Goal: Task Accomplishment & Management: Use online tool/utility

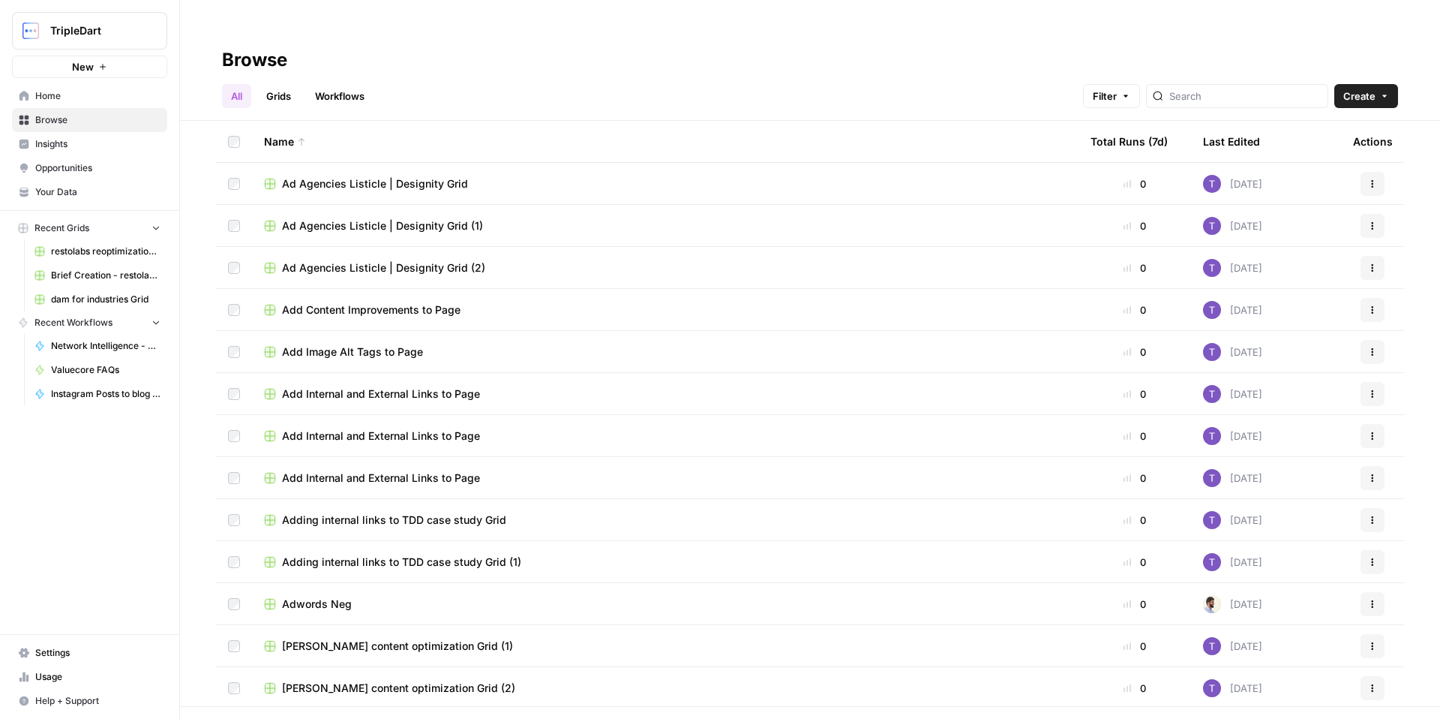
click at [90, 150] on span "Insights" at bounding box center [97, 144] width 125 height 14
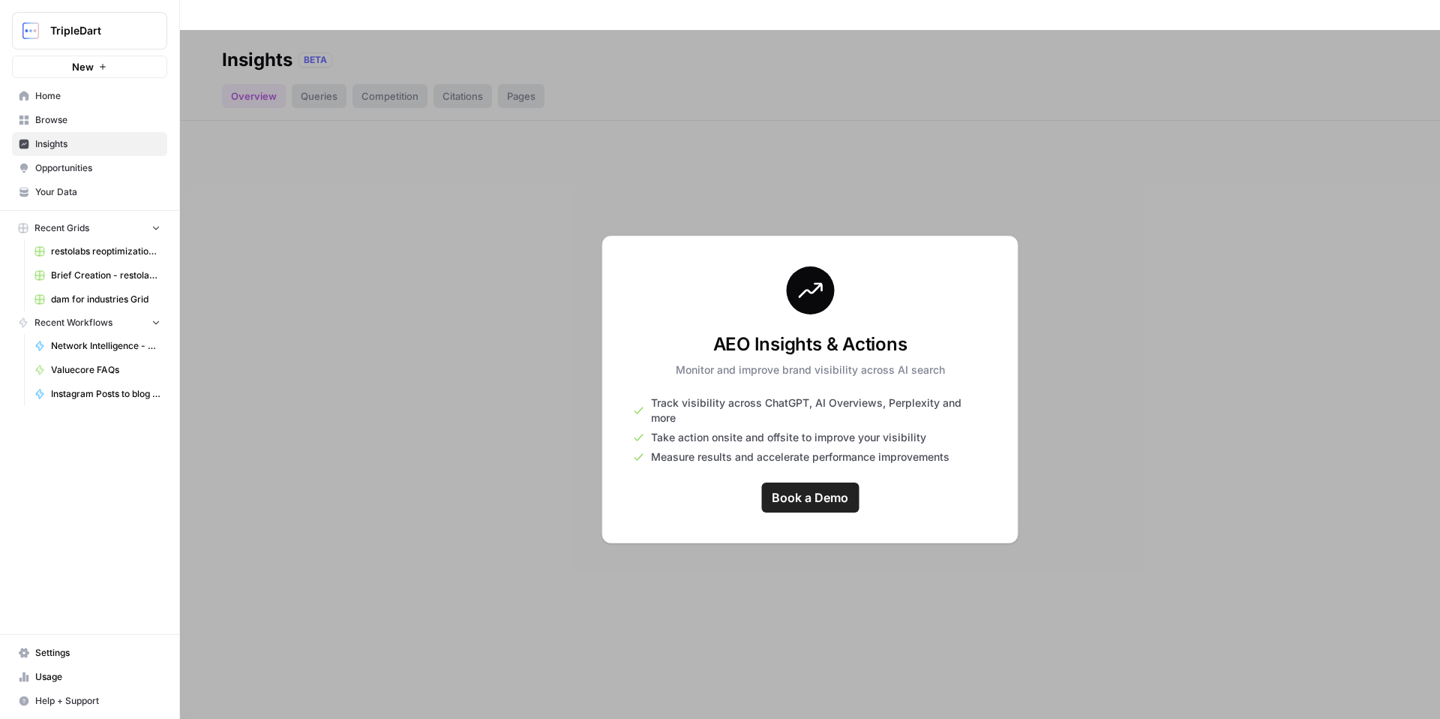
click at [413, 399] on div at bounding box center [810, 389] width 1260 height 719
click at [110, 171] on span "Opportunities" at bounding box center [97, 168] width 125 height 14
click at [87, 152] on link "Insights" at bounding box center [89, 144] width 155 height 24
click at [95, 171] on span "Opportunities" at bounding box center [97, 168] width 125 height 14
click at [86, 145] on span "Insights" at bounding box center [97, 144] width 125 height 14
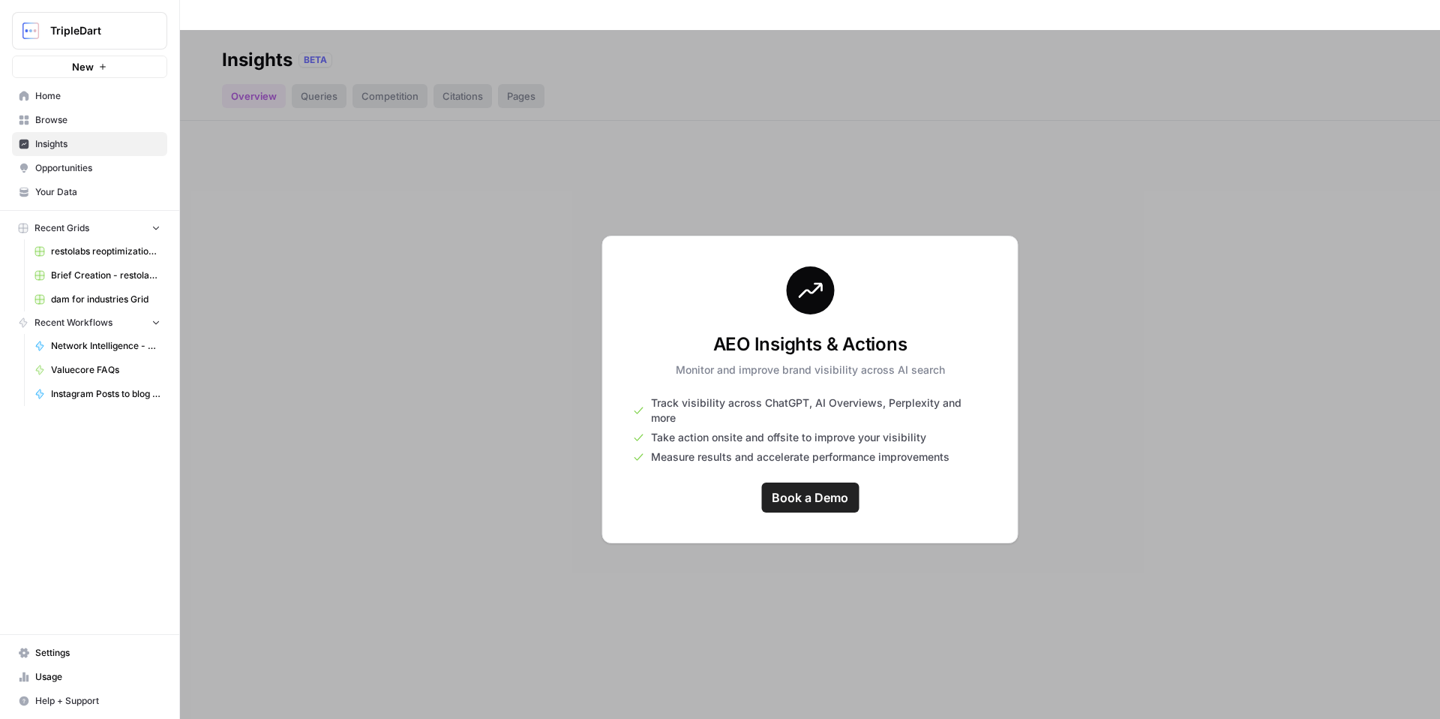
click at [80, 112] on link "Browse" at bounding box center [89, 120] width 155 height 24
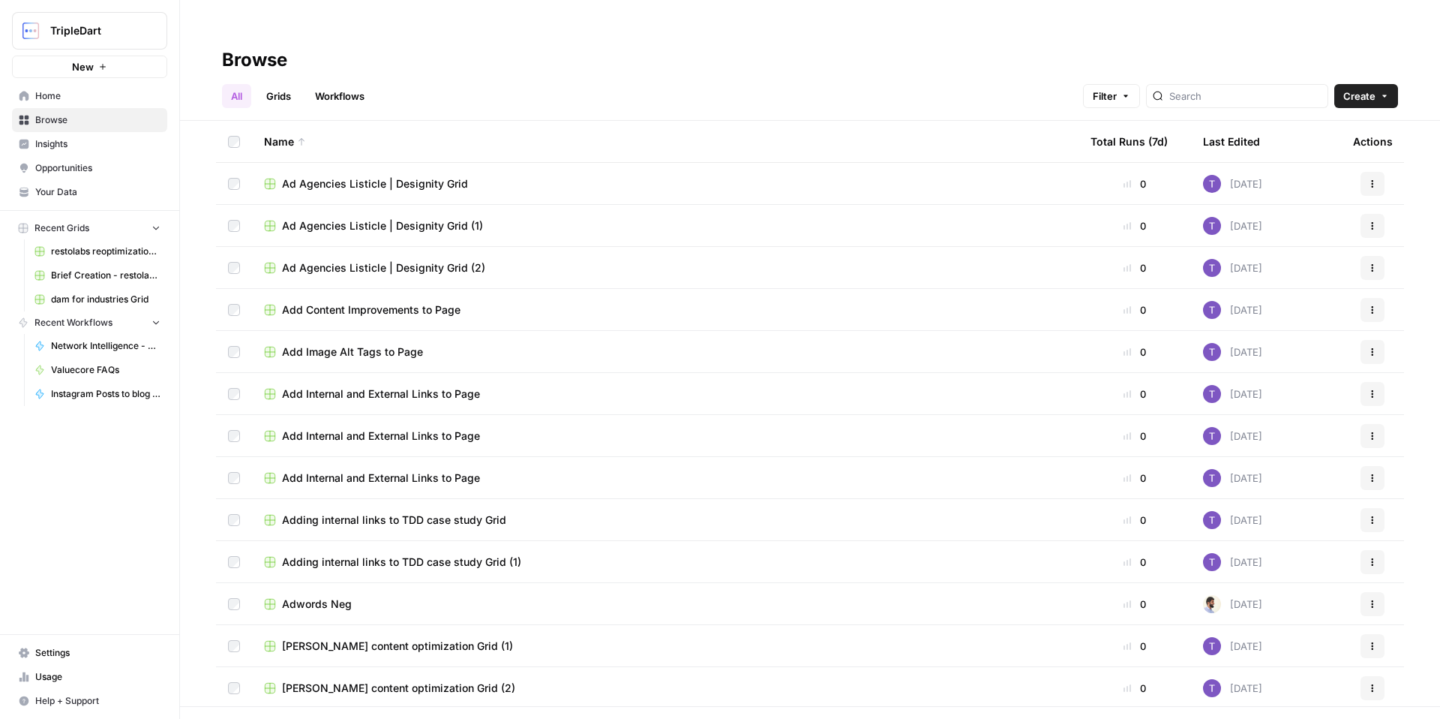
click at [80, 149] on span "Insights" at bounding box center [97, 144] width 125 height 14
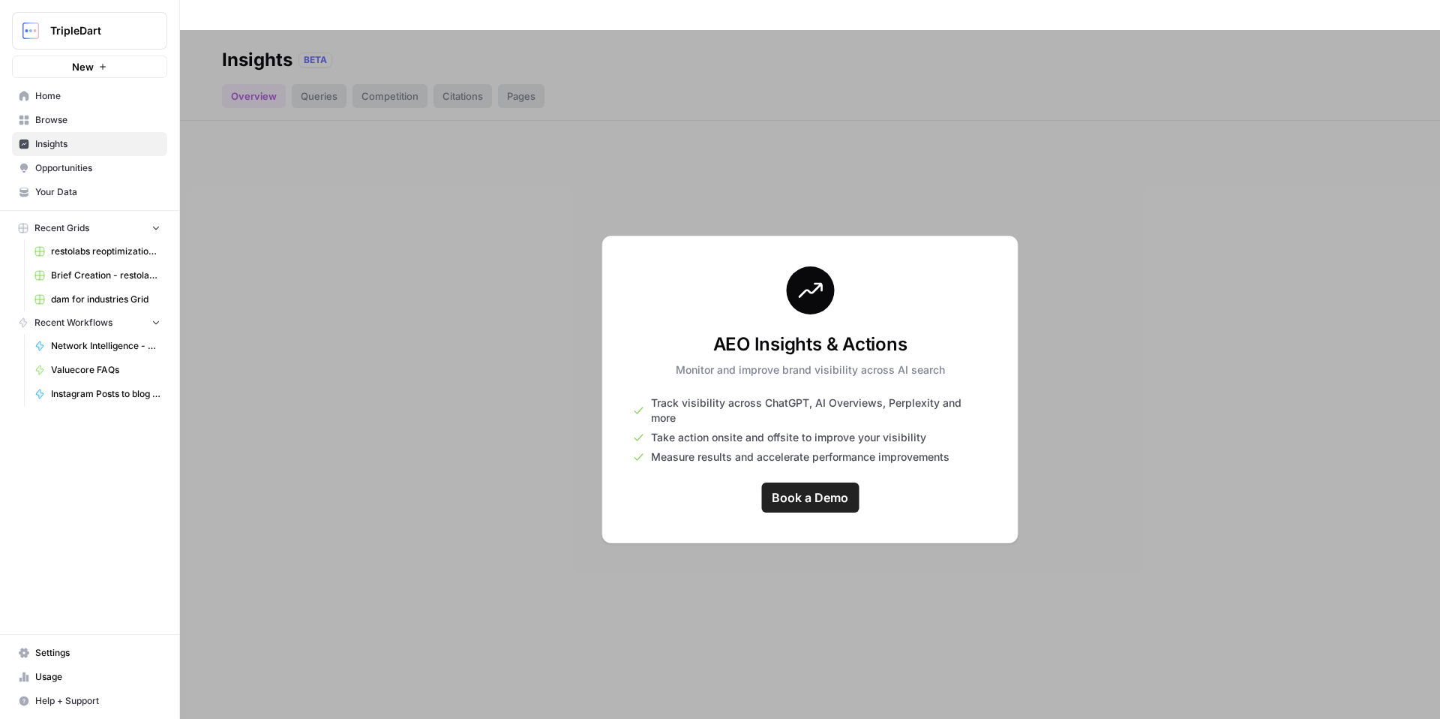
click at [789, 332] on h3 "AEO Insights & Actions" at bounding box center [810, 344] width 269 height 24
click at [1069, 227] on div at bounding box center [810, 389] width 1260 height 719
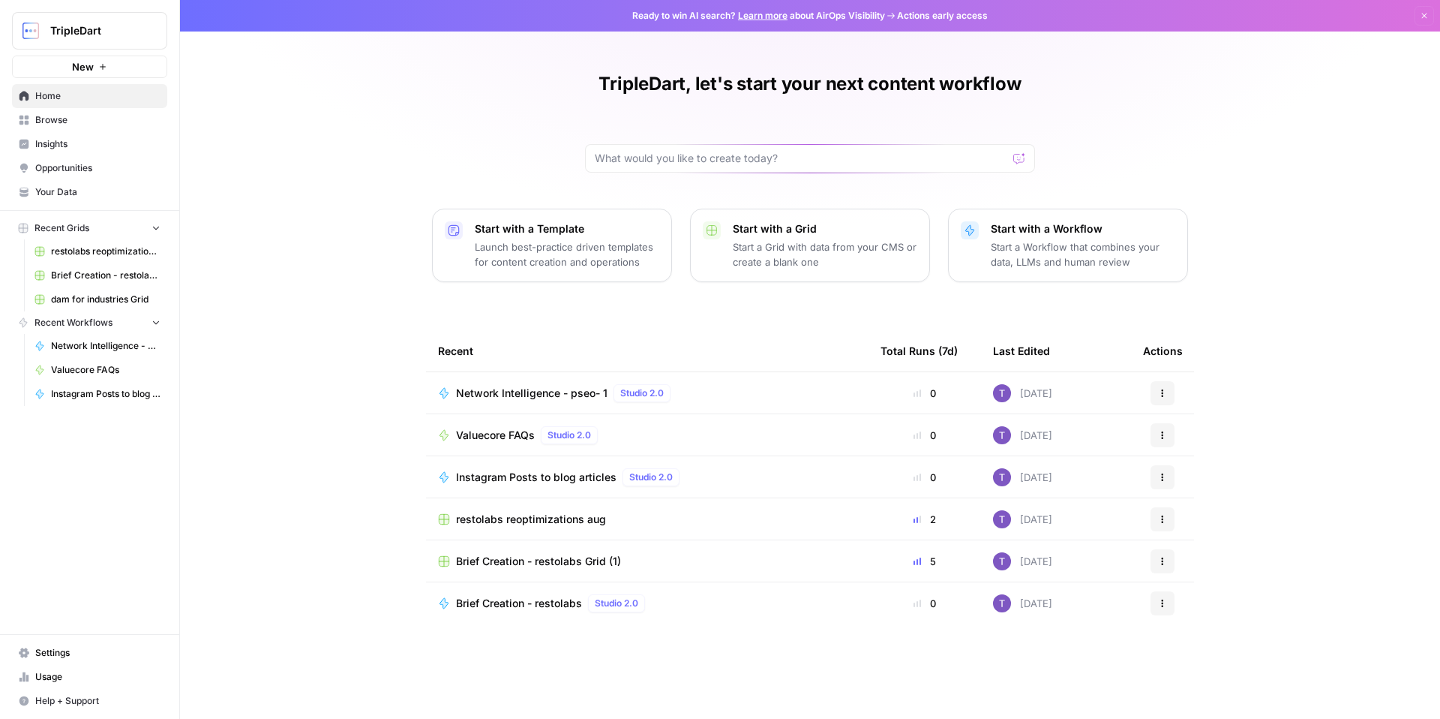
click at [145, 232] on button "Recent Grids" at bounding box center [89, 228] width 155 height 23
click at [149, 251] on button "Recent Workflows" at bounding box center [89, 250] width 155 height 23
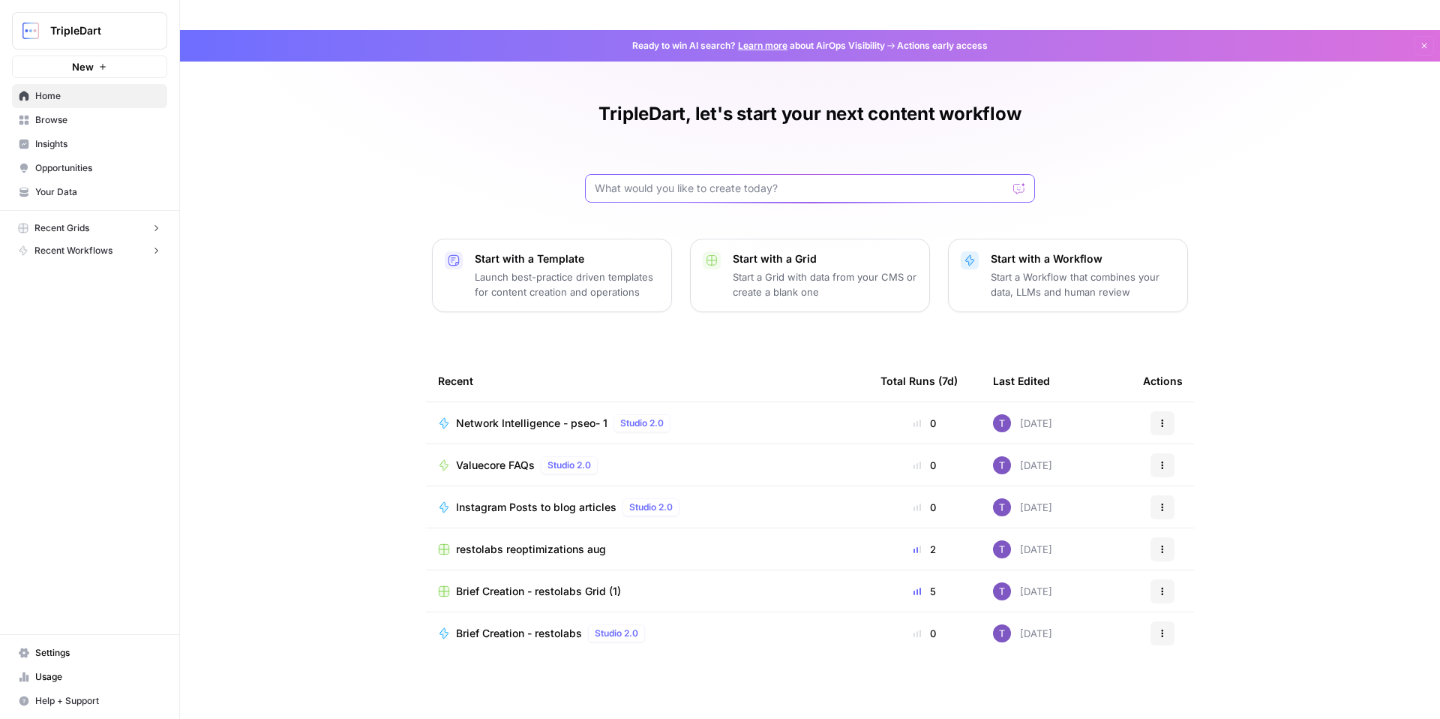
click at [758, 181] on input "text" at bounding box center [801, 188] width 413 height 15
click at [494, 172] on div "TripleDart, let's start your next content workflow Start with a Template Launch…" at bounding box center [810, 389] width 1260 height 719
click at [102, 123] on span "Browse" at bounding box center [97, 120] width 125 height 14
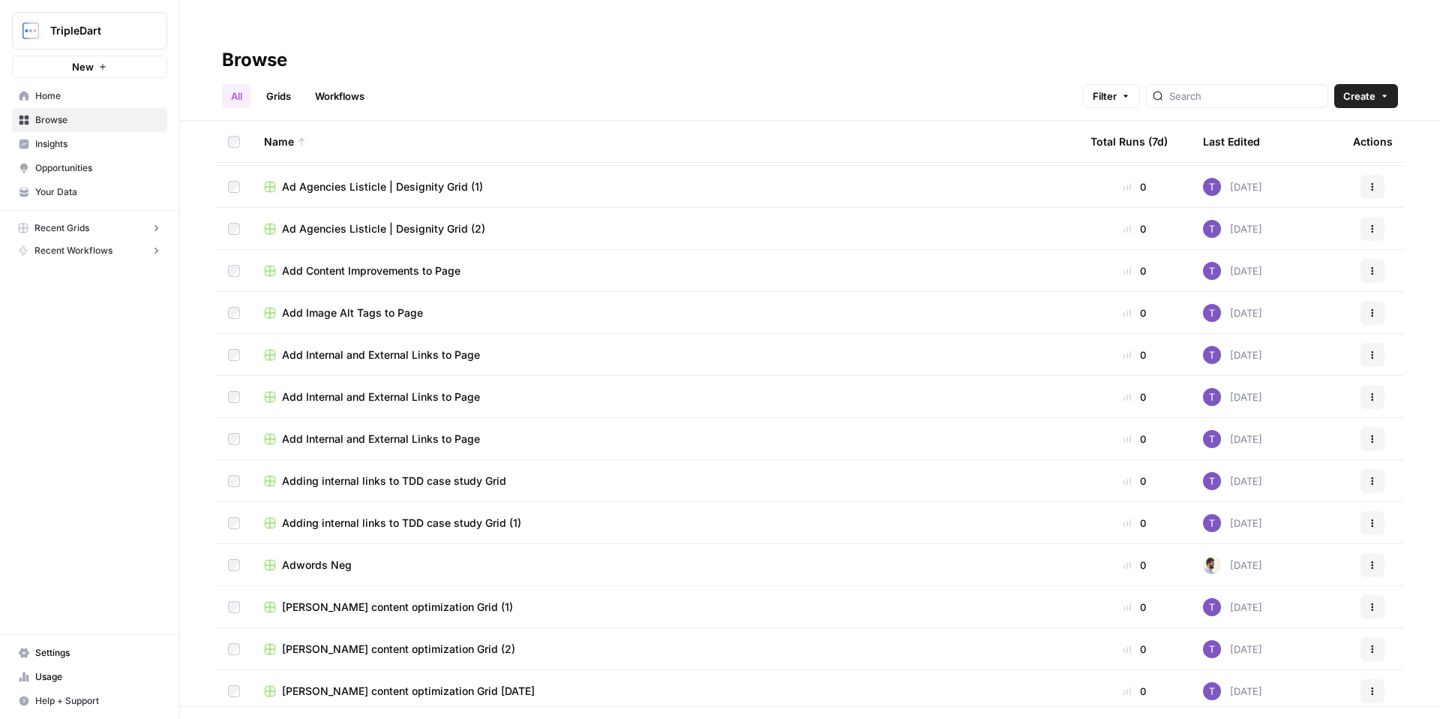
scroll to position [34, 0]
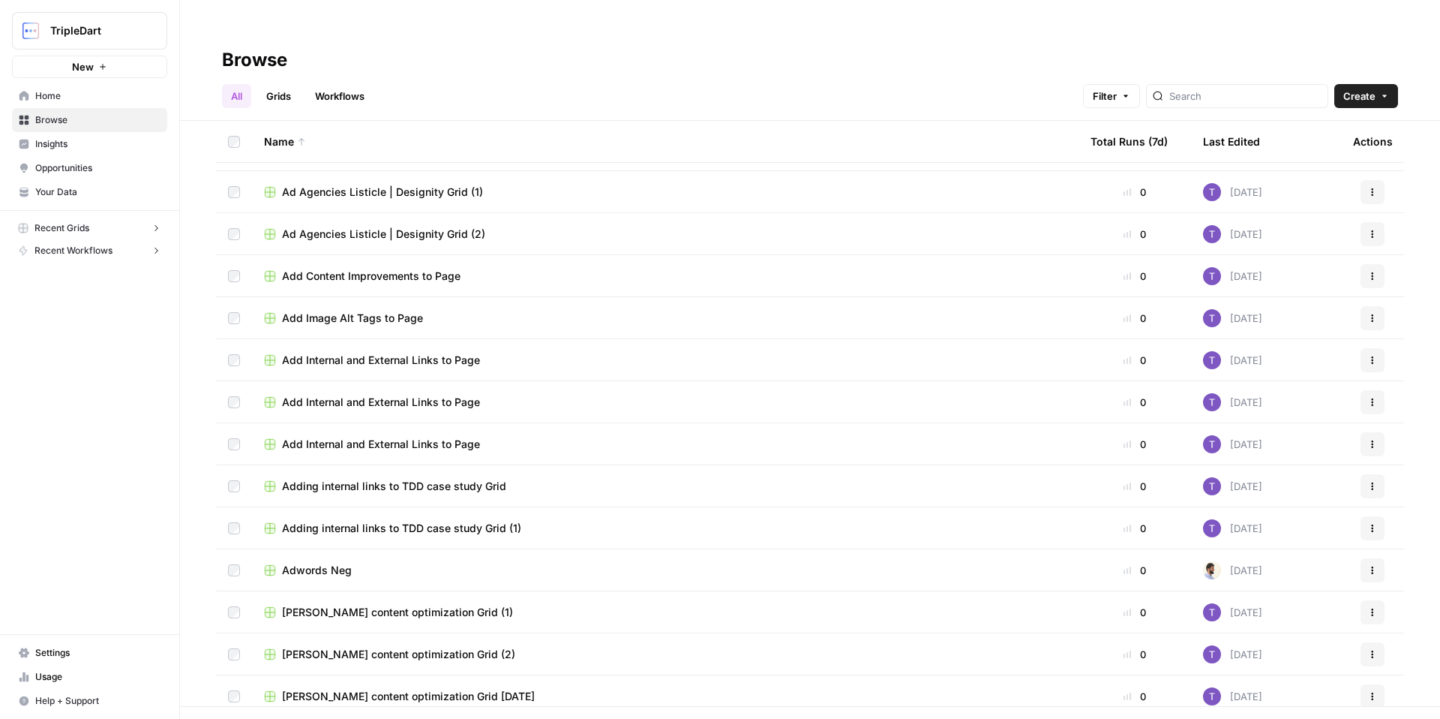
click at [105, 136] on link "Insights" at bounding box center [89, 144] width 155 height 24
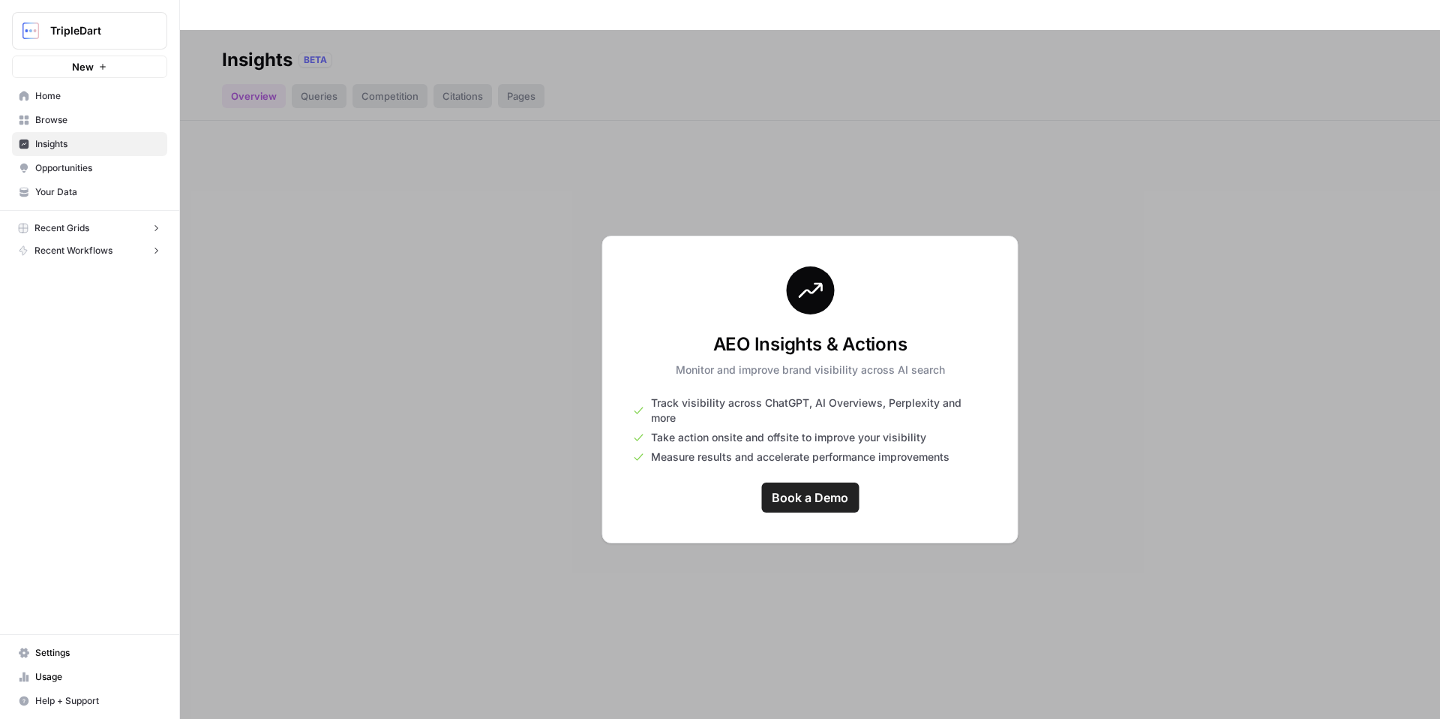
click at [95, 167] on span "Opportunities" at bounding box center [97, 168] width 125 height 14
click at [94, 187] on span "Your Data" at bounding box center [97, 192] width 125 height 14
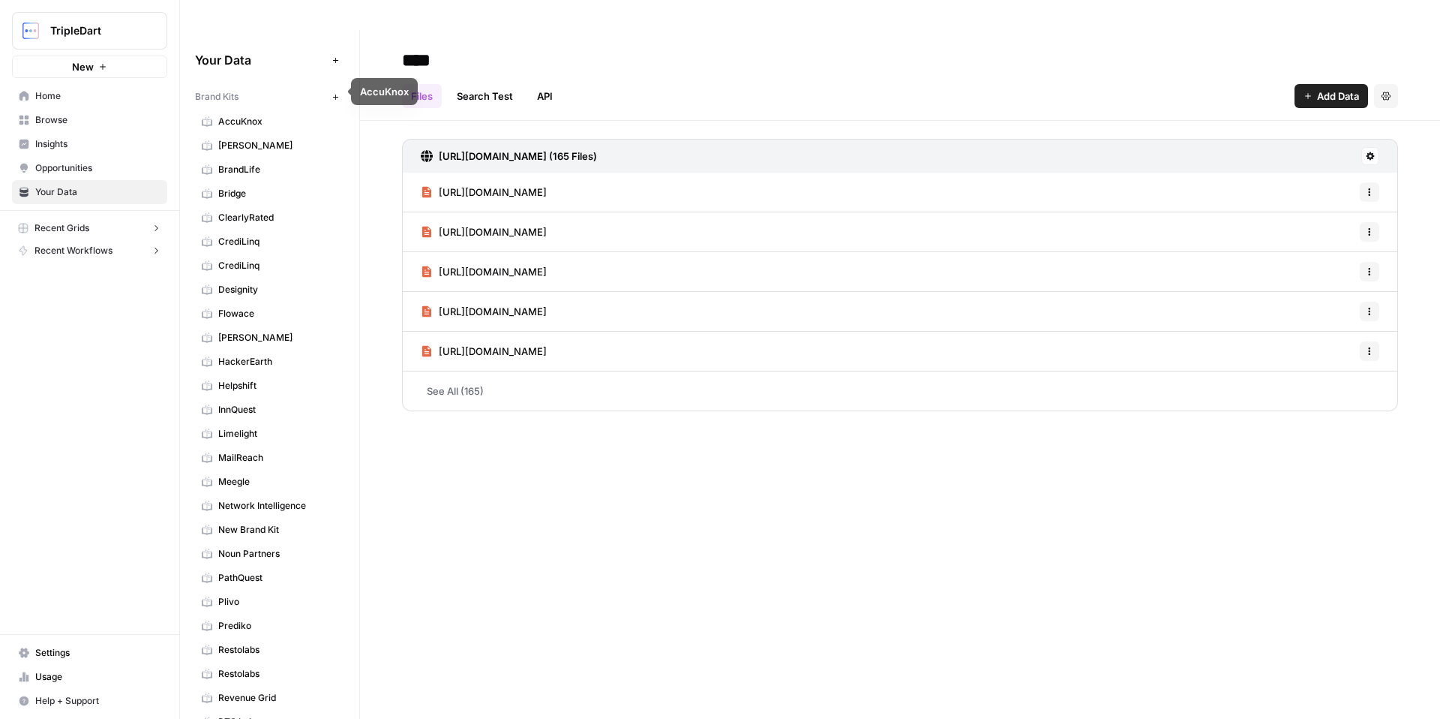
click at [241, 139] on span "[PERSON_NAME]" at bounding box center [277, 146] width 119 height 14
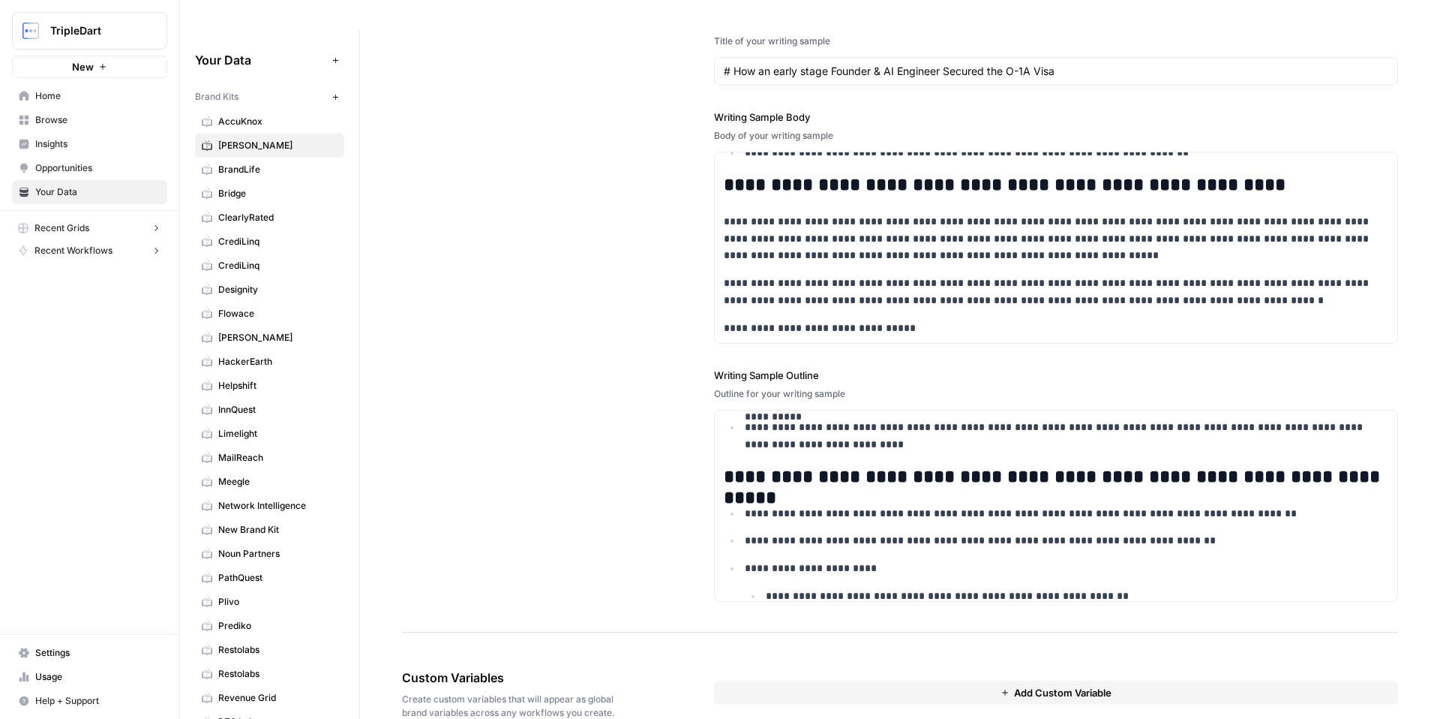
scroll to position [467, 0]
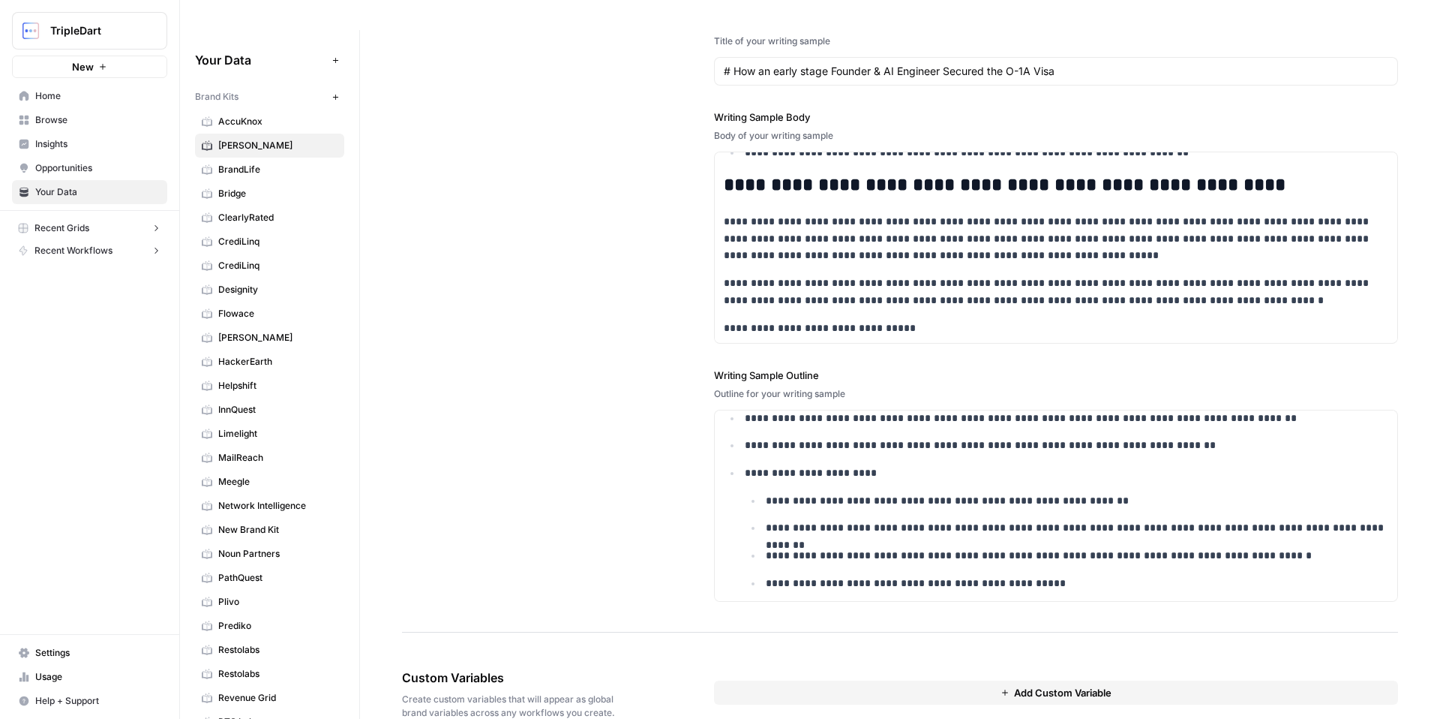
click at [104, 222] on button "Recent Grids" at bounding box center [89, 228] width 155 height 23
click at [109, 321] on span "Recent Workflows" at bounding box center [74, 323] width 78 height 14
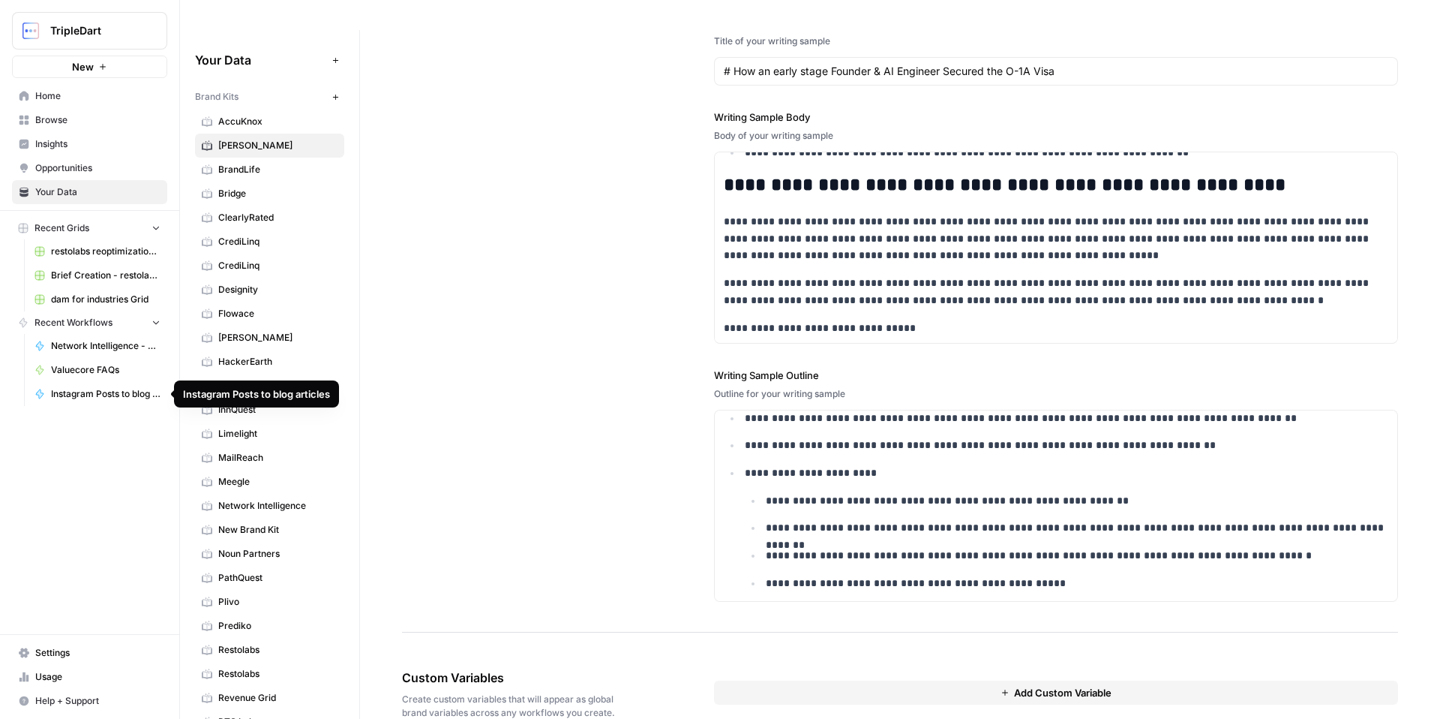
click at [137, 517] on div "TripleDart New Home Browse Insights Opportunities Your Data Recent Grids restol…" at bounding box center [89, 359] width 179 height 719
click at [141, 333] on button "Recent Workflows" at bounding box center [89, 322] width 155 height 23
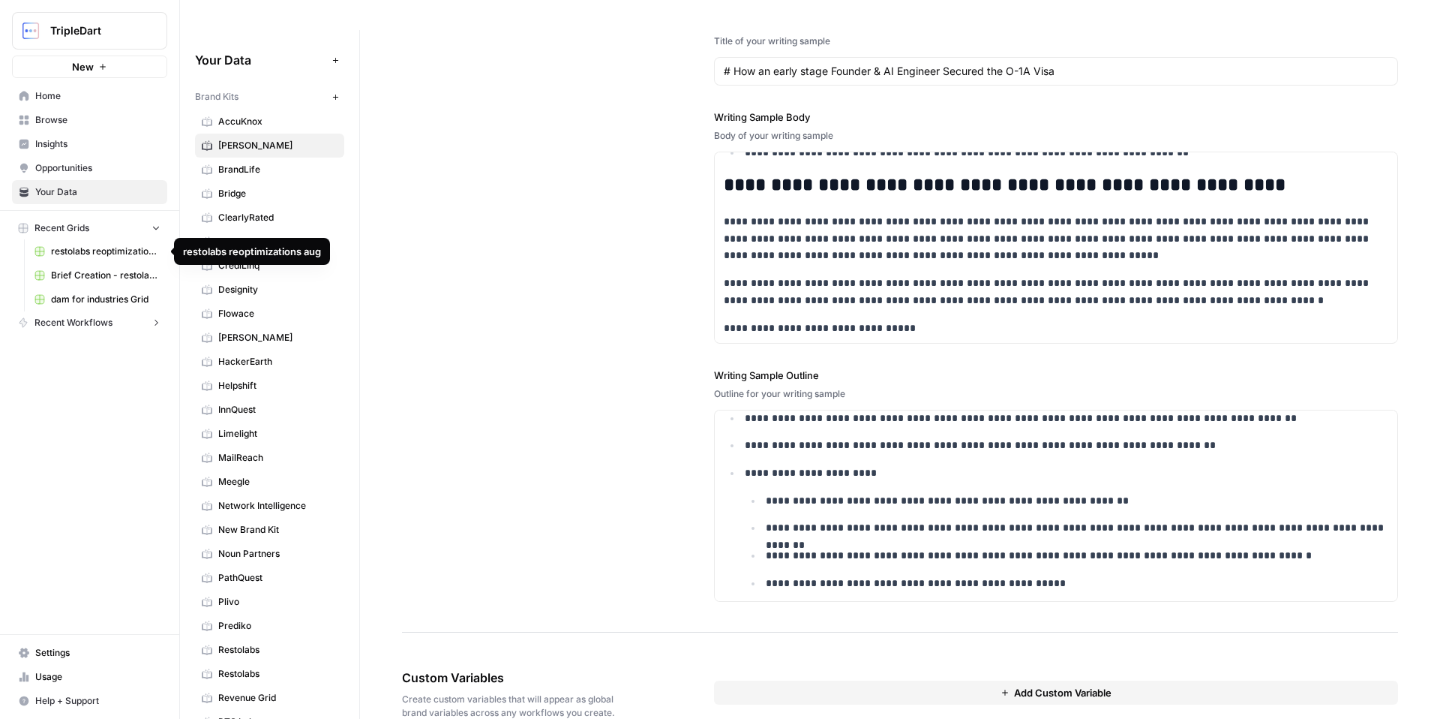
click at [140, 230] on button "Recent Grids" at bounding box center [89, 228] width 155 height 23
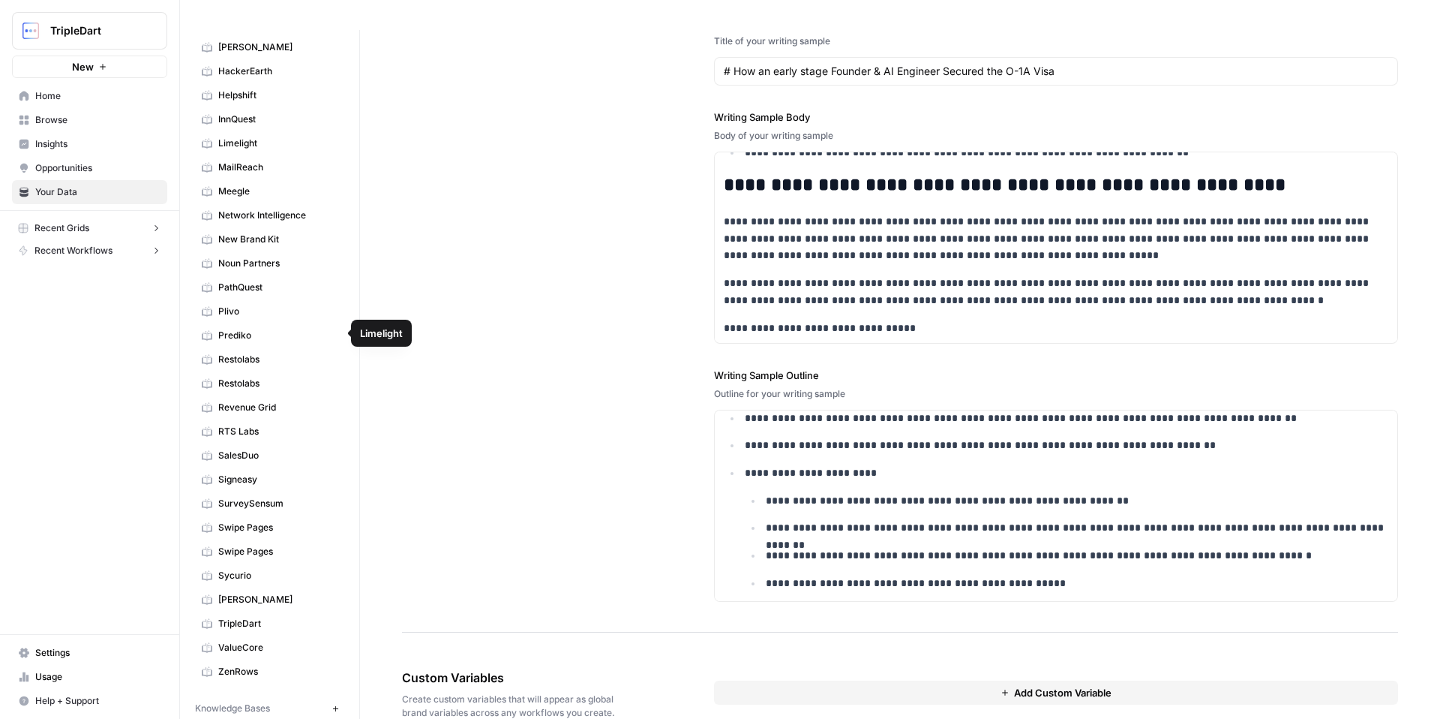
scroll to position [517, 0]
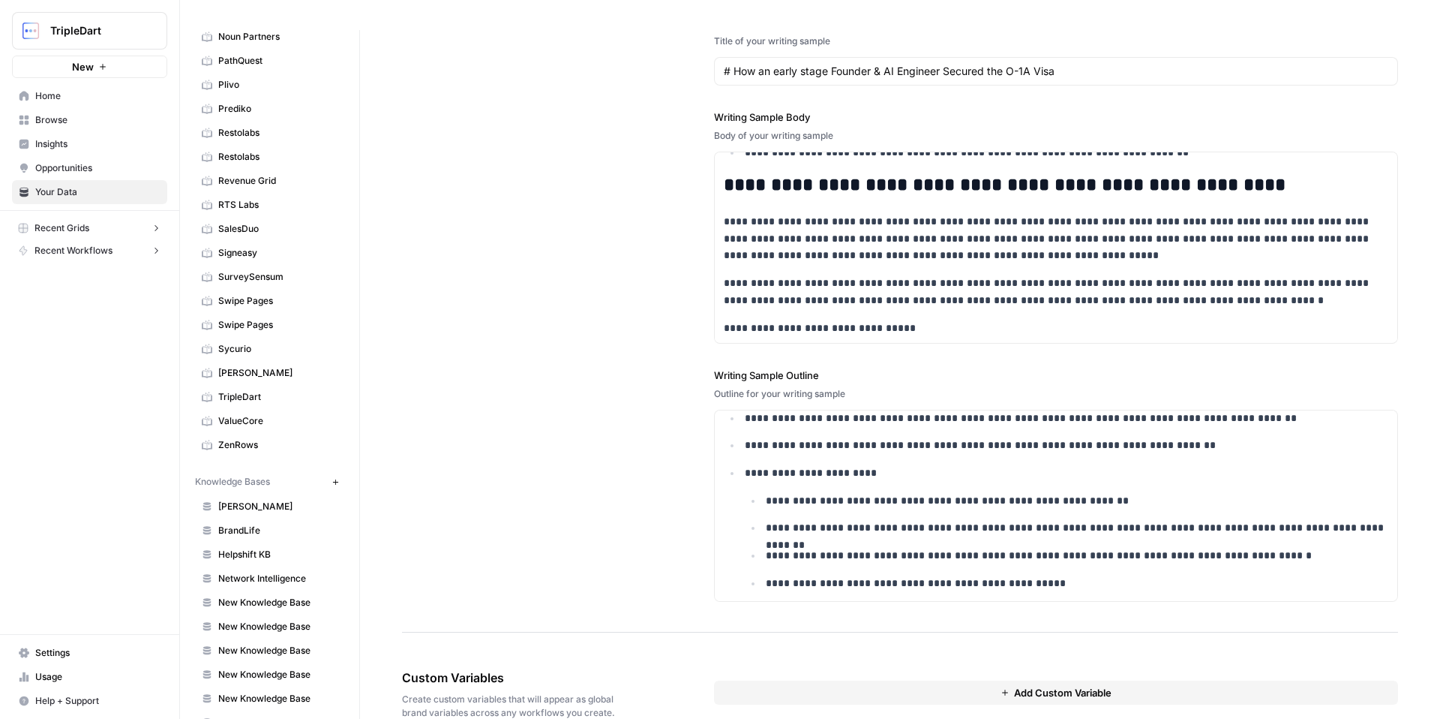
click at [94, 42] on button "TripleDart" at bounding box center [89, 31] width 155 height 38
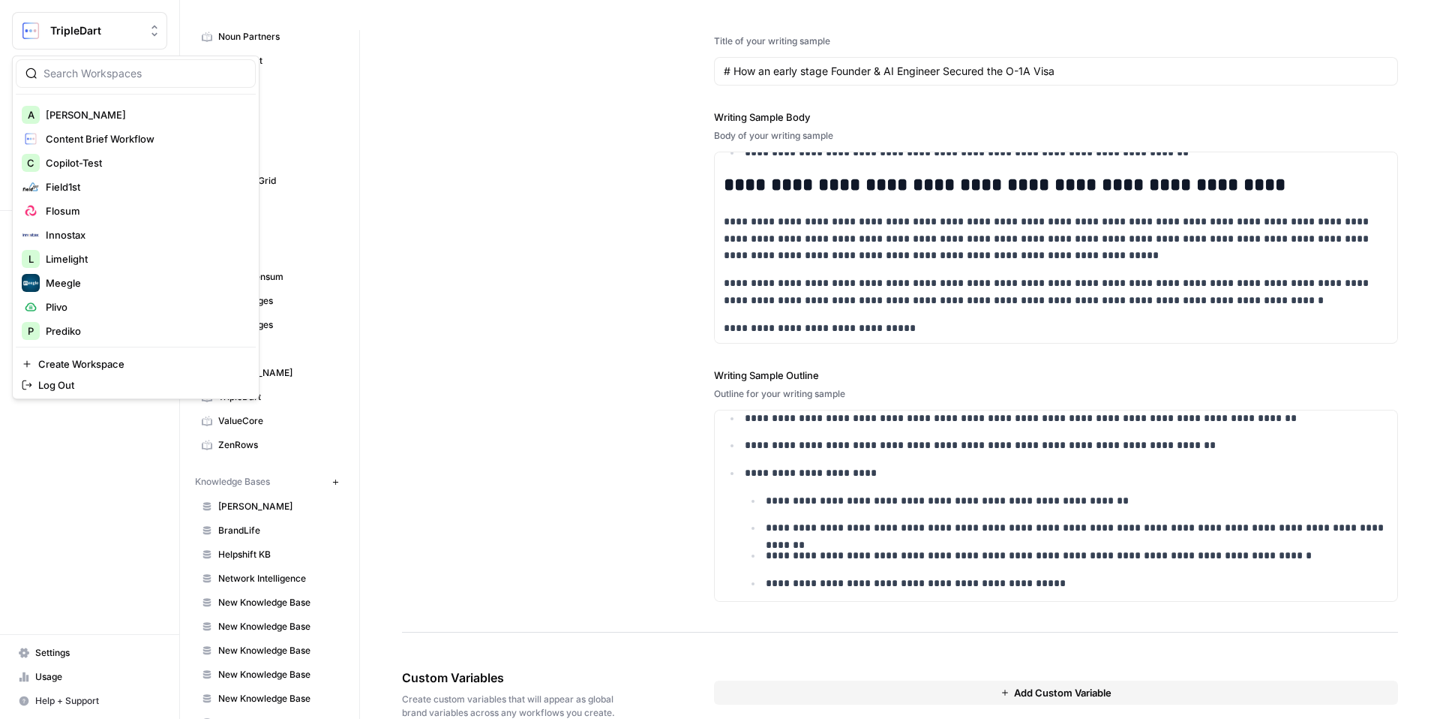
scroll to position [0, 0]
click at [134, 488] on div "TripleDart New Home Browse Insights Opportunities Your Data Recent Grids restol…" at bounding box center [89, 359] width 179 height 719
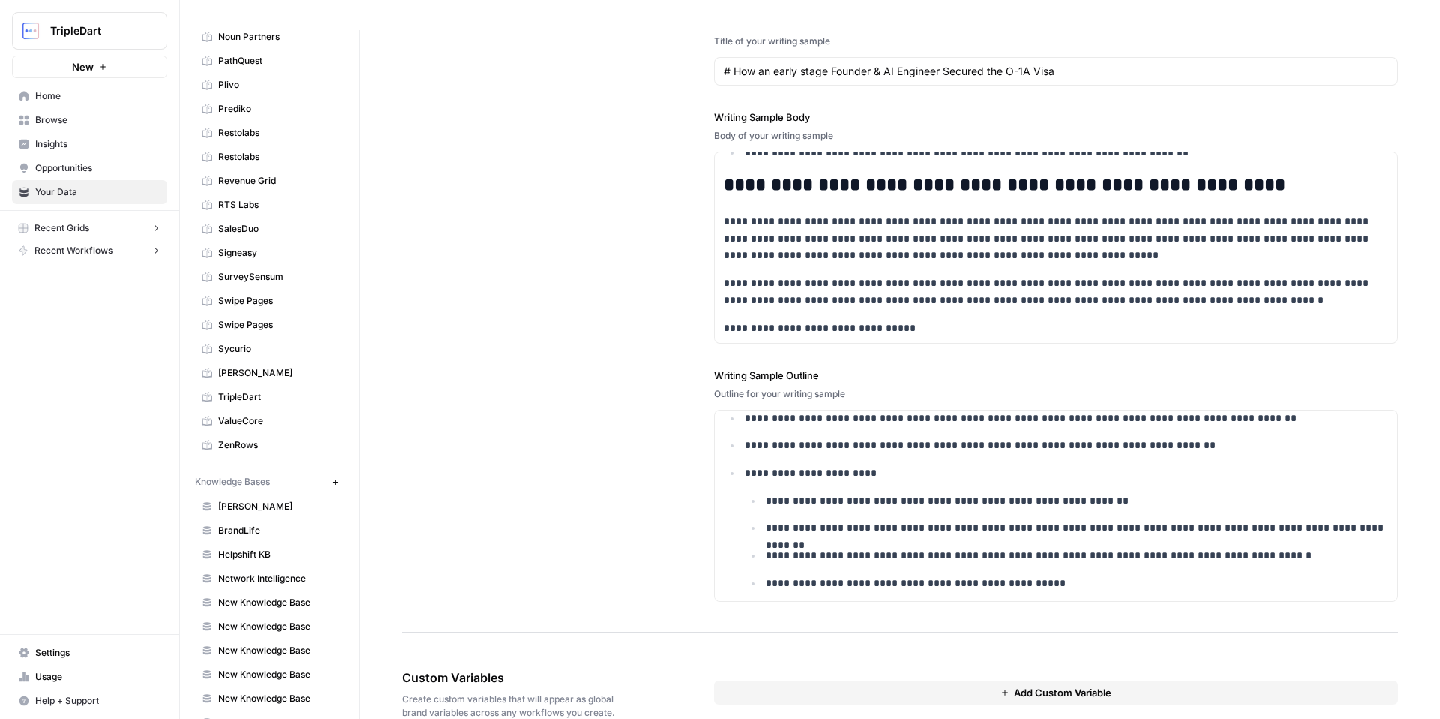
click at [82, 103] on link "Home" at bounding box center [89, 96] width 155 height 24
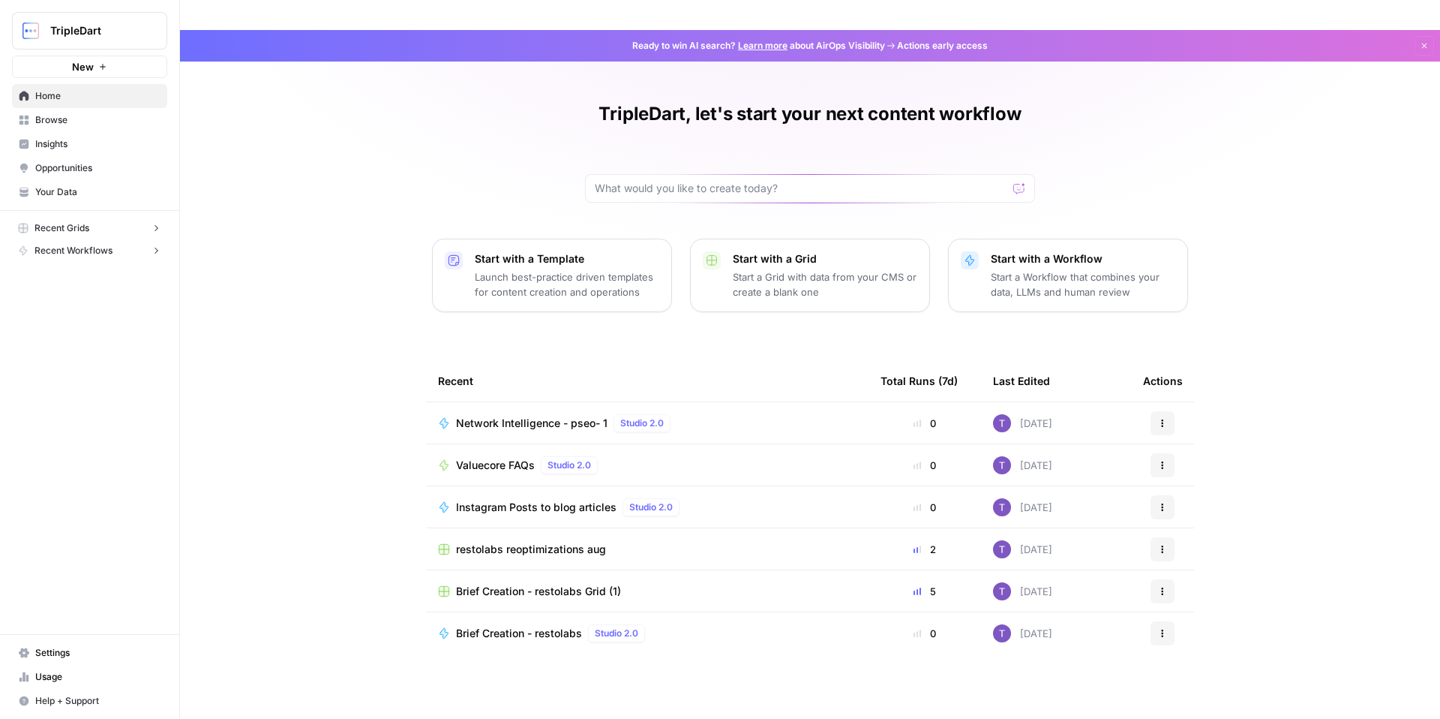
click at [62, 170] on span "Opportunities" at bounding box center [97, 168] width 125 height 14
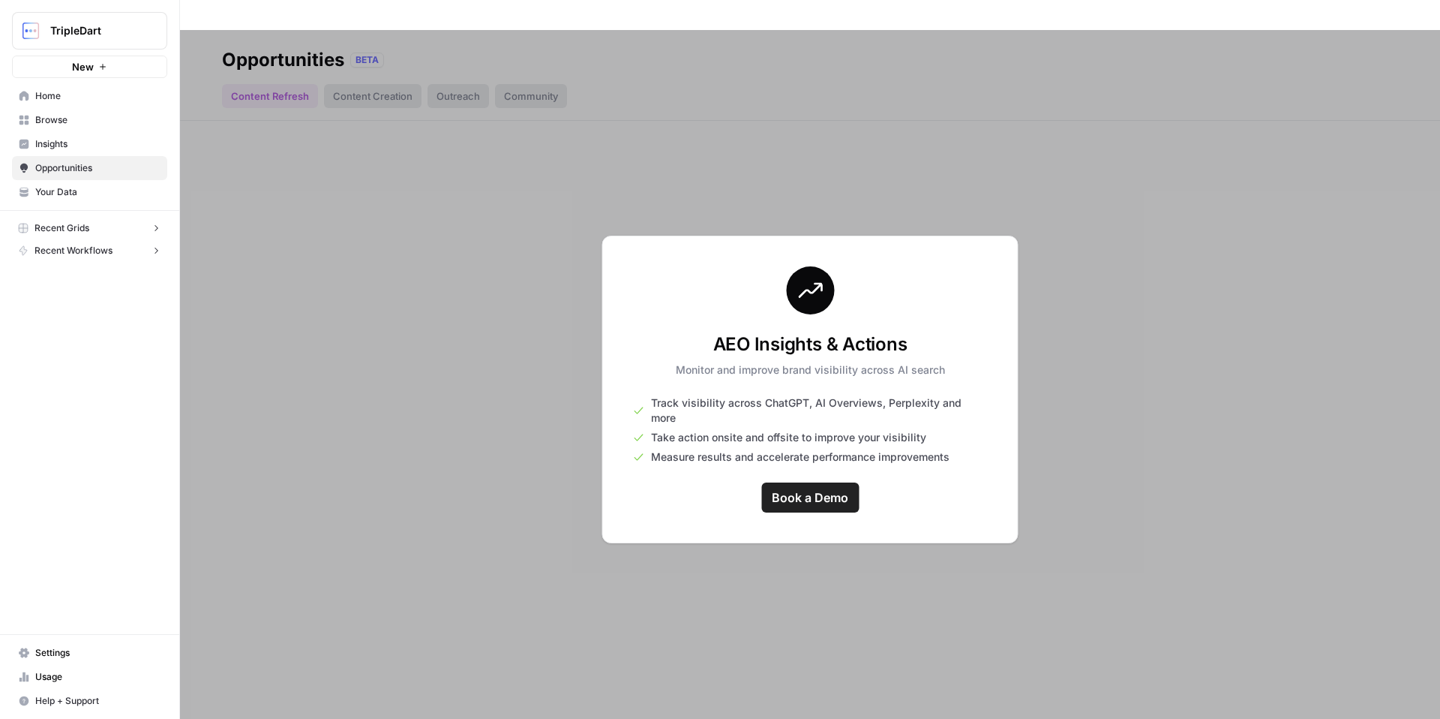
click at [52, 142] on span "Insights" at bounding box center [97, 144] width 125 height 14
click at [59, 123] on span "Browse" at bounding box center [97, 120] width 125 height 14
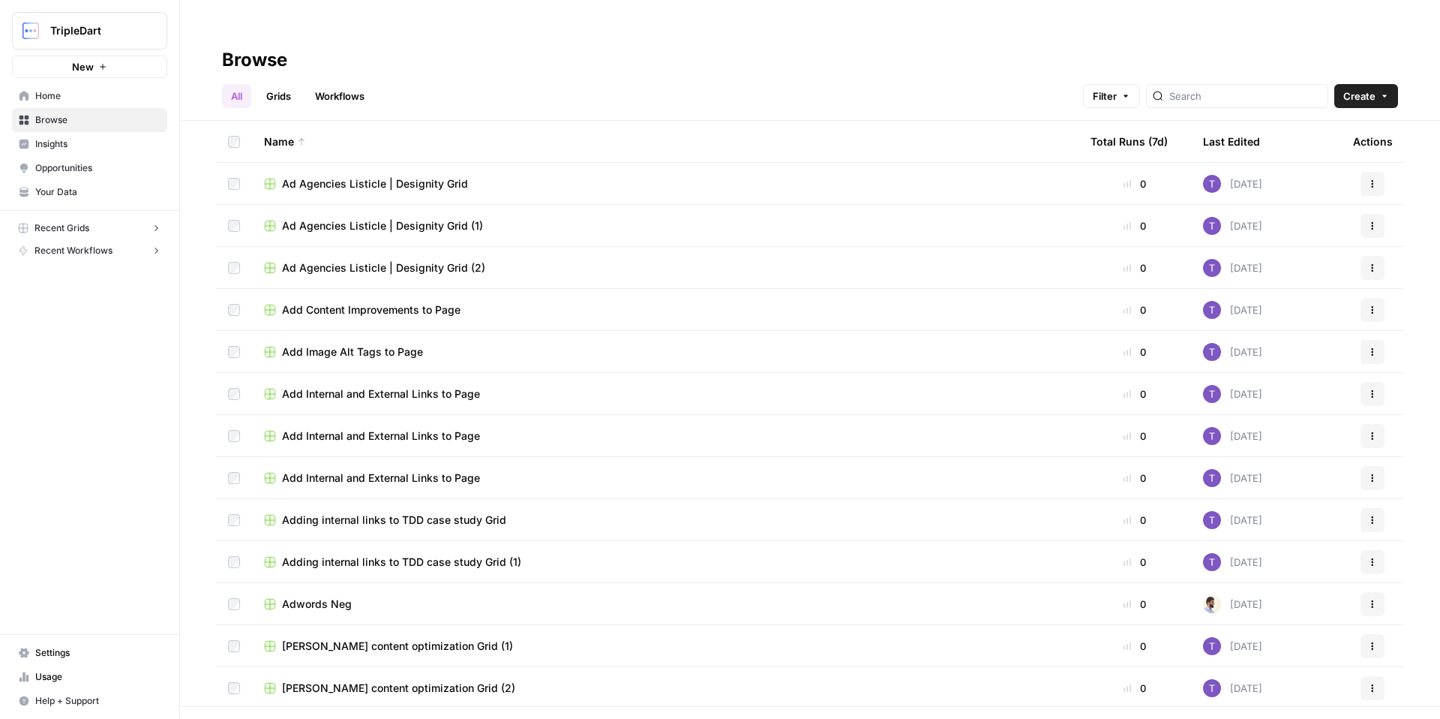
click at [78, 85] on link "Home" at bounding box center [89, 96] width 155 height 24
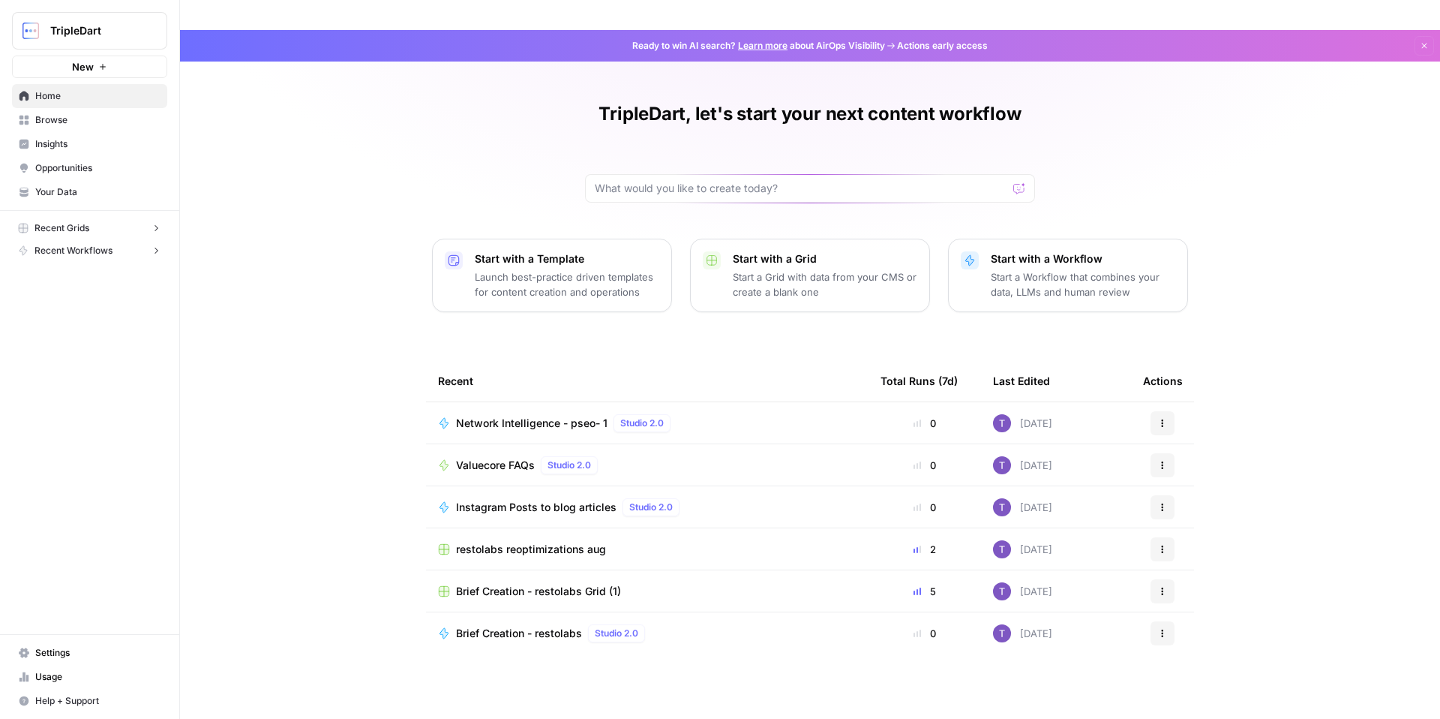
click at [98, 59] on button "New" at bounding box center [89, 67] width 155 height 23
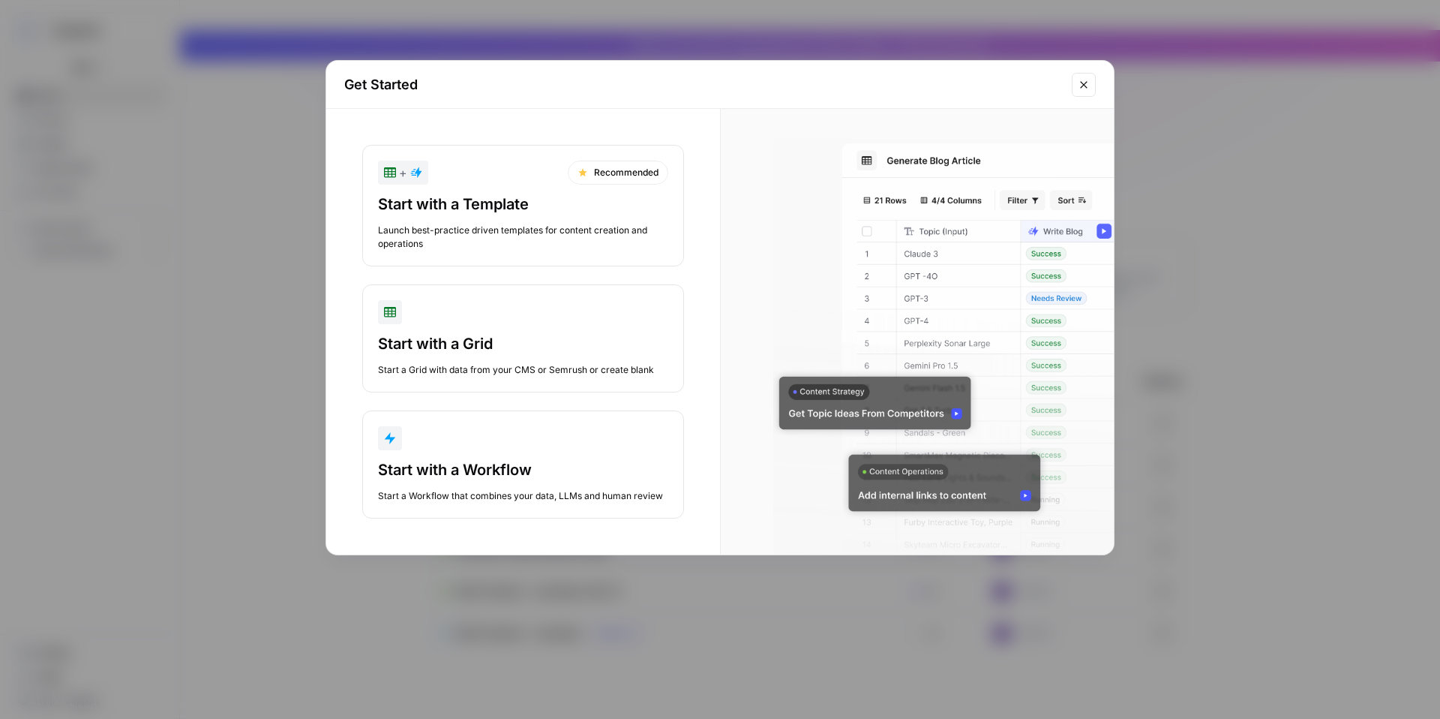
click at [579, 239] on div "Launch best-practice driven templates for content creation and operations" at bounding box center [523, 237] width 290 height 27
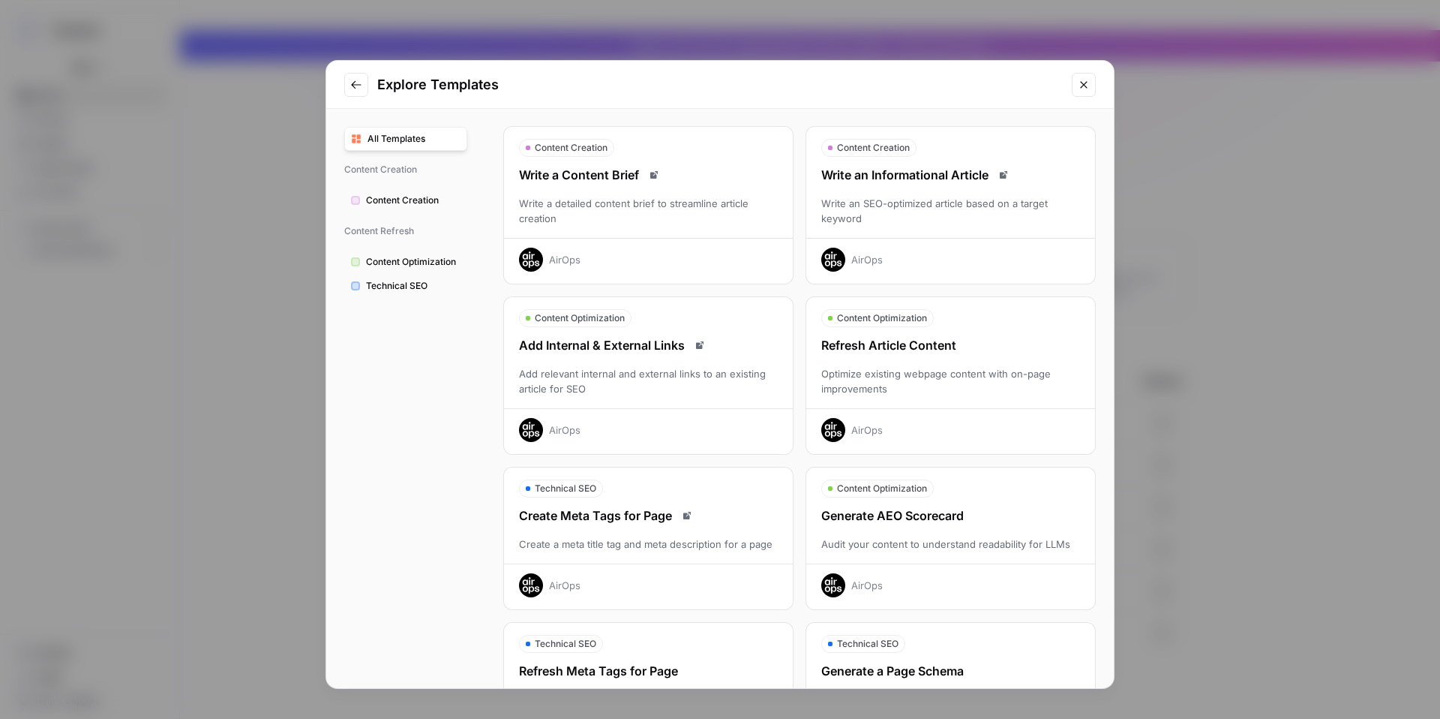
scroll to position [37, 0]
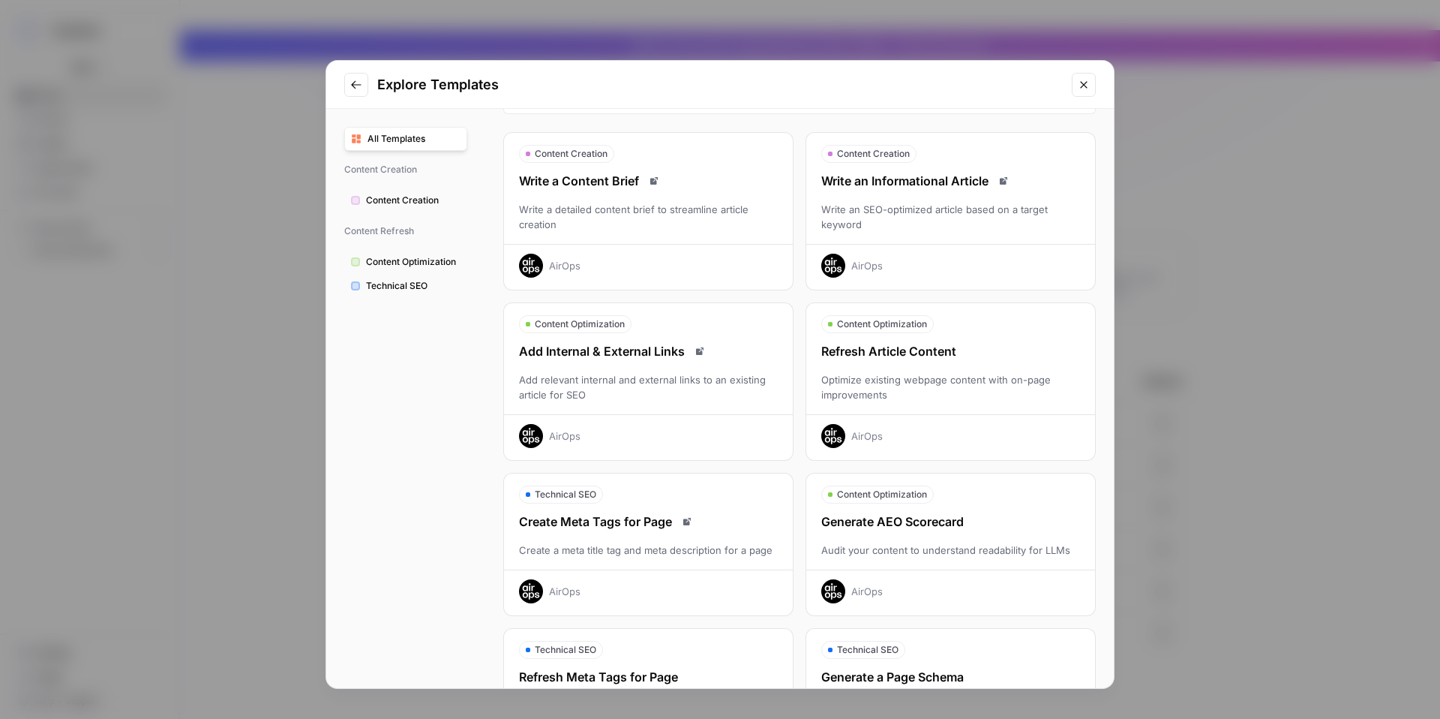
click at [916, 360] on div "Refresh Article Content Optimize existing webpage content with on-page improvem…" at bounding box center [950, 395] width 289 height 106
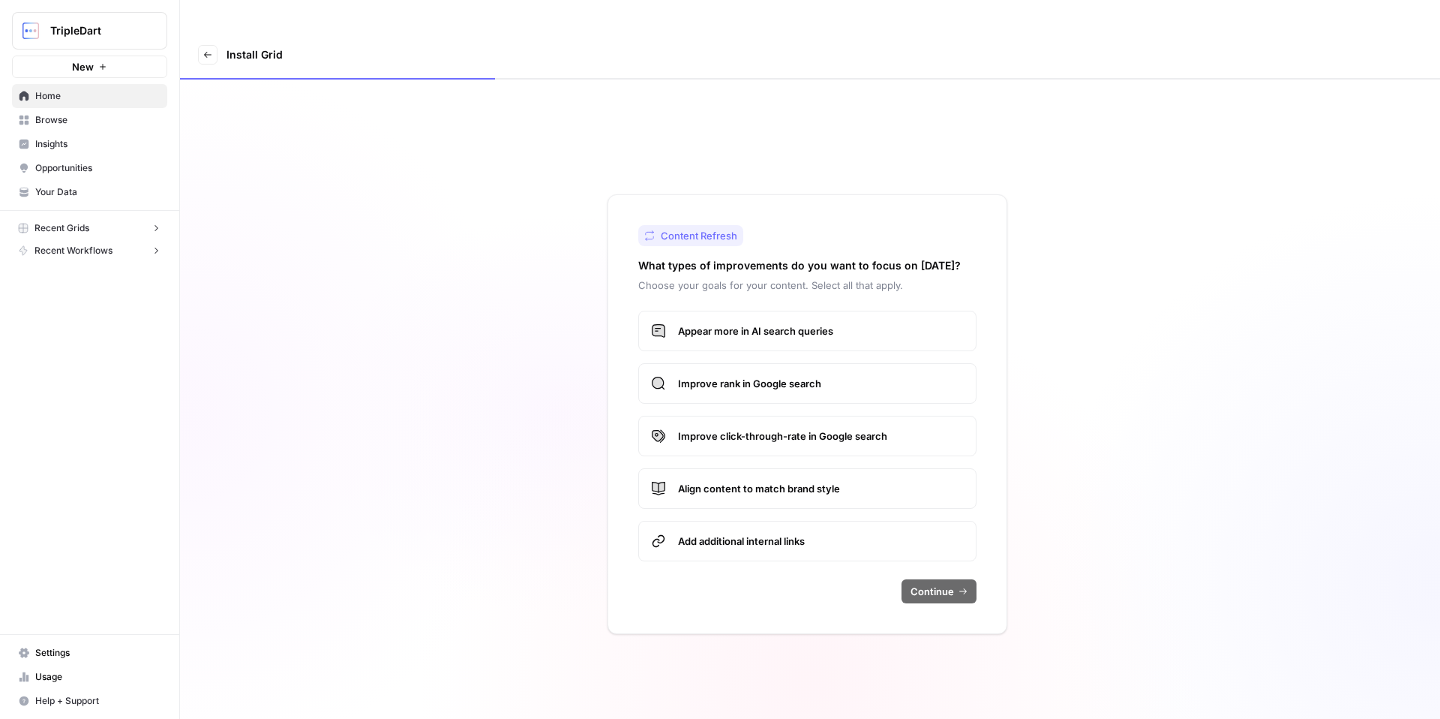
click at [689, 258] on h2 "What types of improvements do you want to focus on [DATE]?" at bounding box center [799, 265] width 323 height 15
click at [785, 323] on span "Appear more in AI search queries" at bounding box center [821, 330] width 286 height 15
click at [938, 579] on button "Continue" at bounding box center [939, 591] width 75 height 24
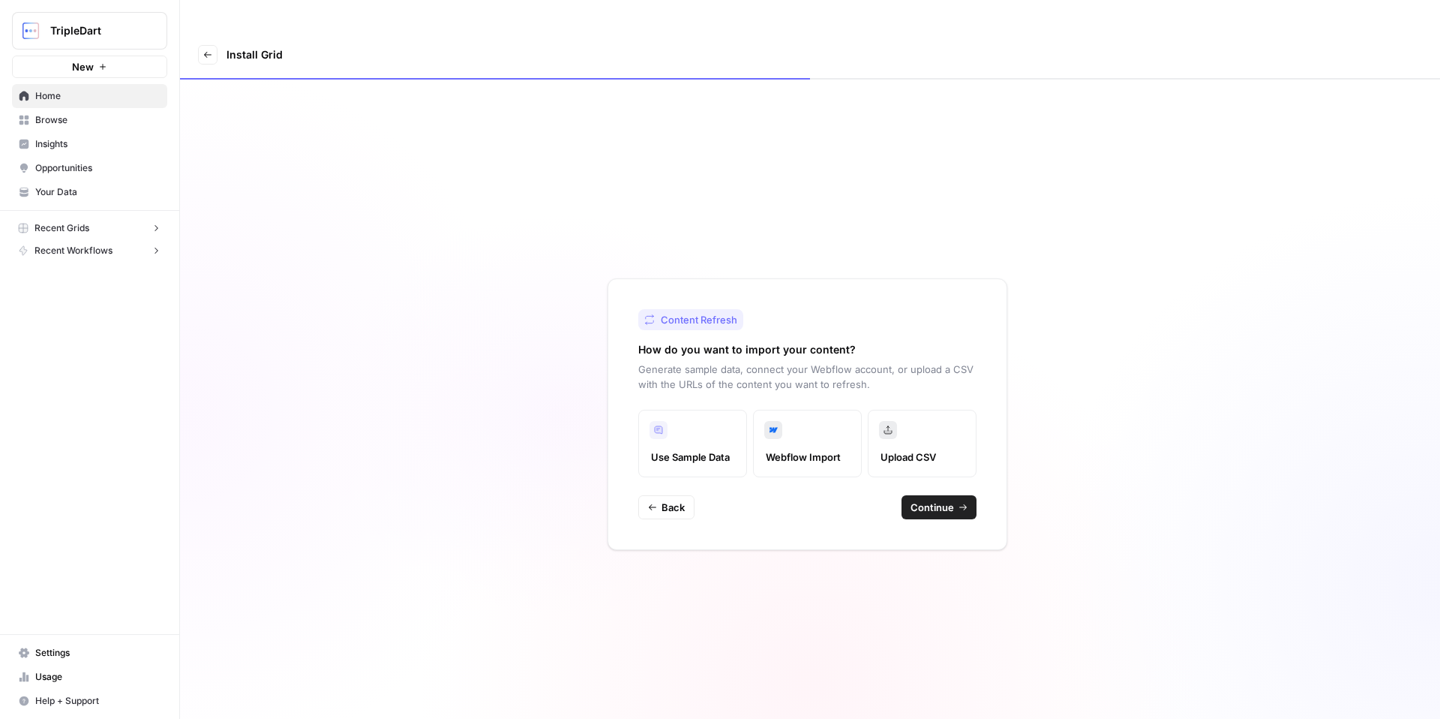
click at [933, 500] on span "Continue" at bounding box center [933, 507] width 44 height 15
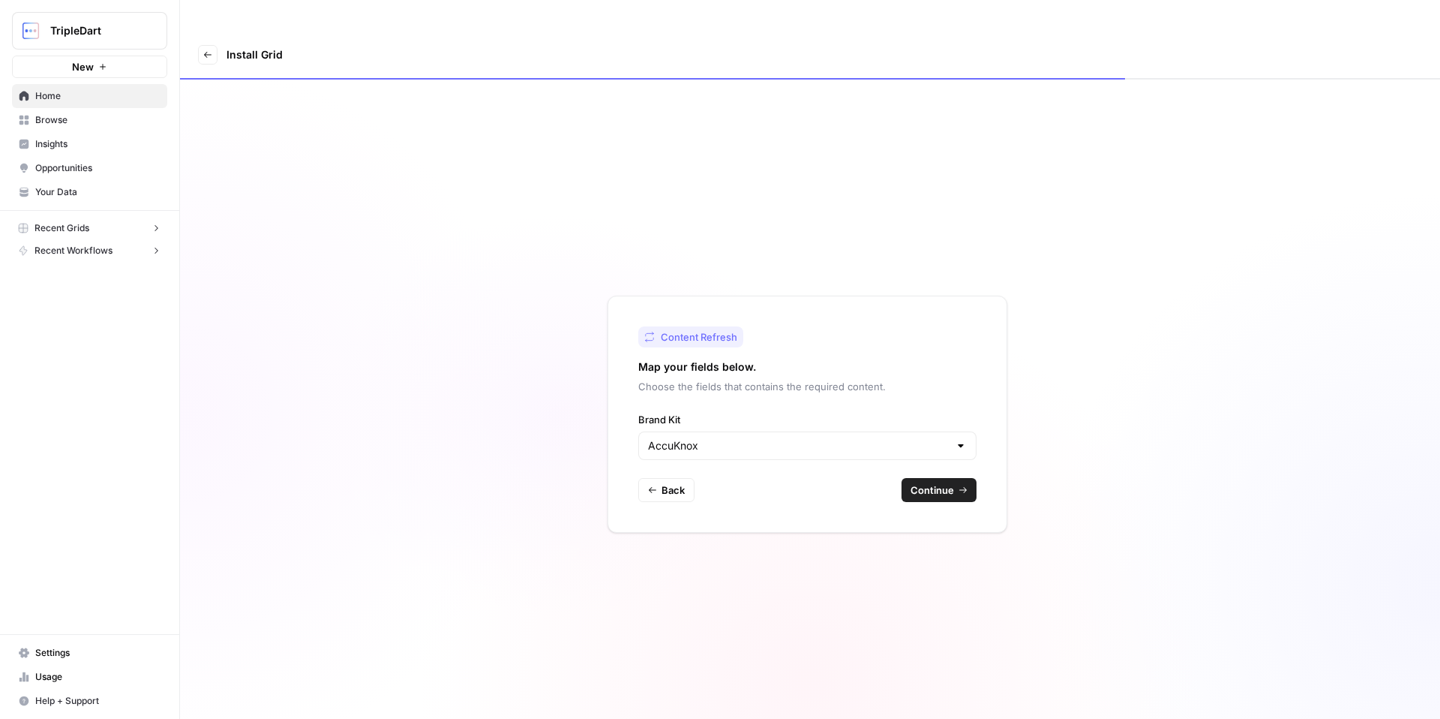
click at [940, 482] on span "Continue" at bounding box center [933, 489] width 44 height 15
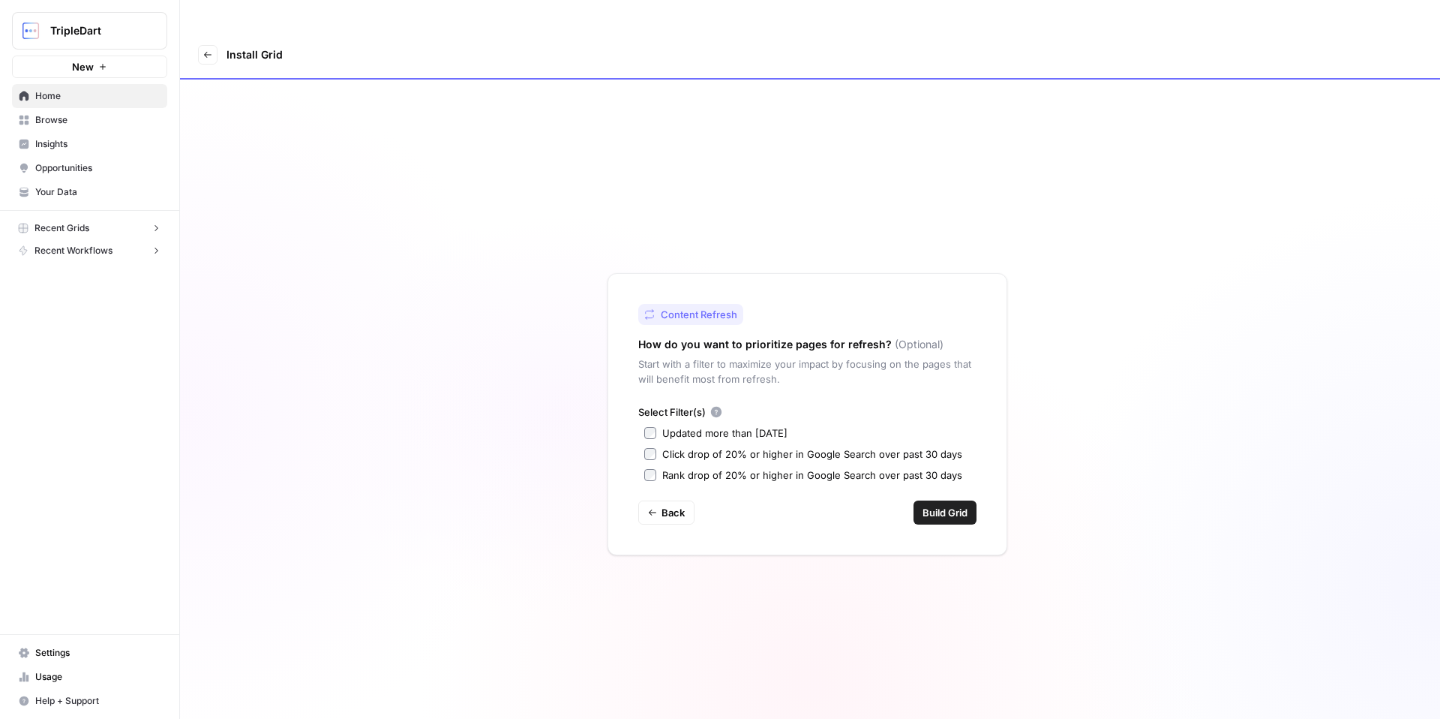
click at [697, 425] on div "Updated more than [DATE]" at bounding box center [724, 432] width 125 height 15
click at [936, 505] on span "Build Grid" at bounding box center [945, 512] width 45 height 15
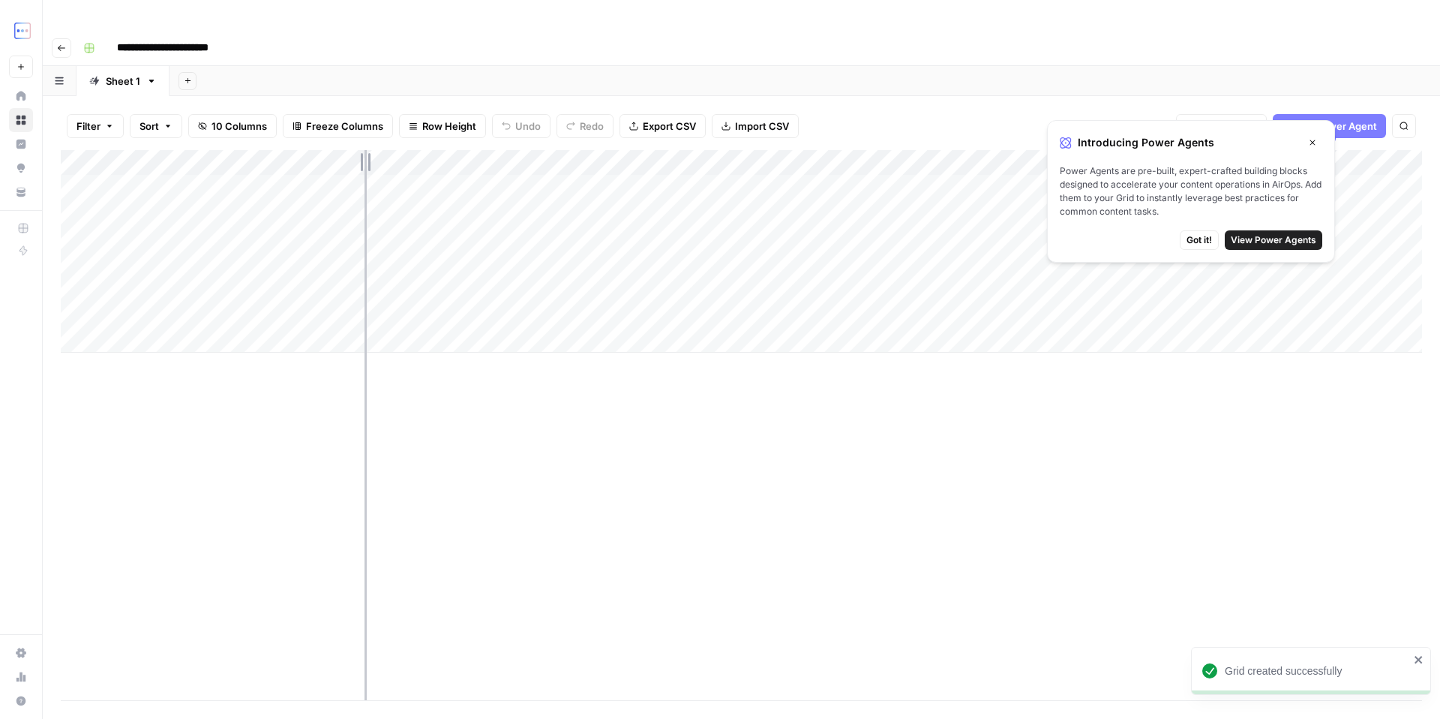
drag, startPoint x: 246, startPoint y: 131, endPoint x: 400, endPoint y: 116, distance: 154.6
click at [399, 116] on div "Filter Sort 10 Columns Freeze Columns Row Height Undo Redo Export CSV Import CS…" at bounding box center [741, 422] width 1397 height 653
click at [1311, 143] on icon "button" at bounding box center [1312, 142] width 9 height 9
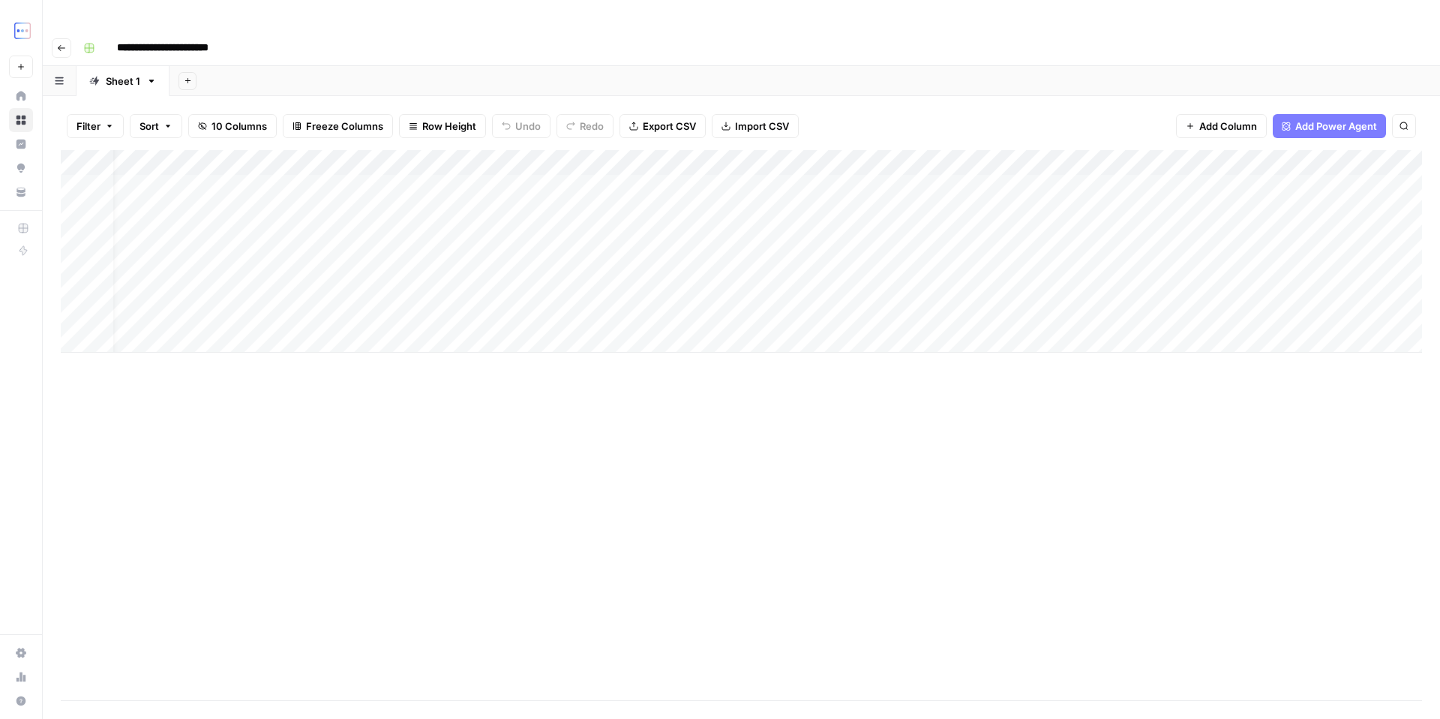
scroll to position [0, 0]
click at [492, 150] on div "Add Column" at bounding box center [741, 251] width 1361 height 203
click at [841, 354] on div "Add Column" at bounding box center [741, 425] width 1361 height 550
click at [667, 407] on div "Add Column" at bounding box center [741, 425] width 1361 height 550
click at [447, 203] on div "Add Column" at bounding box center [741, 251] width 1361 height 203
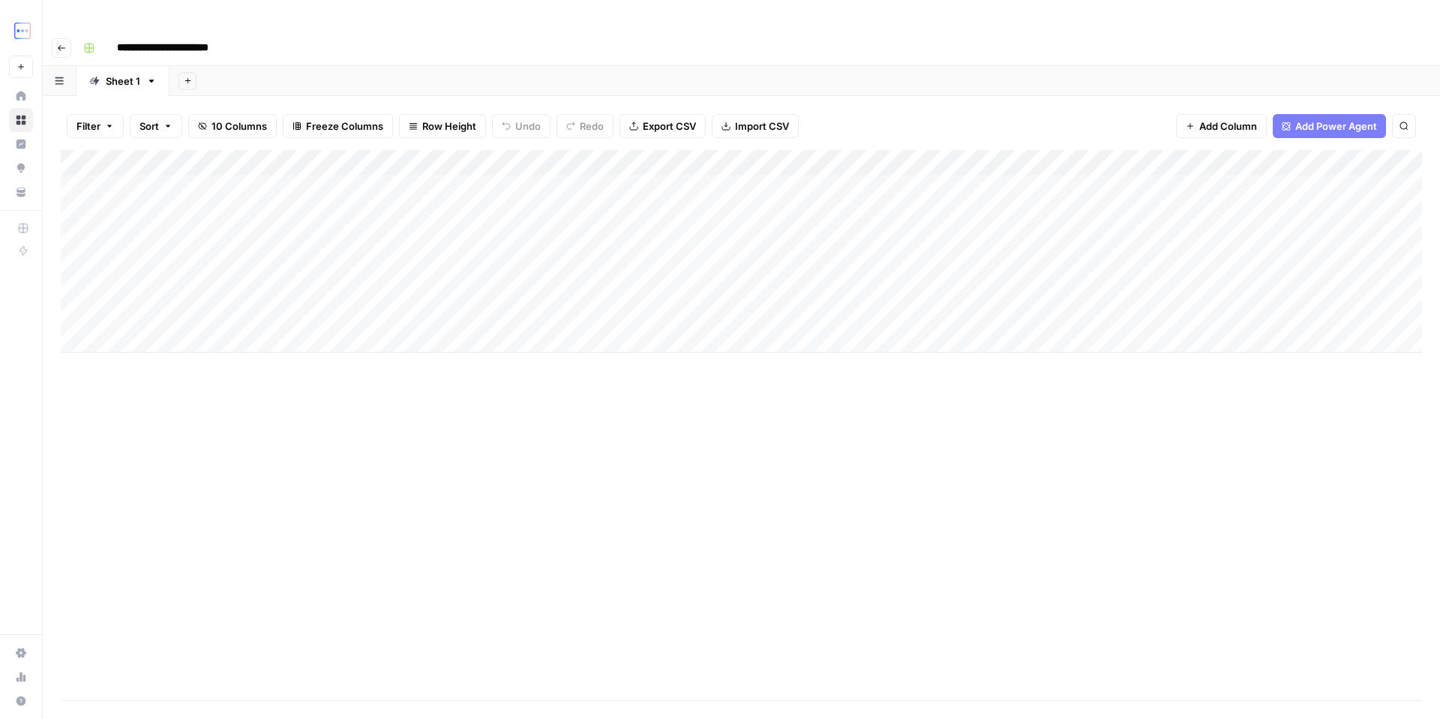
click at [476, 203] on div "Add Column" at bounding box center [741, 251] width 1361 height 203
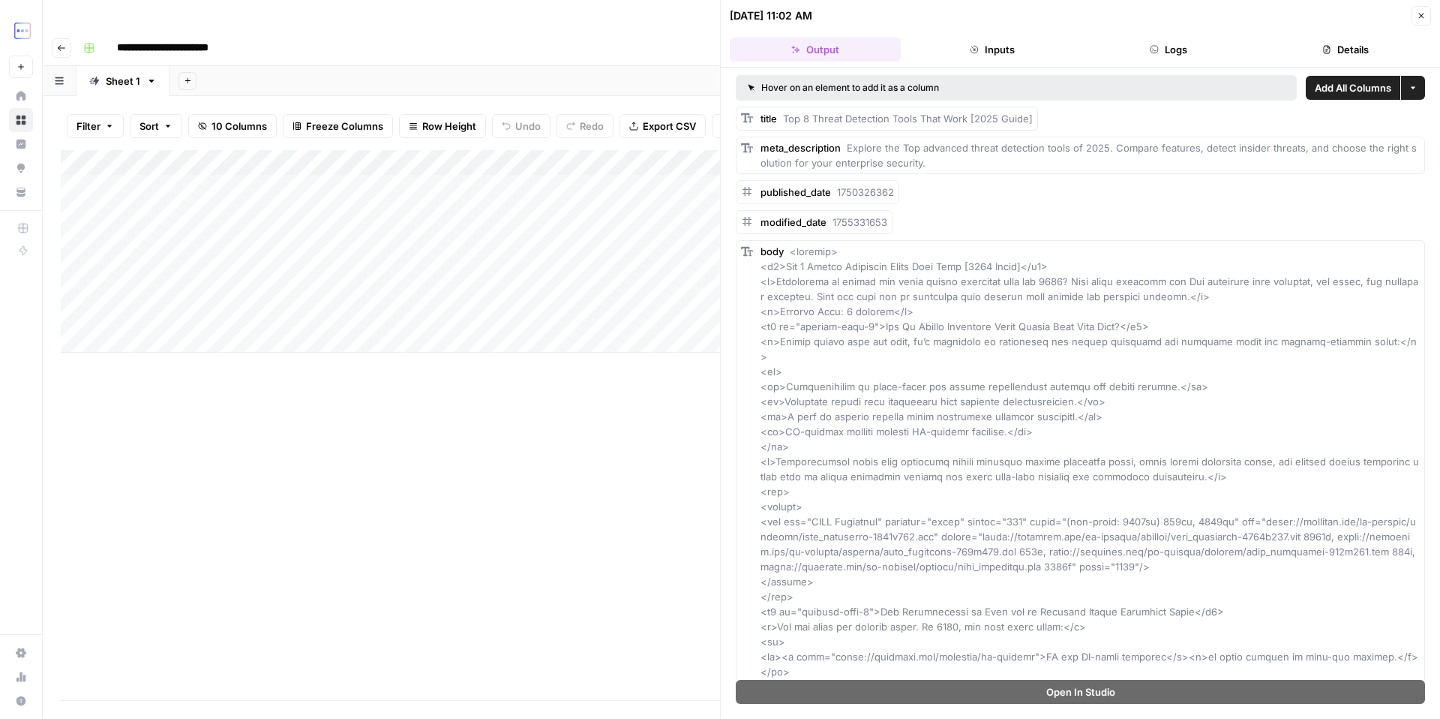
click at [982, 50] on button "Inputs" at bounding box center [992, 50] width 171 height 24
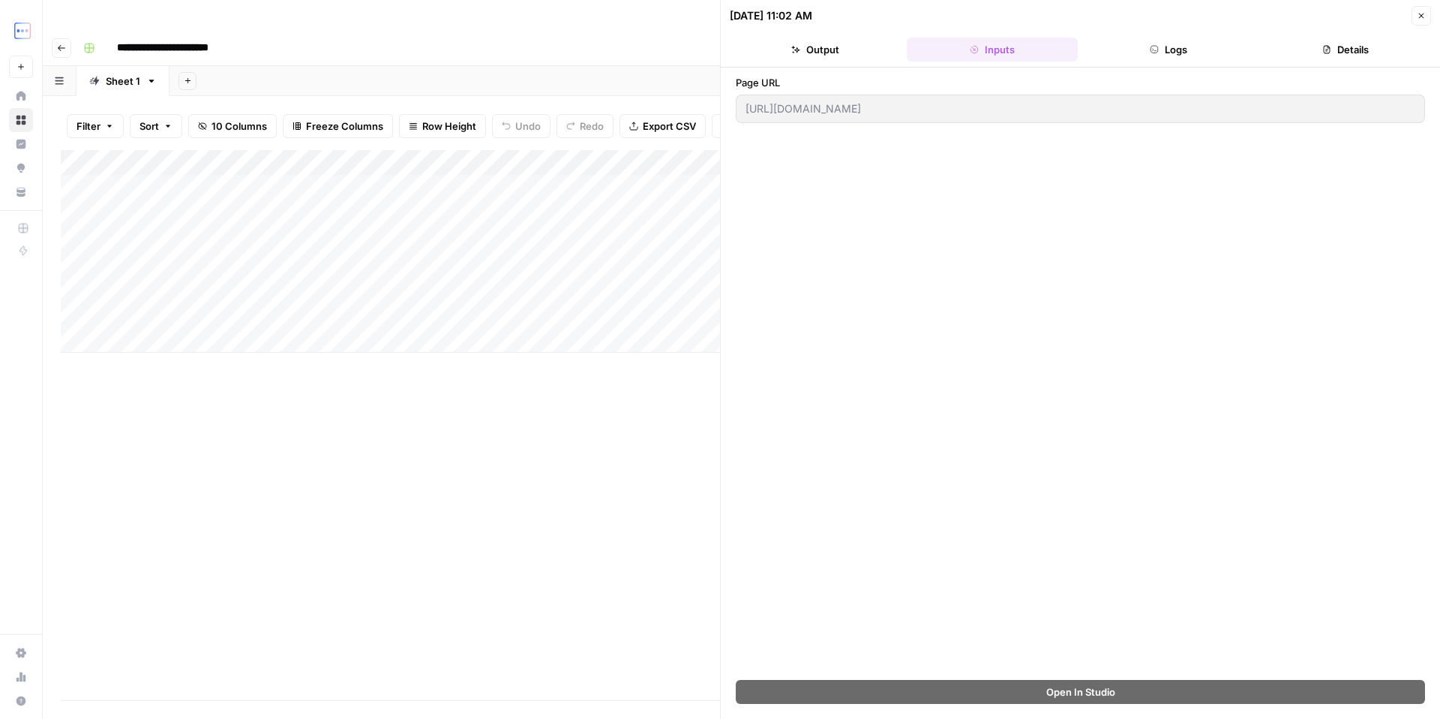
click at [842, 51] on button "Output" at bounding box center [815, 50] width 171 height 24
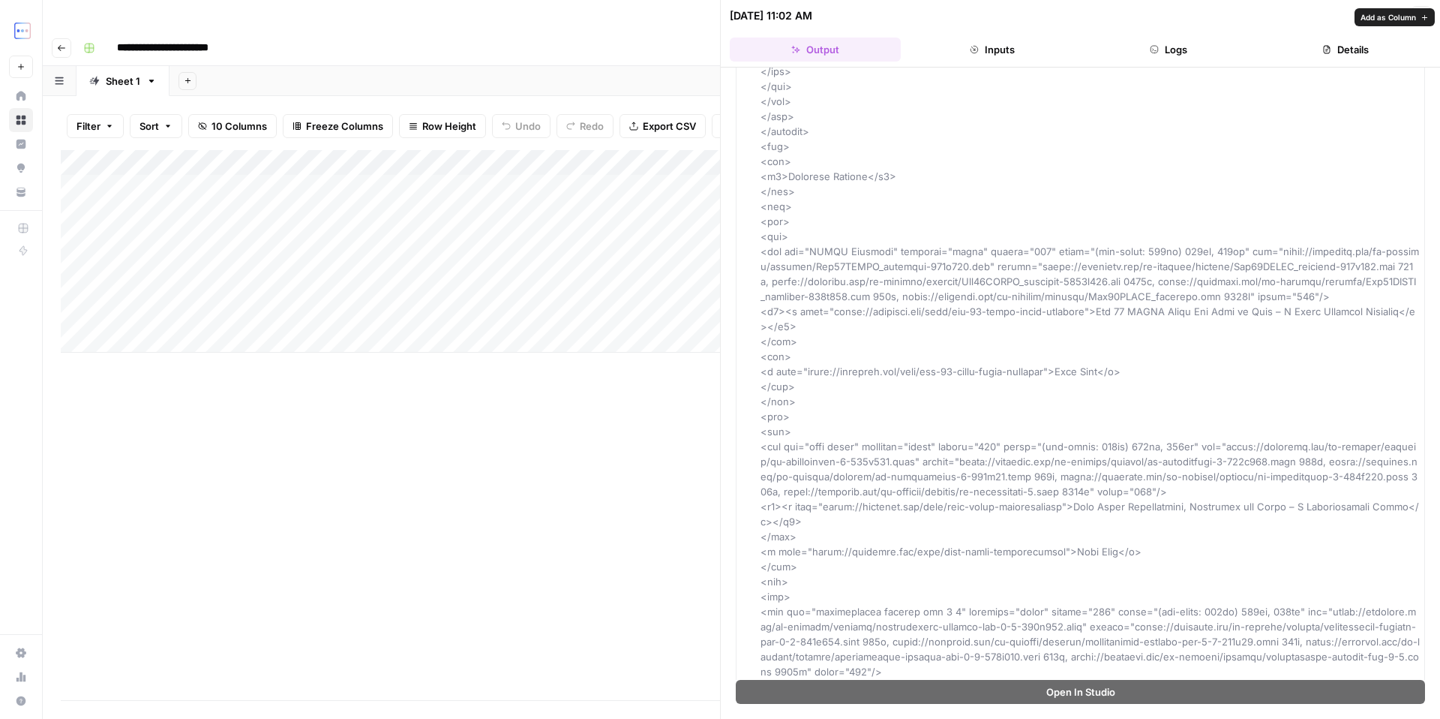
scroll to position [5201, 0]
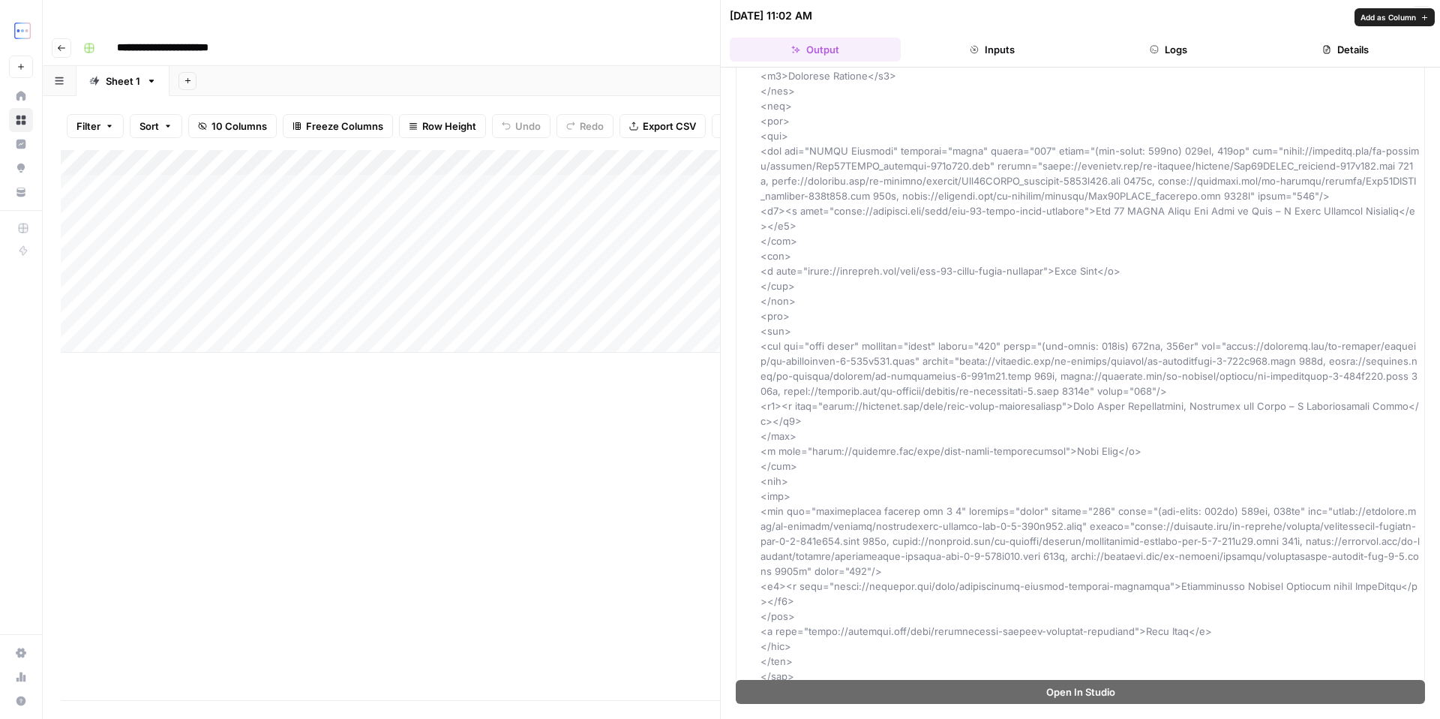
click at [1028, 52] on button "Inputs" at bounding box center [992, 50] width 171 height 24
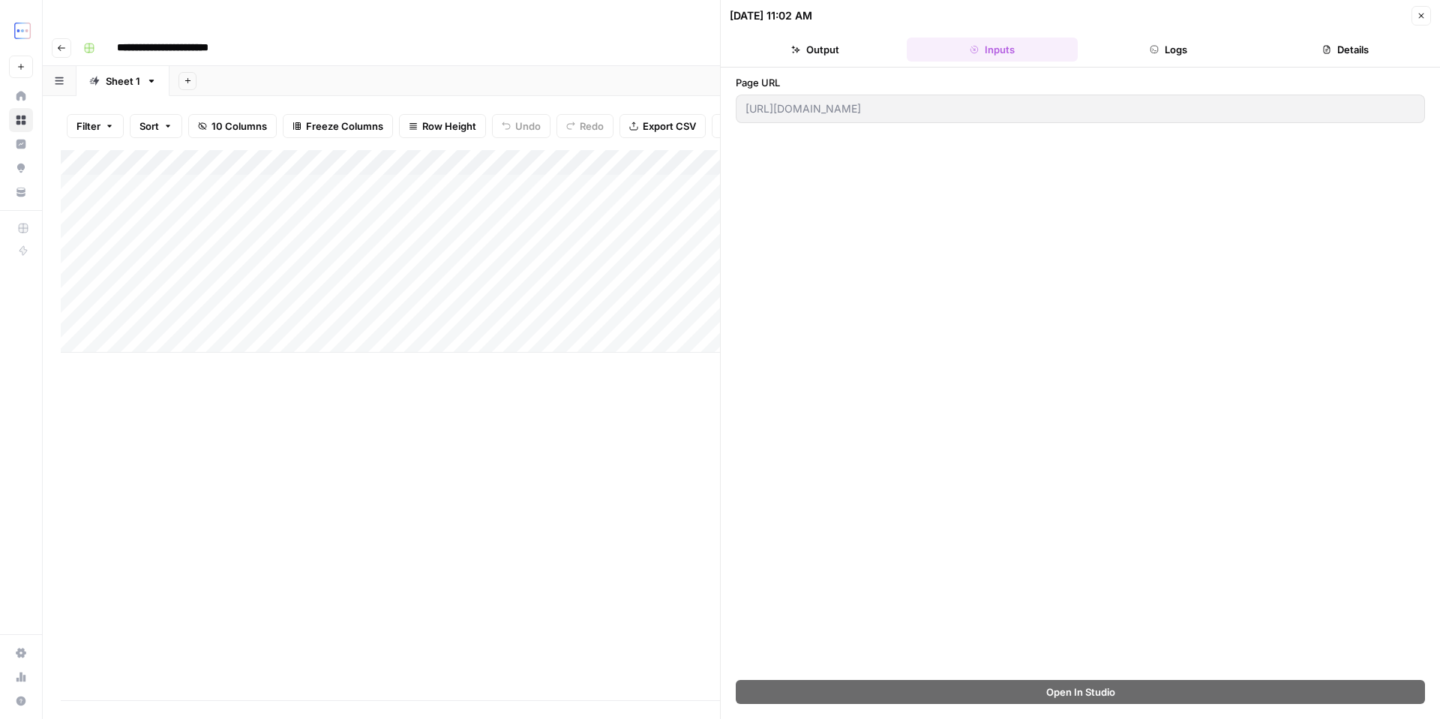
click at [1190, 53] on button "Logs" at bounding box center [1169, 50] width 171 height 24
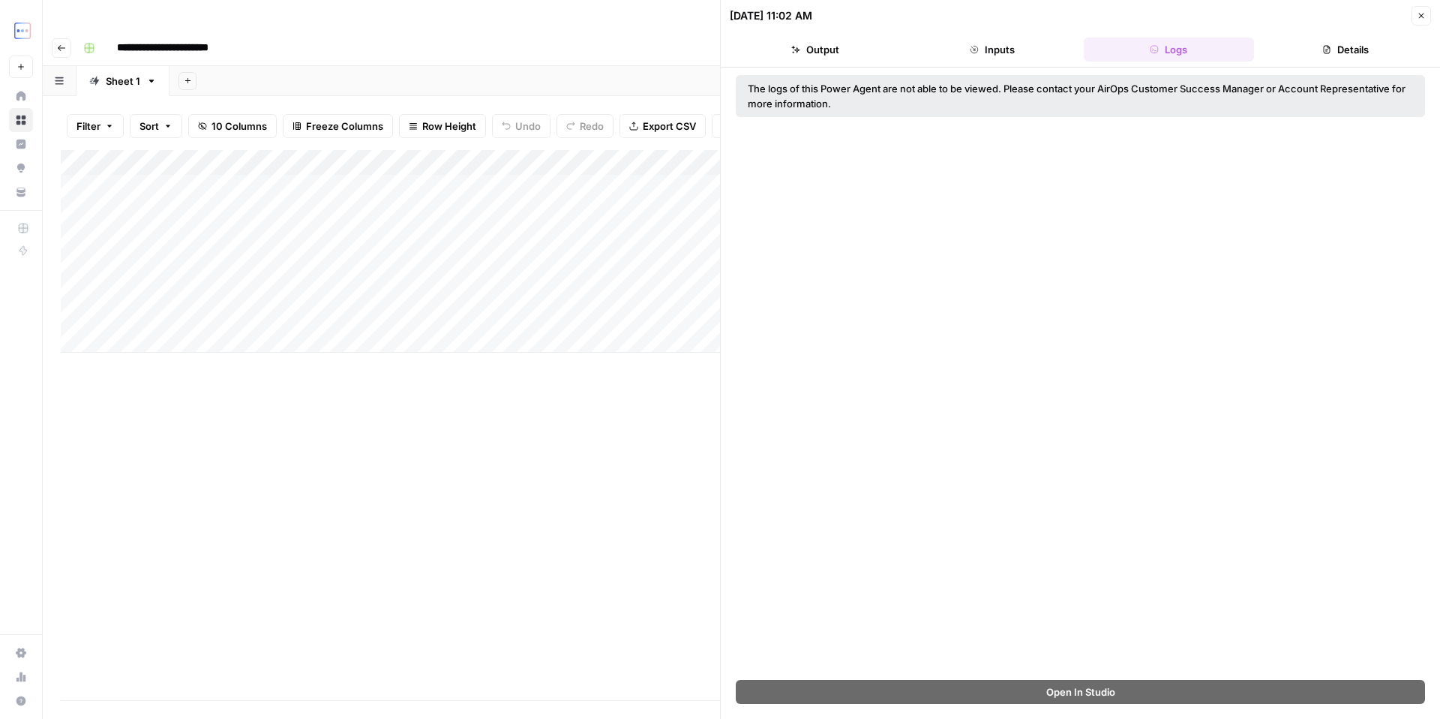
click at [1351, 57] on button "Details" at bounding box center [1345, 50] width 171 height 24
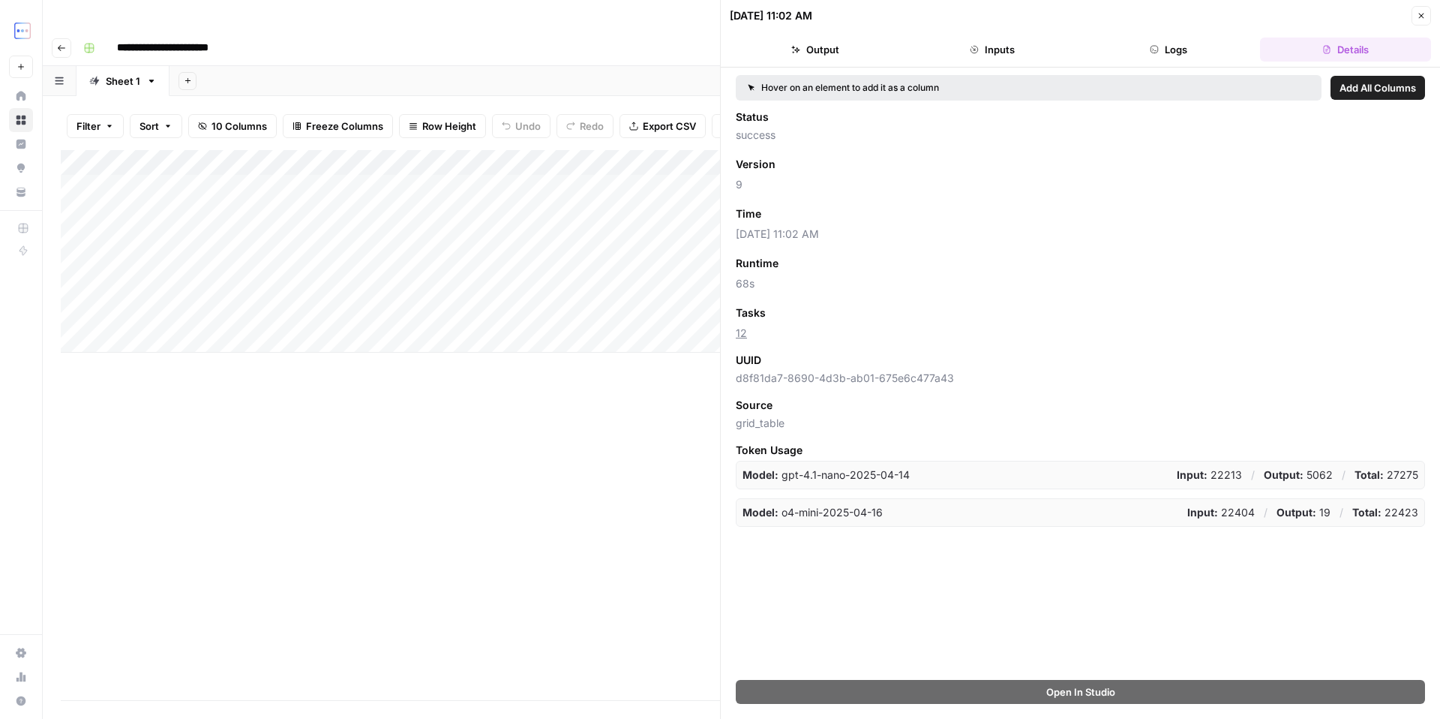
click at [1004, 39] on button "Inputs" at bounding box center [992, 50] width 171 height 24
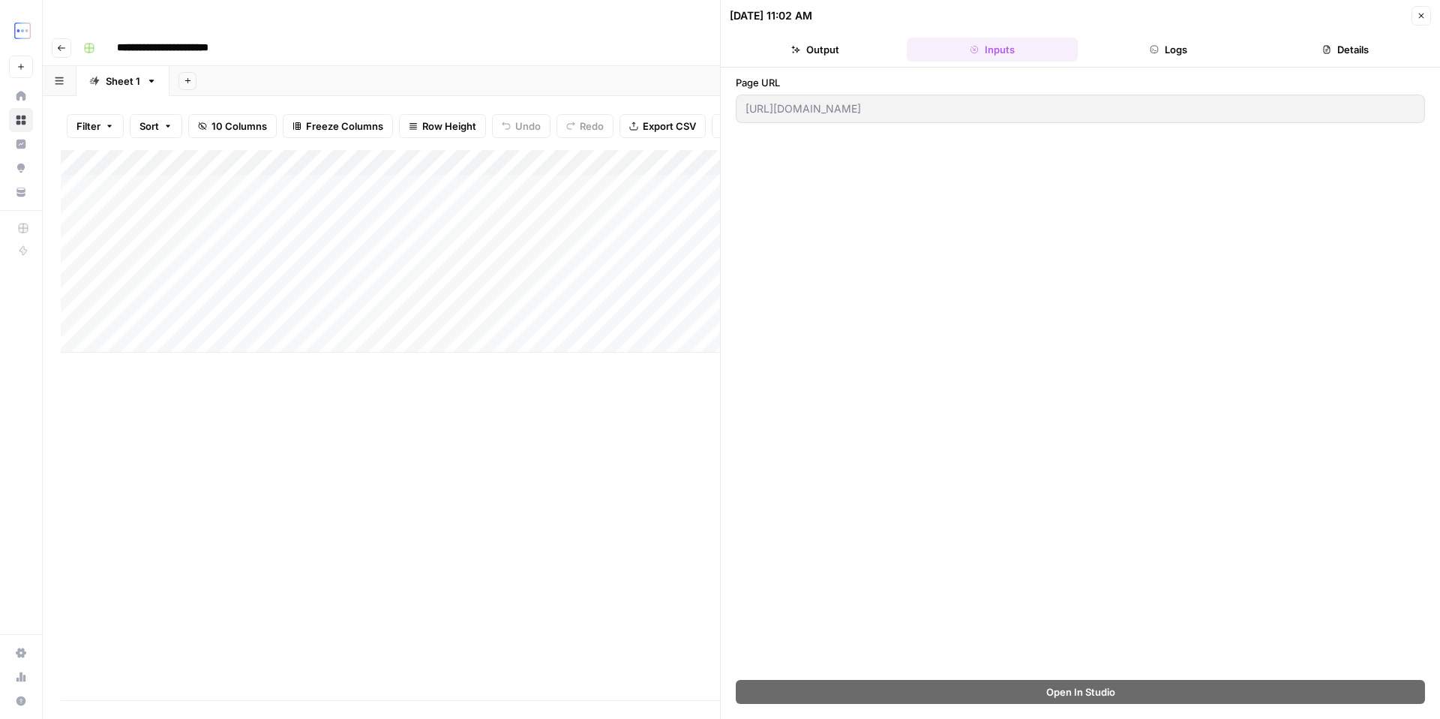
click at [880, 41] on button "Output" at bounding box center [815, 50] width 171 height 24
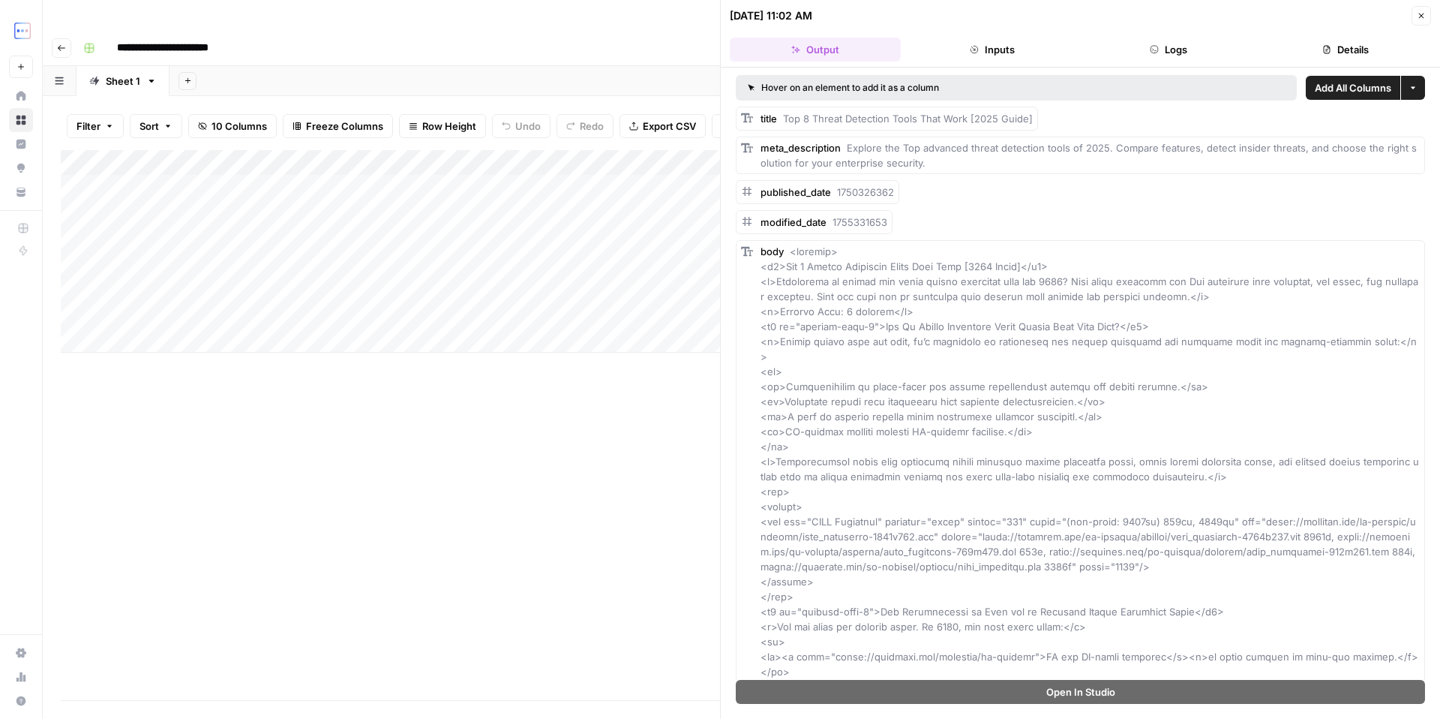
click at [980, 59] on button "Inputs" at bounding box center [992, 50] width 171 height 24
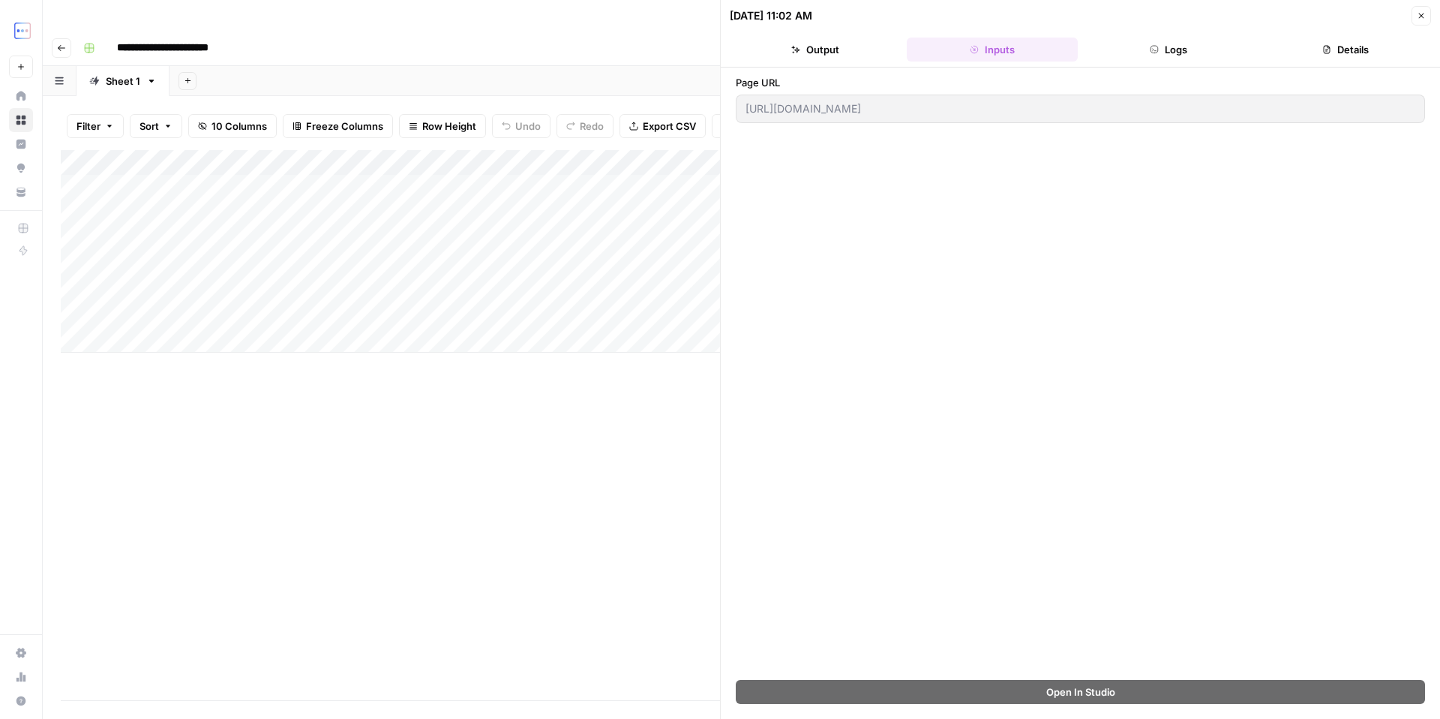
click at [1129, 65] on header "[DATE] 11:02 AM Close Output Inputs Logs Details" at bounding box center [1080, 34] width 719 height 68
click at [1144, 55] on button "Logs" at bounding box center [1169, 50] width 171 height 24
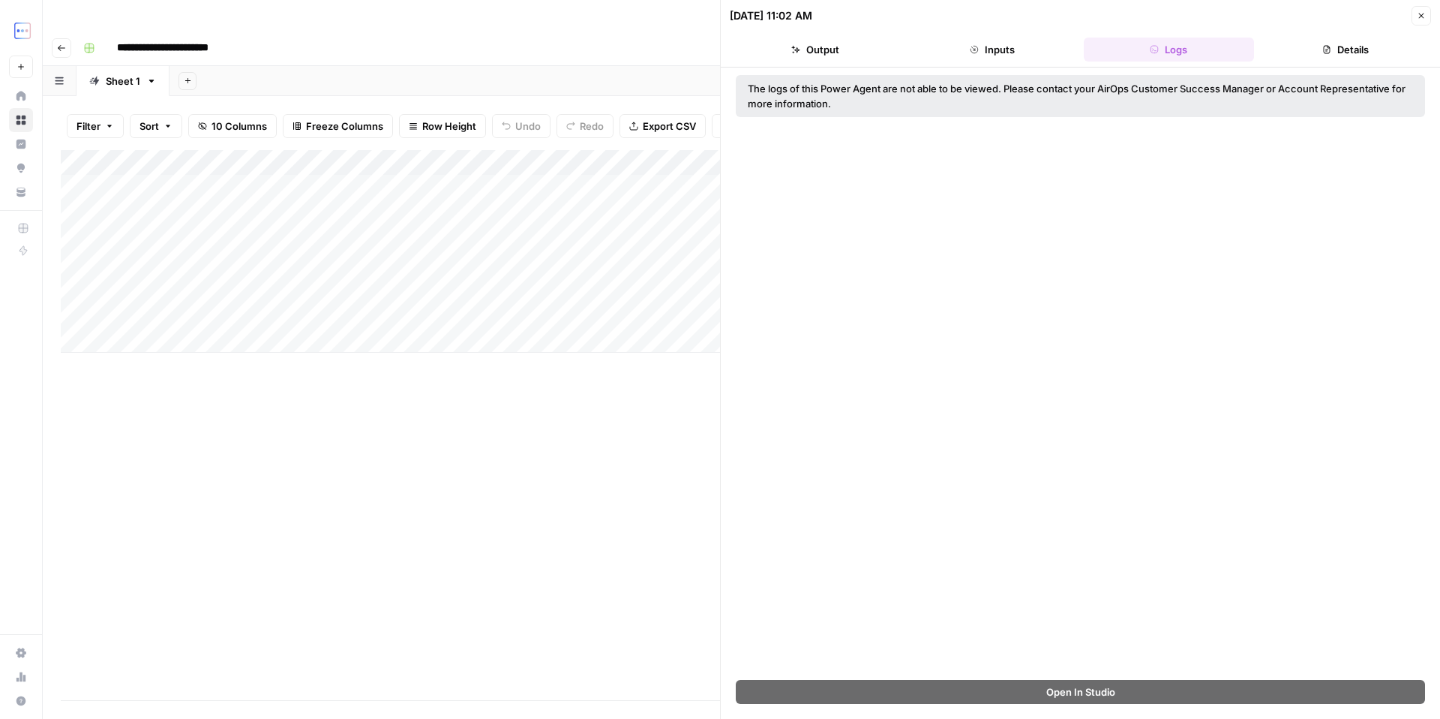
click at [1315, 47] on button "Details" at bounding box center [1345, 50] width 171 height 24
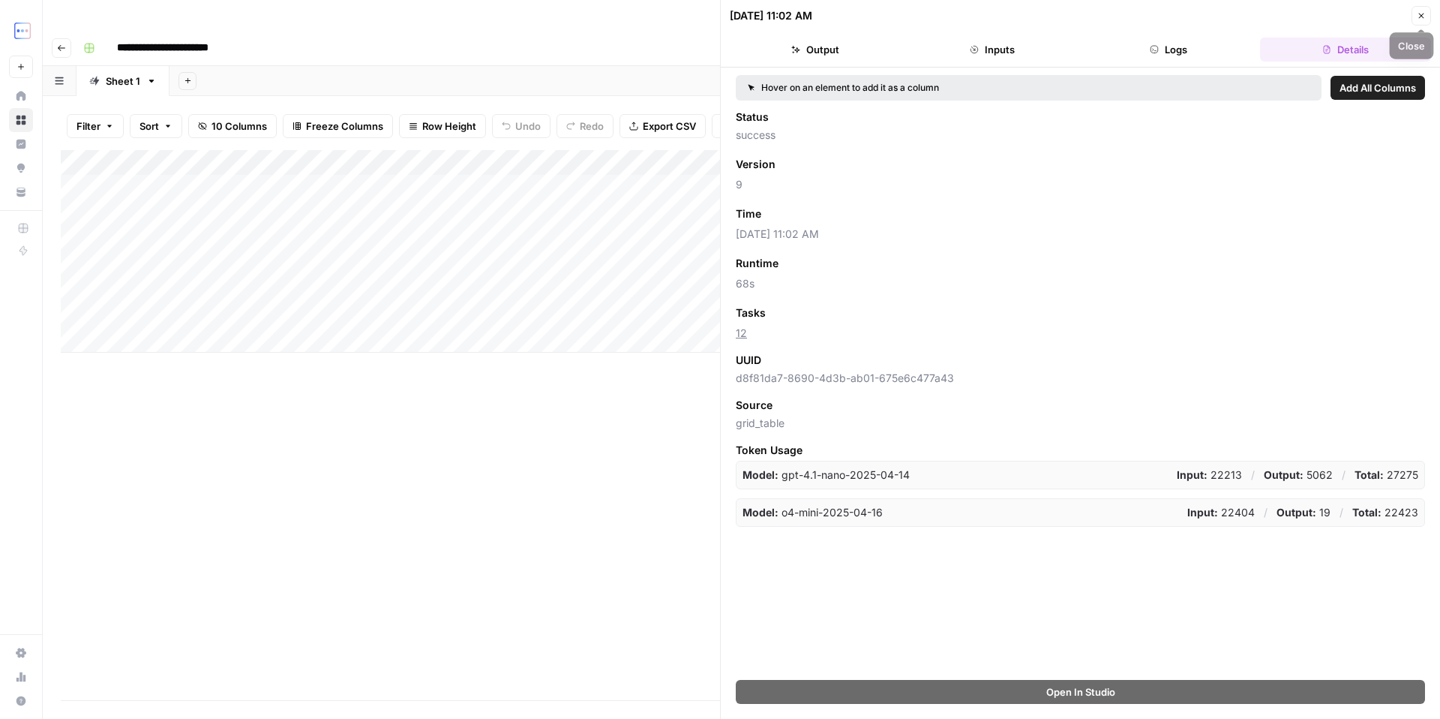
click at [1420, 19] on icon "button" at bounding box center [1421, 15] width 9 height 9
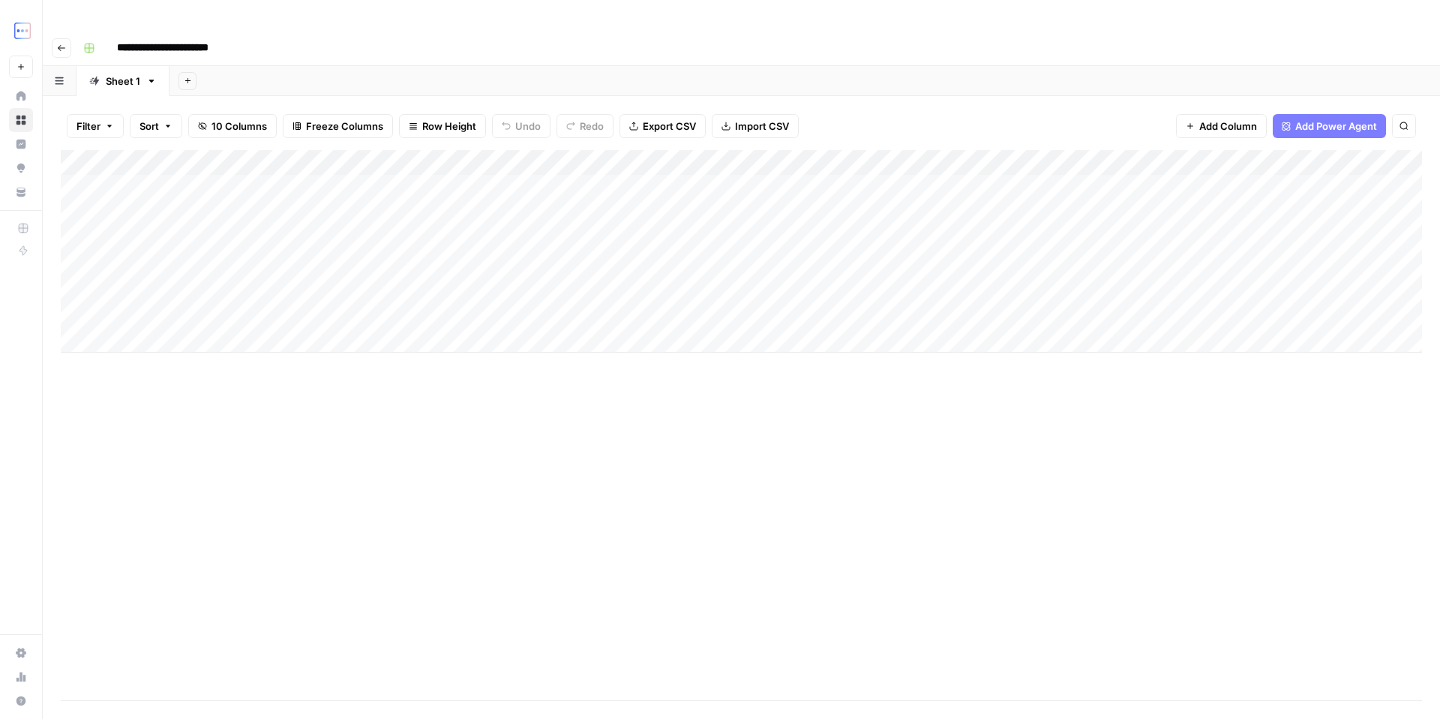
click at [1189, 150] on div "Add Column" at bounding box center [741, 251] width 1361 height 203
click at [1200, 260] on span "Configure Inputs" at bounding box center [1216, 258] width 131 height 15
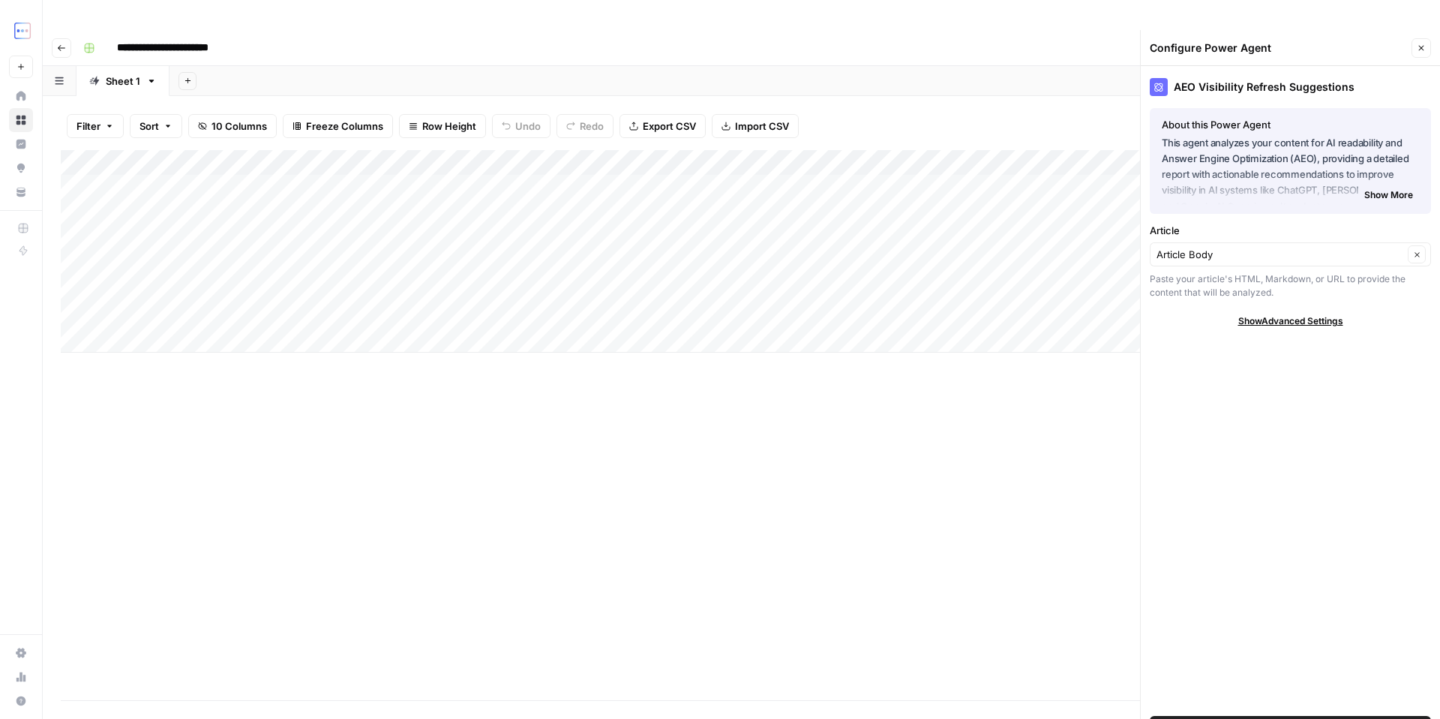
click at [1282, 314] on span "Show Advanced Settings" at bounding box center [1290, 321] width 105 height 14
click at [1388, 188] on span "Show More" at bounding box center [1388, 195] width 49 height 14
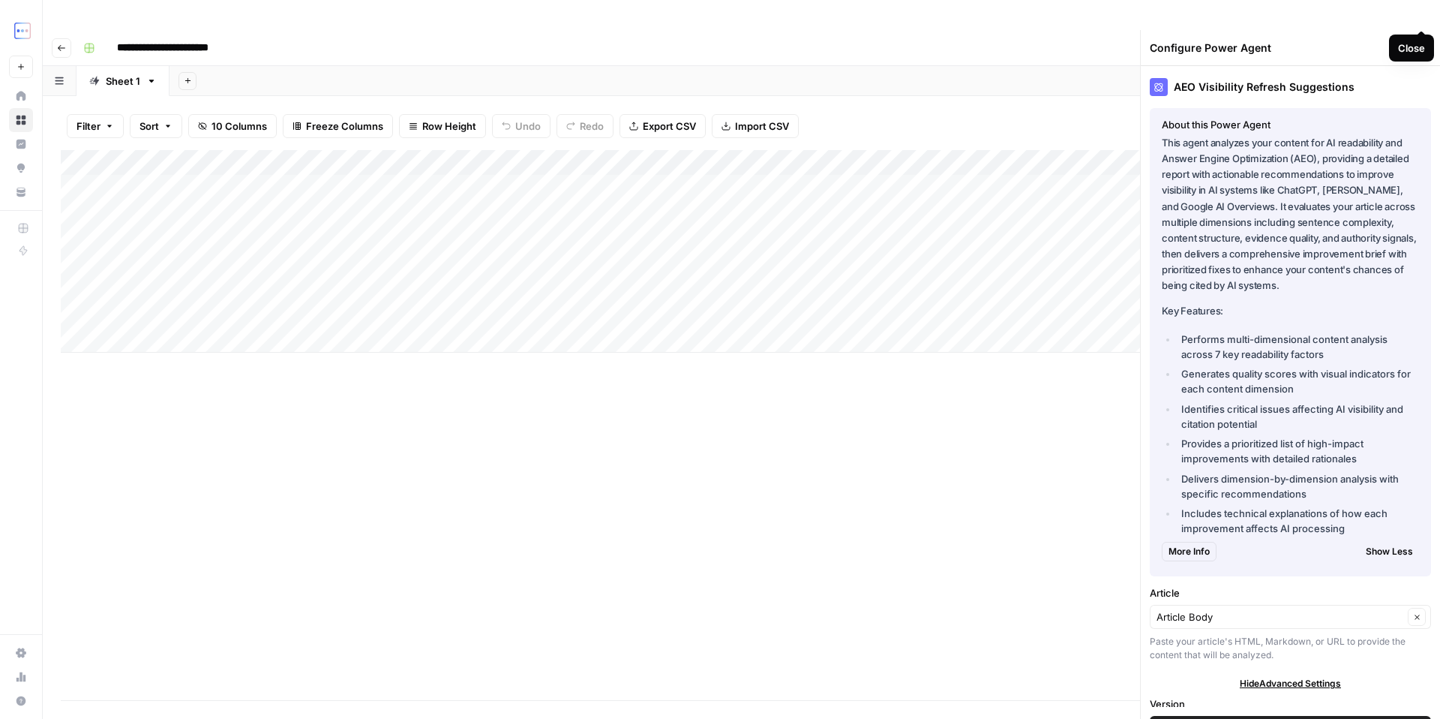
click at [1422, 44] on icon "button" at bounding box center [1421, 48] width 9 height 9
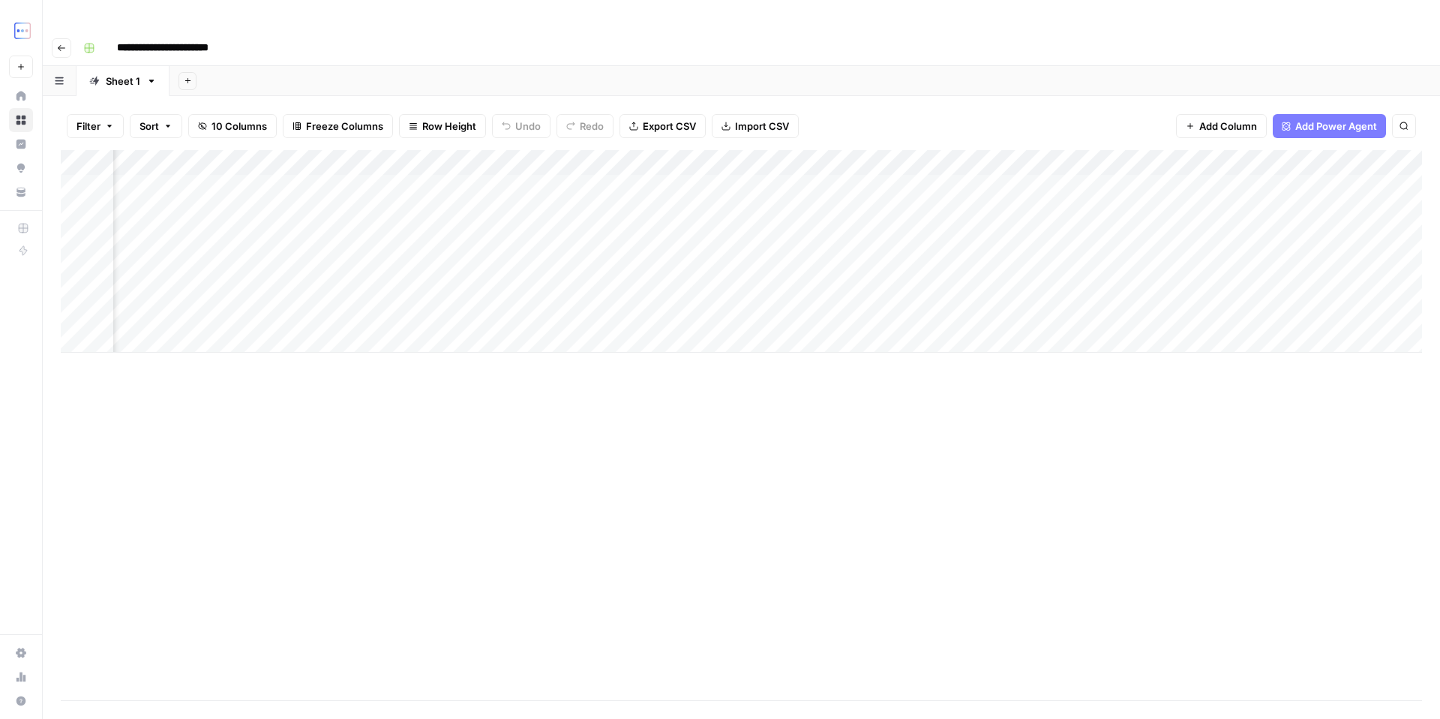
scroll to position [0, 490]
click at [1160, 150] on div "Add Column" at bounding box center [741, 251] width 1361 height 203
click at [1075, 266] on button "Configure Inputs" at bounding box center [1089, 258] width 166 height 21
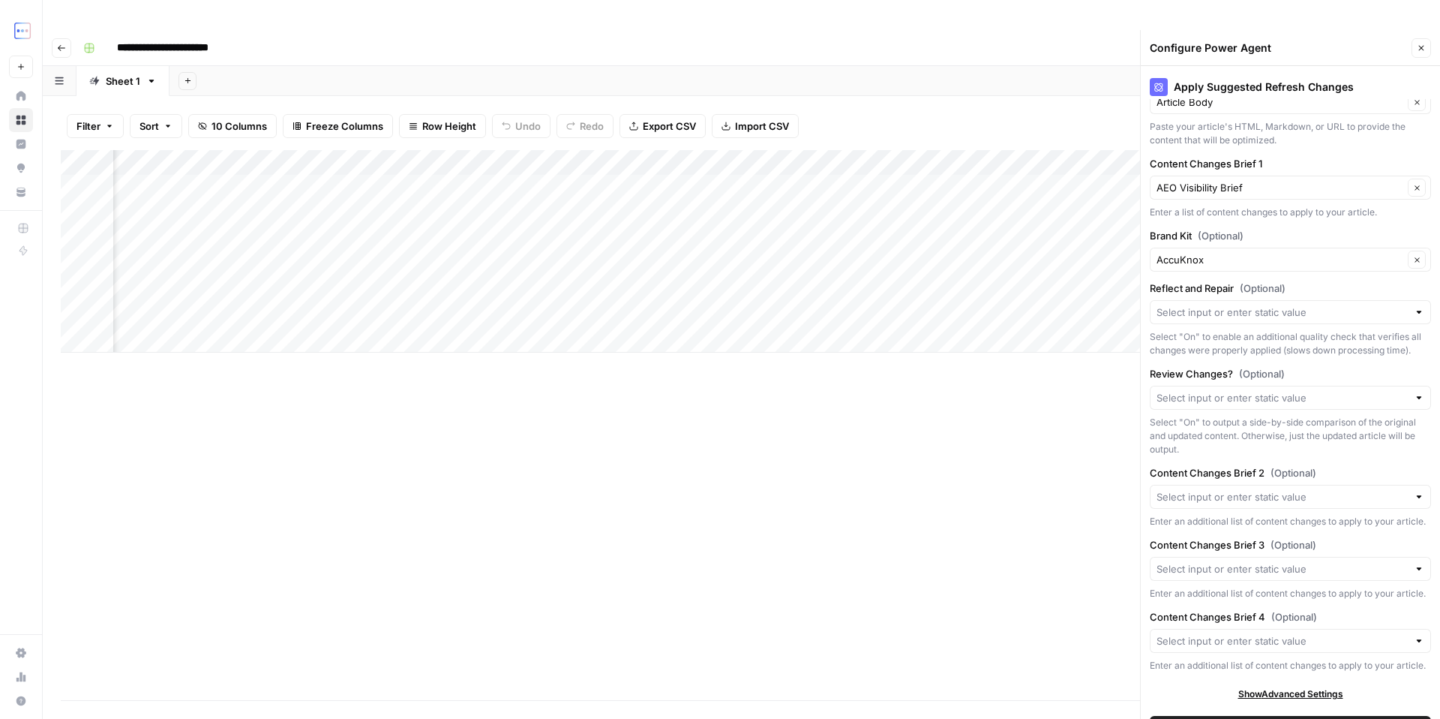
scroll to position [0, 0]
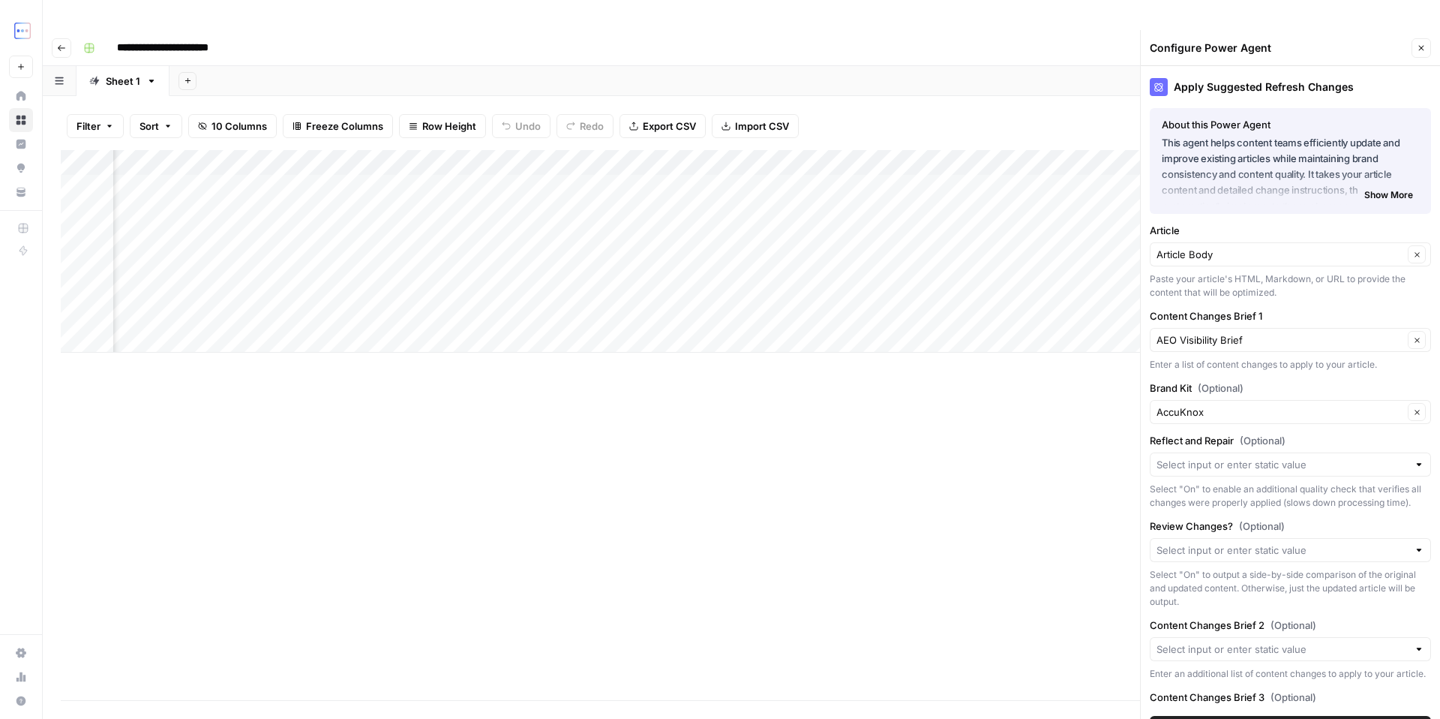
click at [1383, 188] on span "Show More" at bounding box center [1388, 195] width 49 height 14
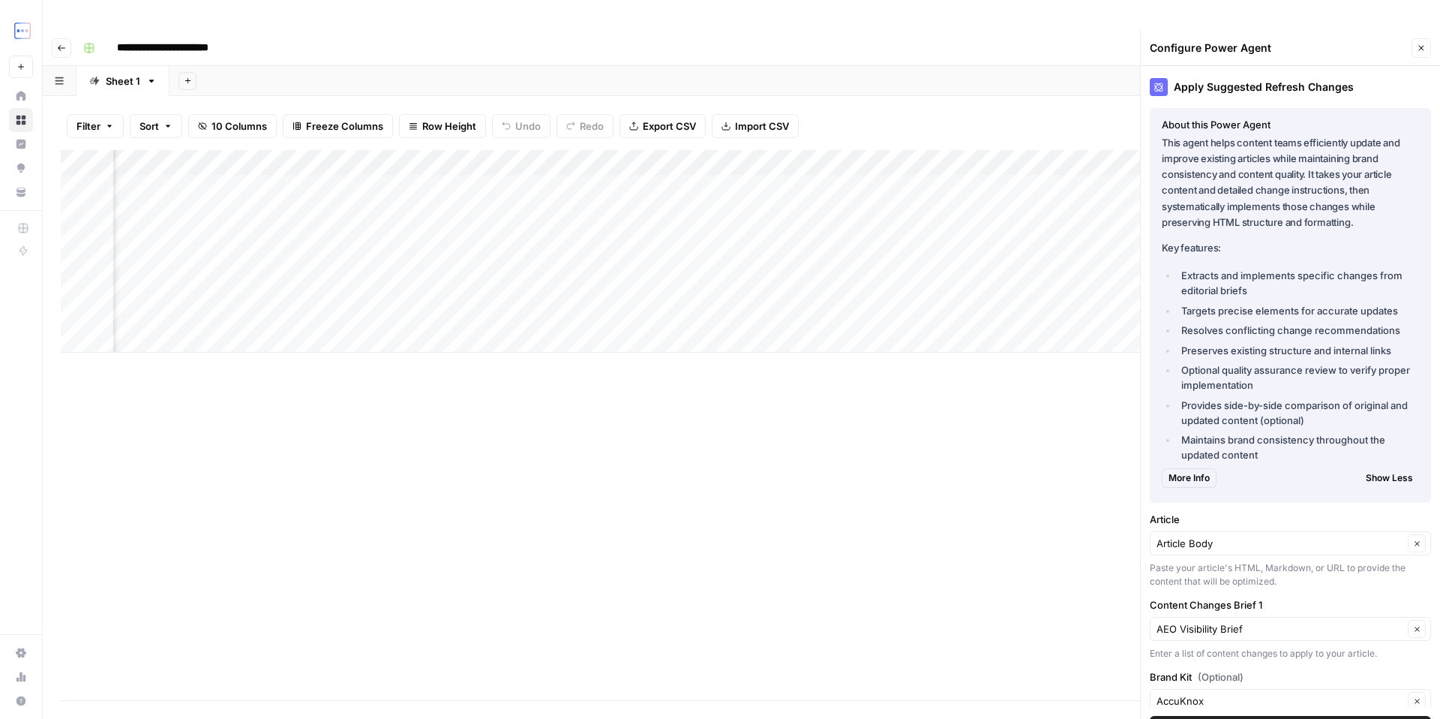
click at [1422, 38] on button "Close" at bounding box center [1422, 48] width 20 height 20
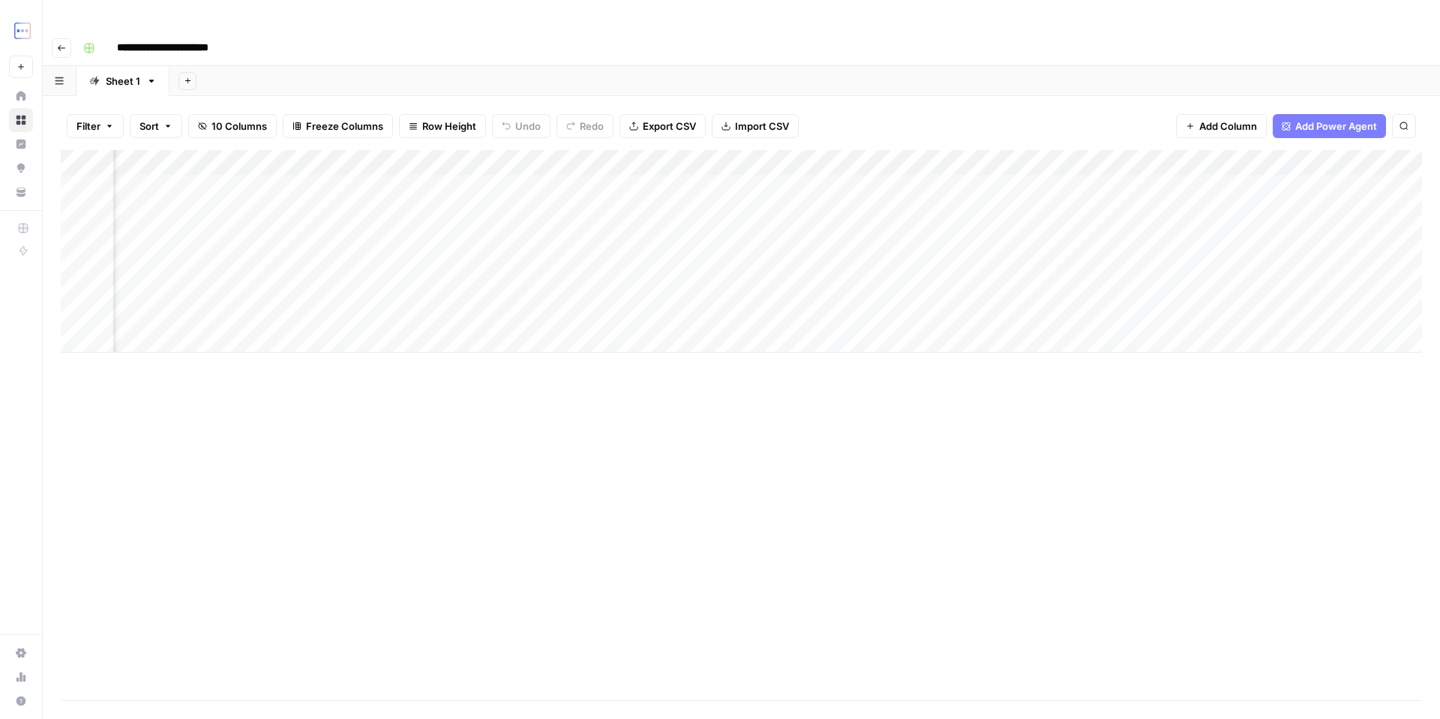
scroll to position [0, 273]
click at [954, 153] on div "Add Column" at bounding box center [741, 251] width 1361 height 203
click at [294, 284] on div "Add Column" at bounding box center [741, 251] width 1361 height 203
click at [1216, 157] on div "Add Column" at bounding box center [741, 251] width 1361 height 203
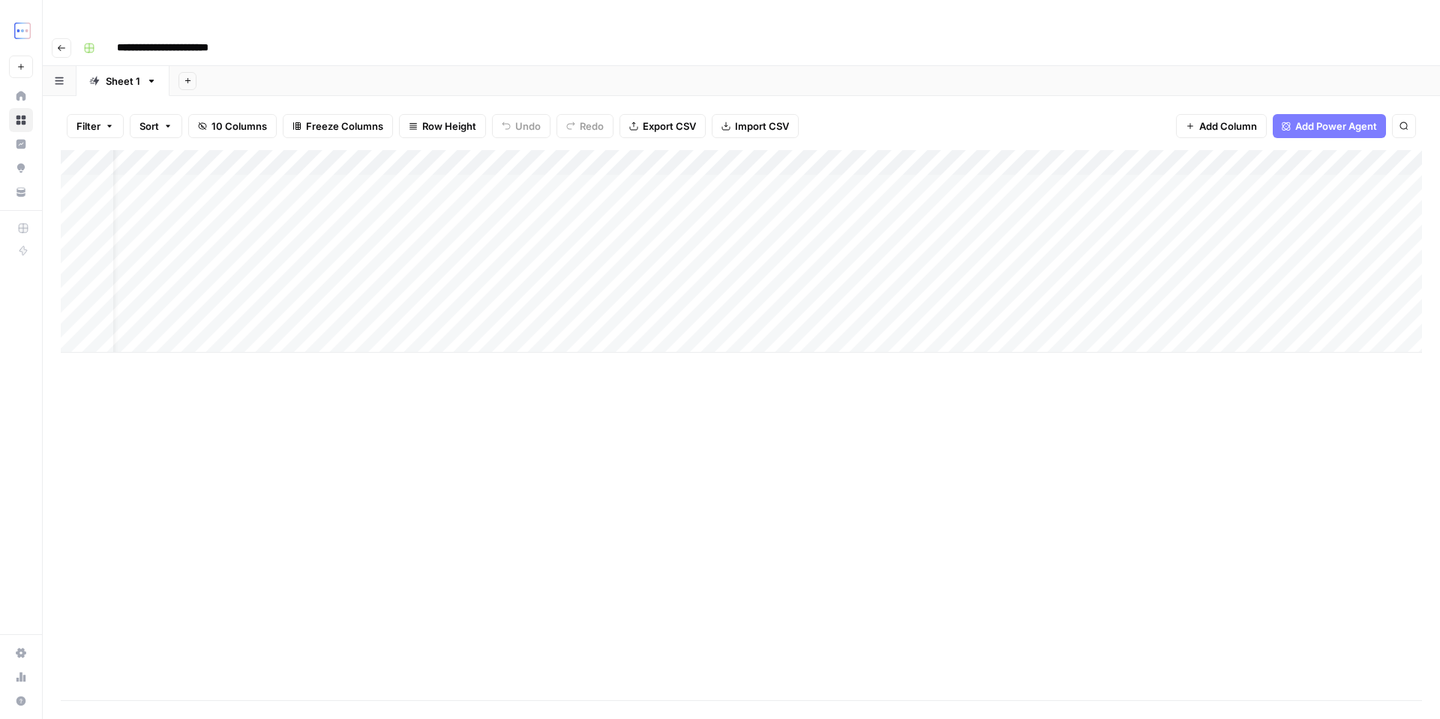
scroll to position [0, 0]
click at [236, 36] on input "**********" at bounding box center [180, 48] width 140 height 24
click at [332, 36] on div "**********" at bounding box center [751, 48] width 1348 height 24
click at [1410, 156] on span "Add Column" at bounding box center [1387, 163] width 53 height 14
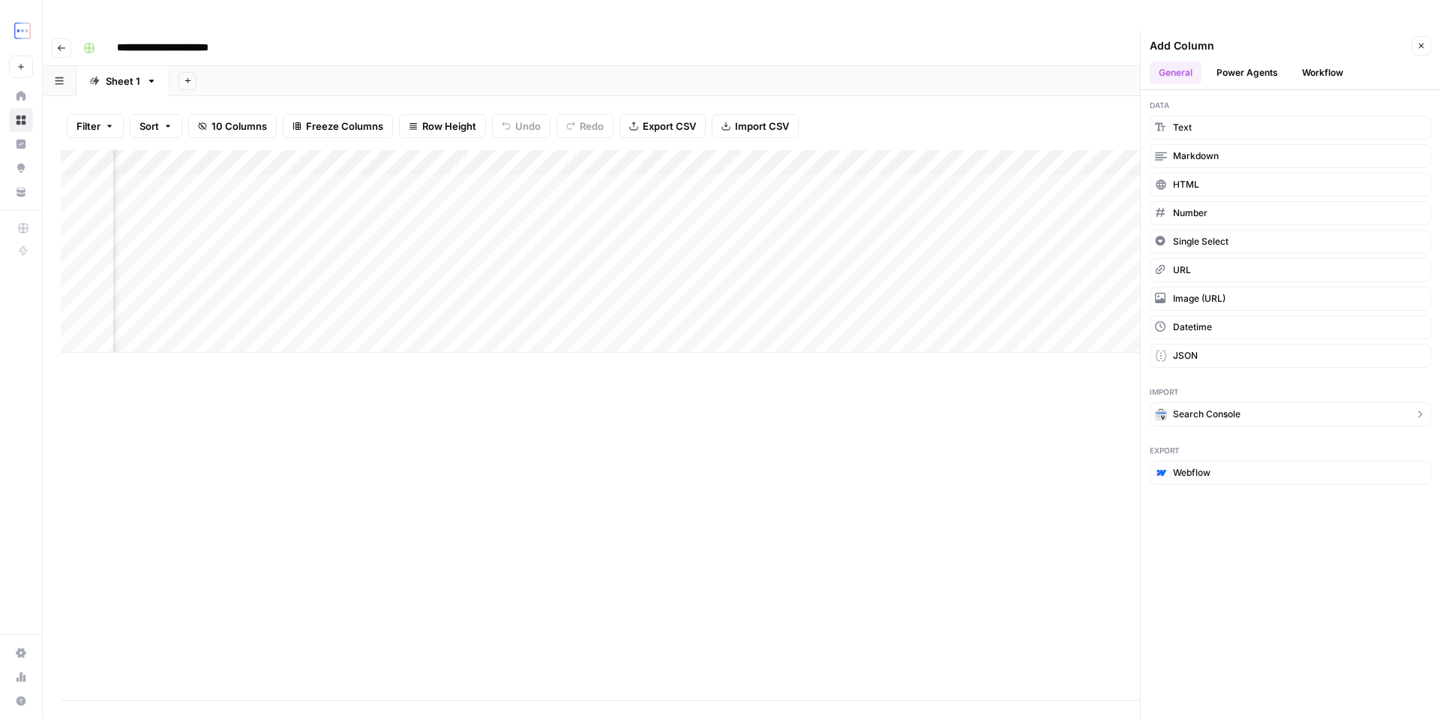
click at [1247, 402] on button "Search Console" at bounding box center [1290, 414] width 281 height 24
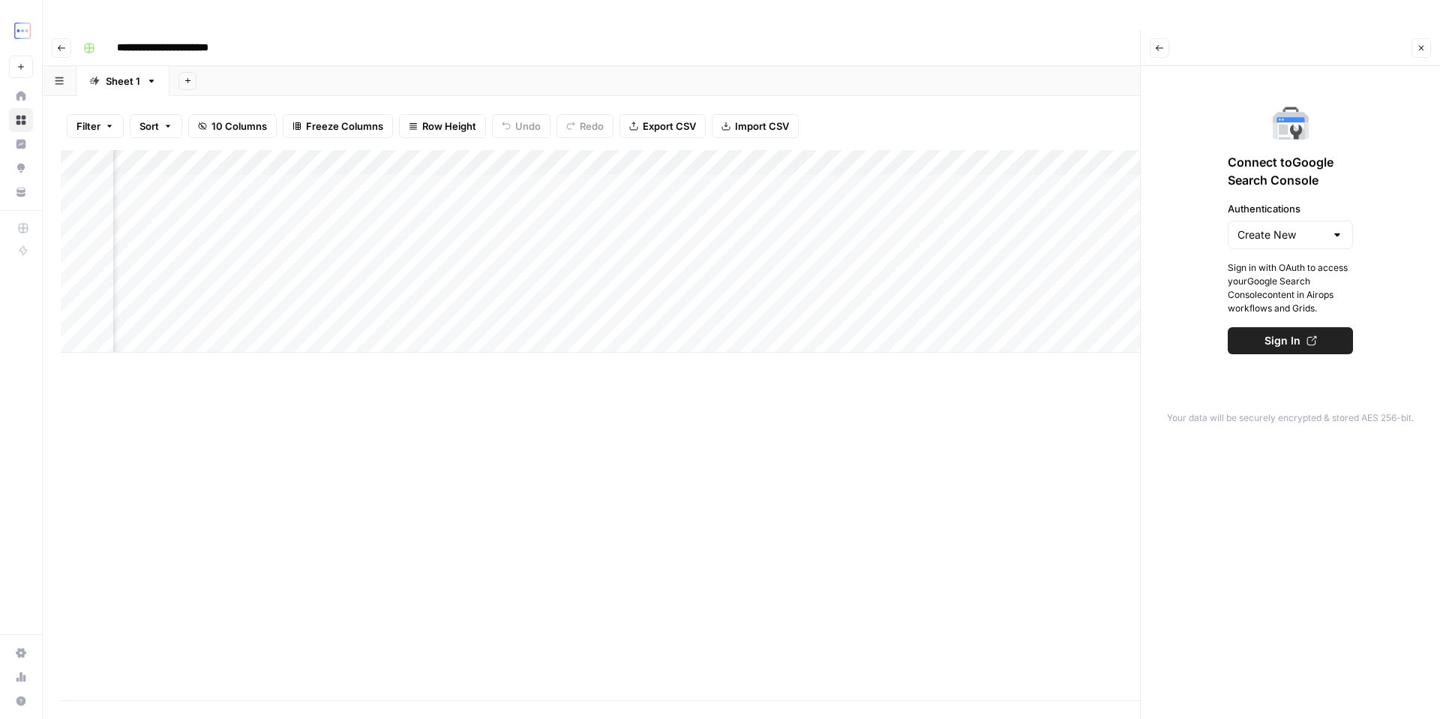
click at [1166, 38] on button "Back" at bounding box center [1160, 48] width 20 height 20
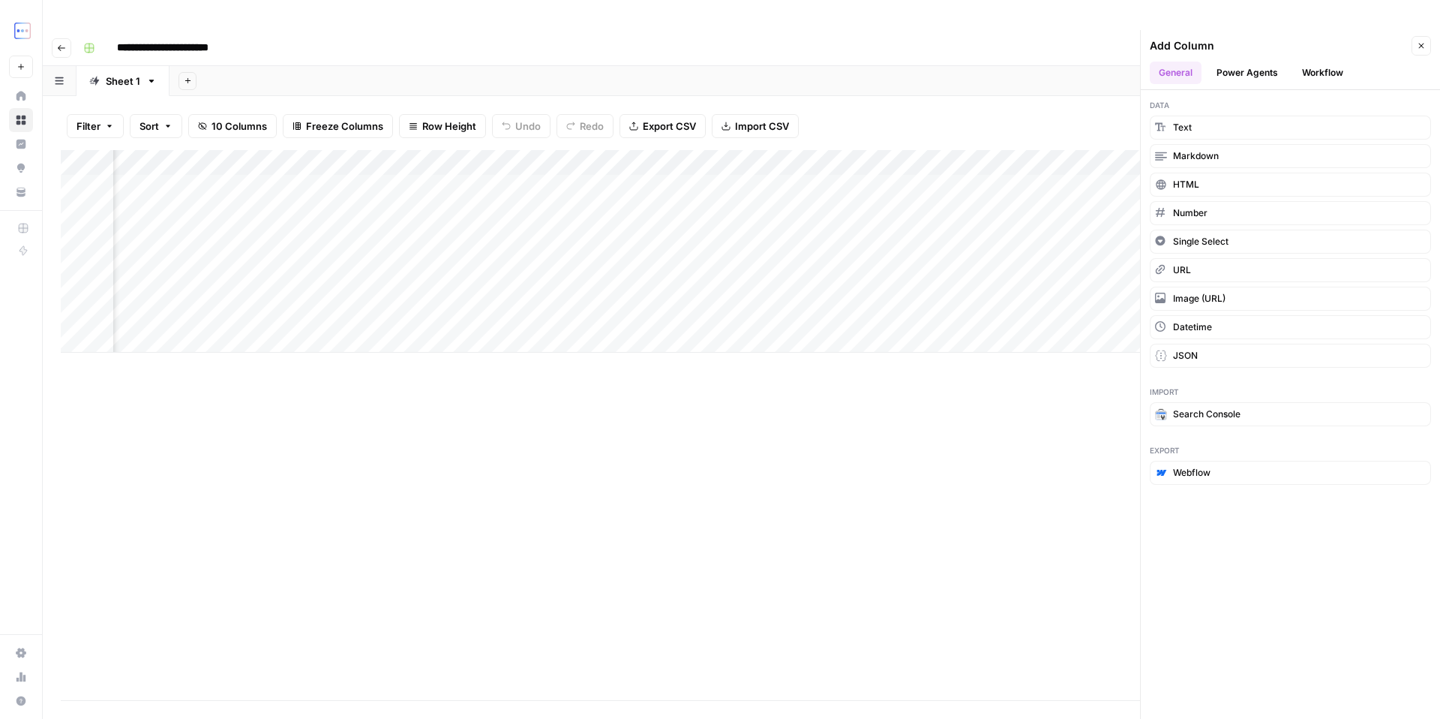
click at [1256, 62] on button "Power Agents" at bounding box center [1248, 73] width 80 height 23
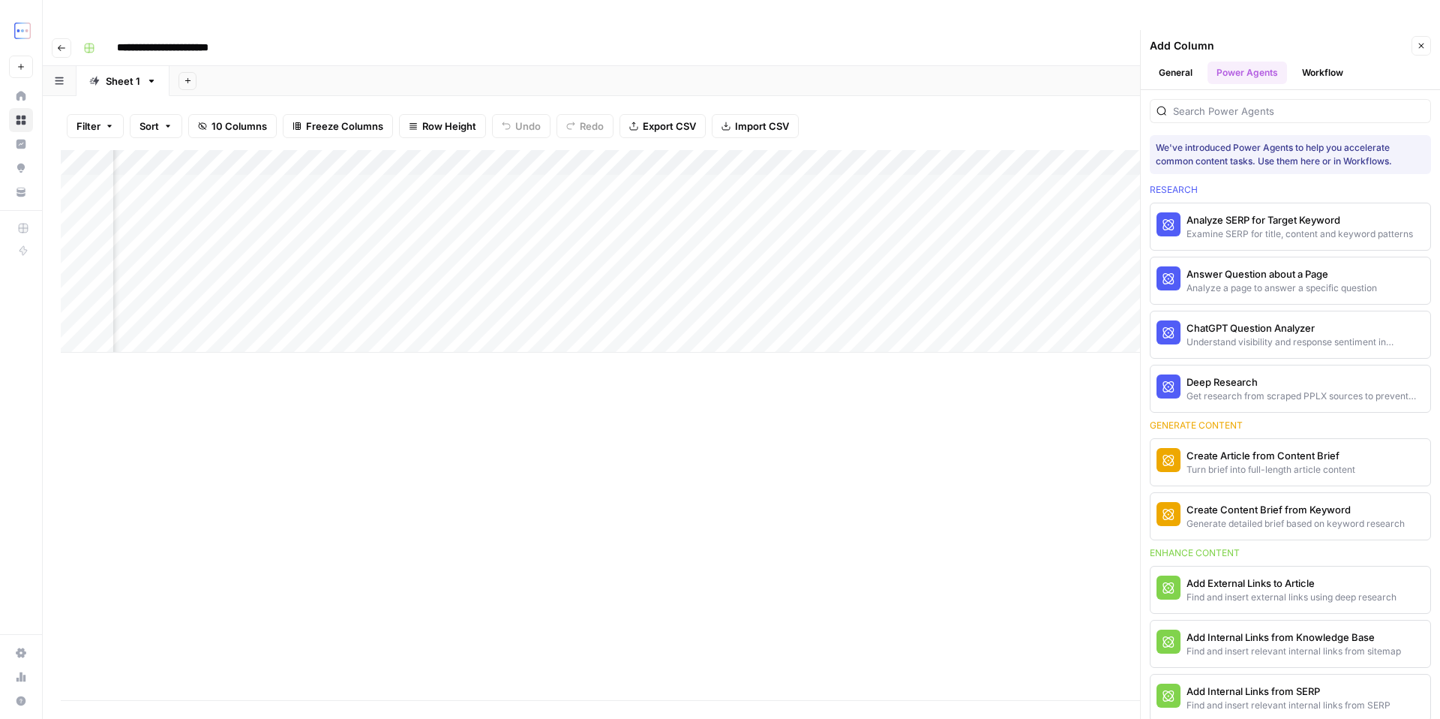
click at [1316, 62] on button "Workflow" at bounding box center [1322, 73] width 59 height 23
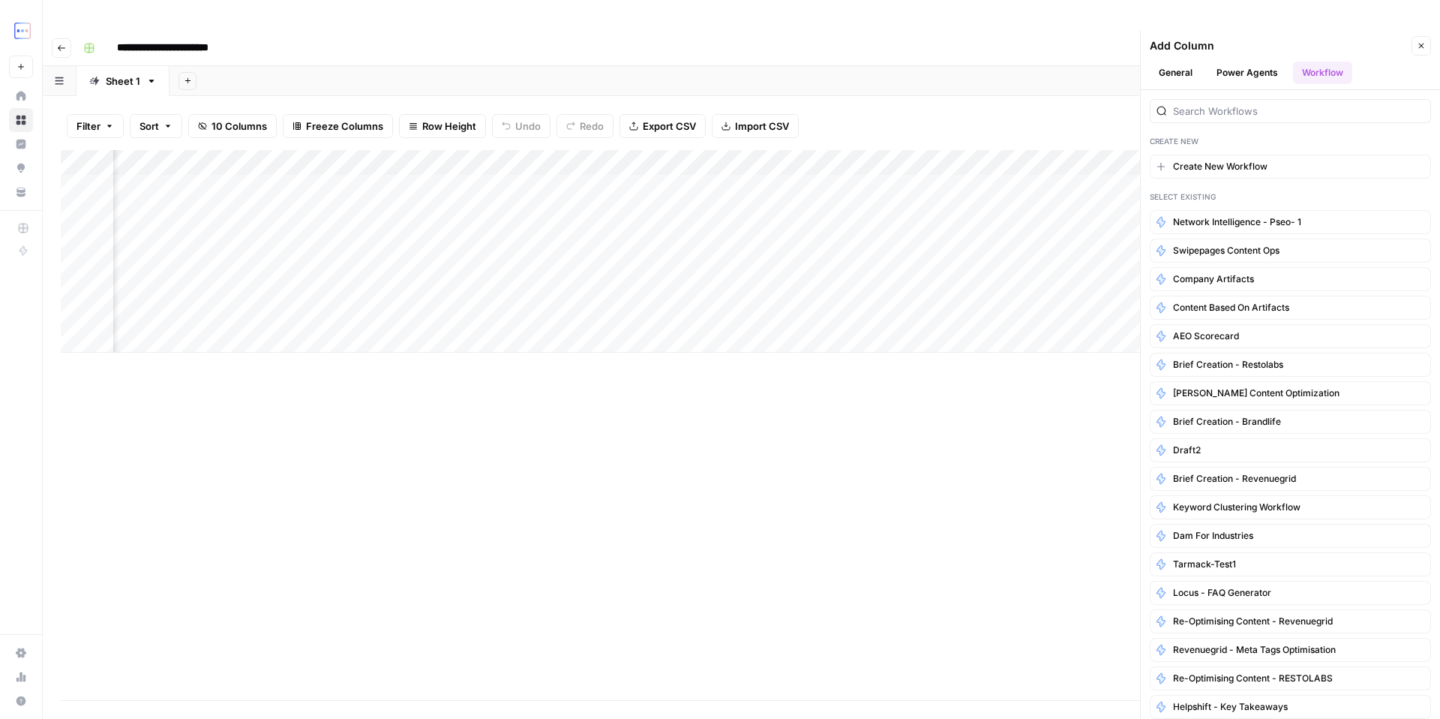
click at [1427, 36] on button "Close" at bounding box center [1422, 46] width 20 height 20
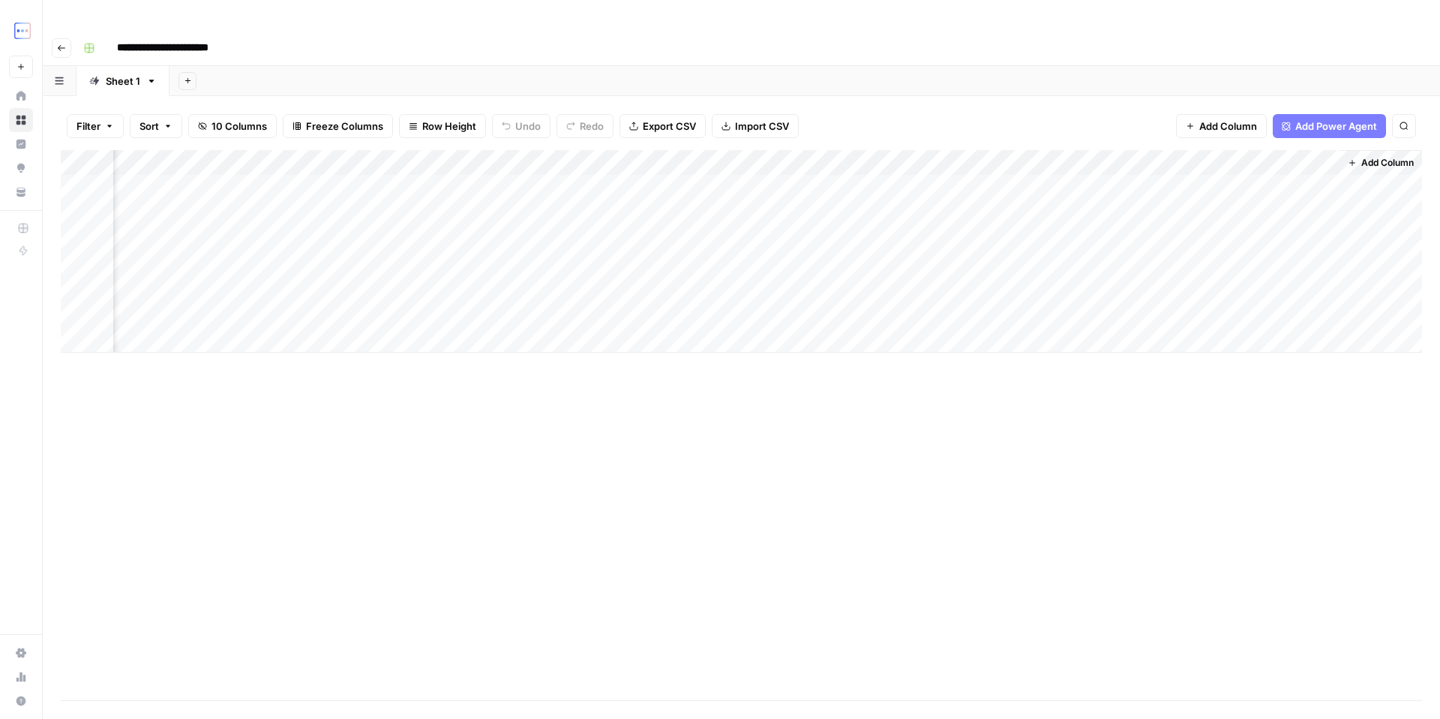
click at [60, 38] on button "Go back" at bounding box center [62, 48] width 20 height 20
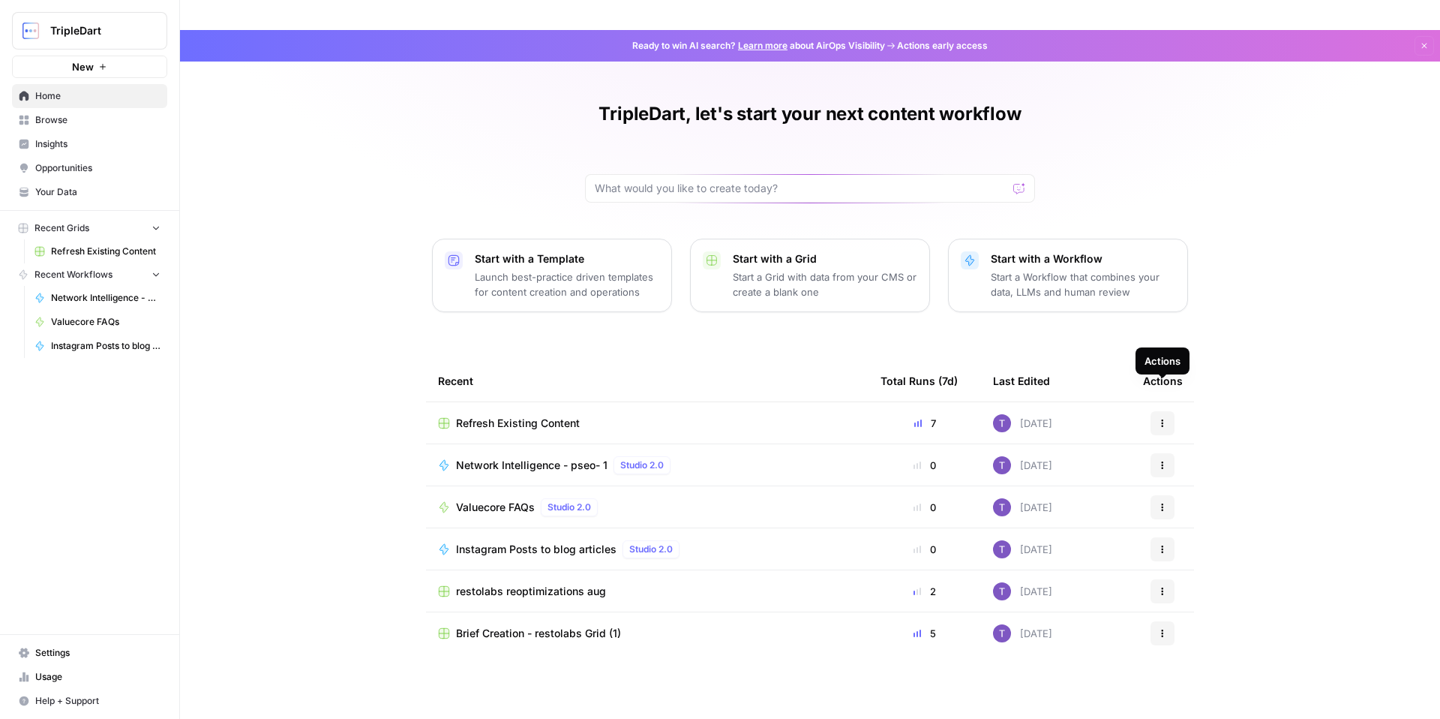
click at [1163, 419] on icon "button" at bounding box center [1162, 423] width 9 height 9
click at [1024, 251] on p "Start with a Workflow" at bounding box center [1083, 258] width 185 height 15
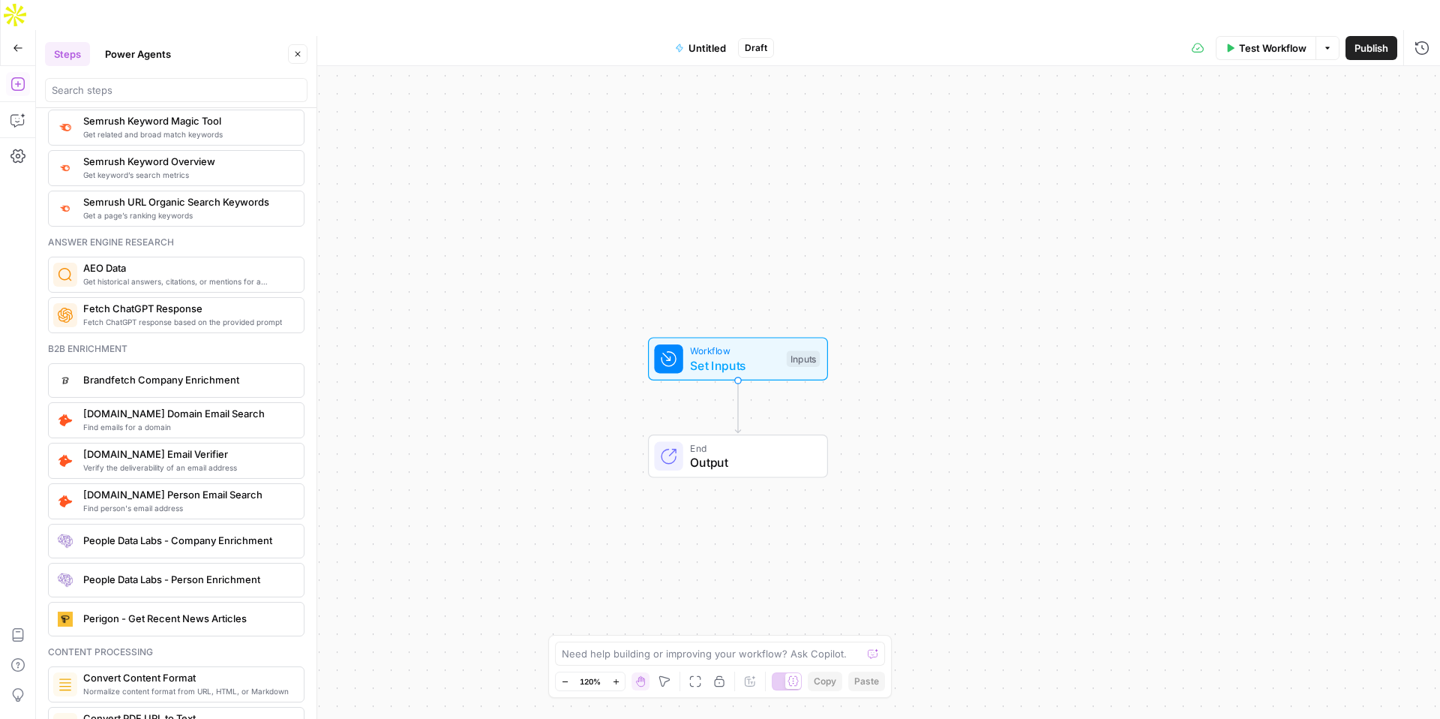
scroll to position [1847, 0]
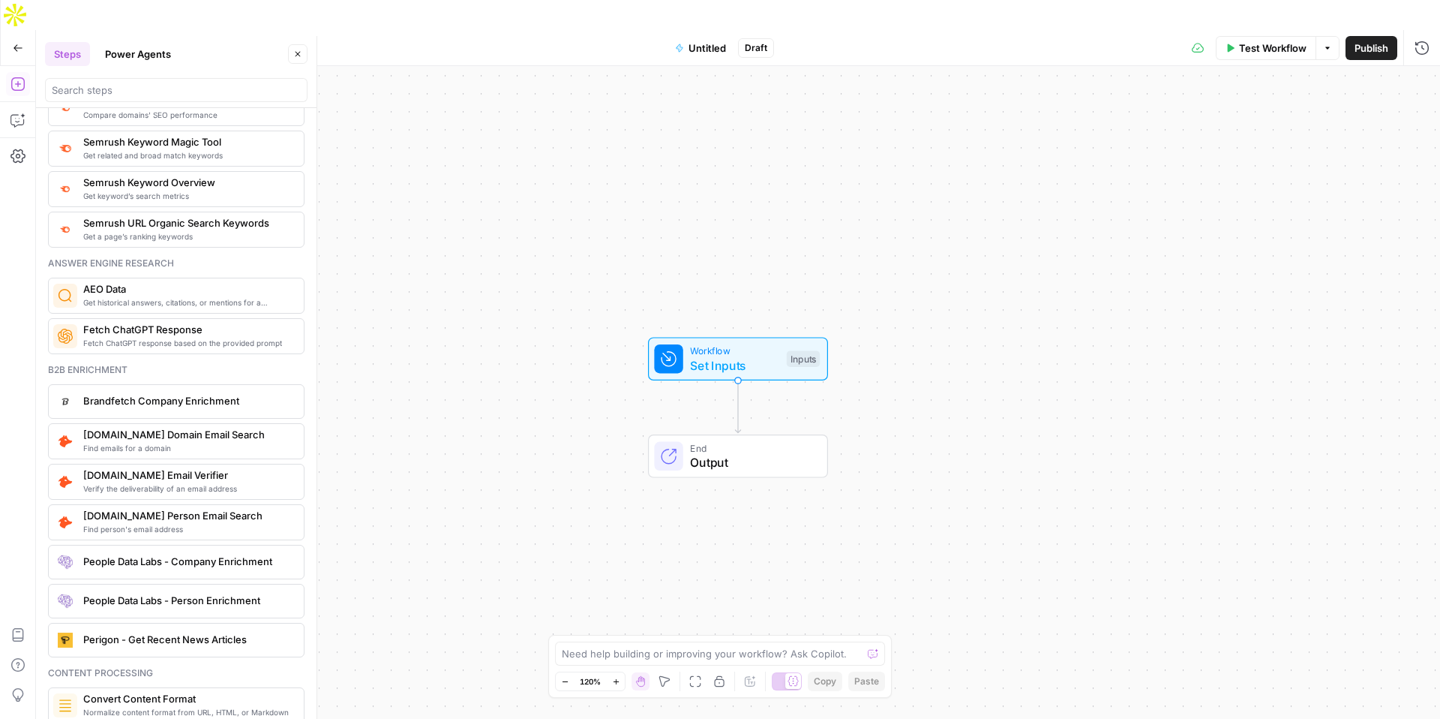
click at [197, 305] on span "Get historical answers, citations, or mentions for a question" at bounding box center [187, 302] width 209 height 12
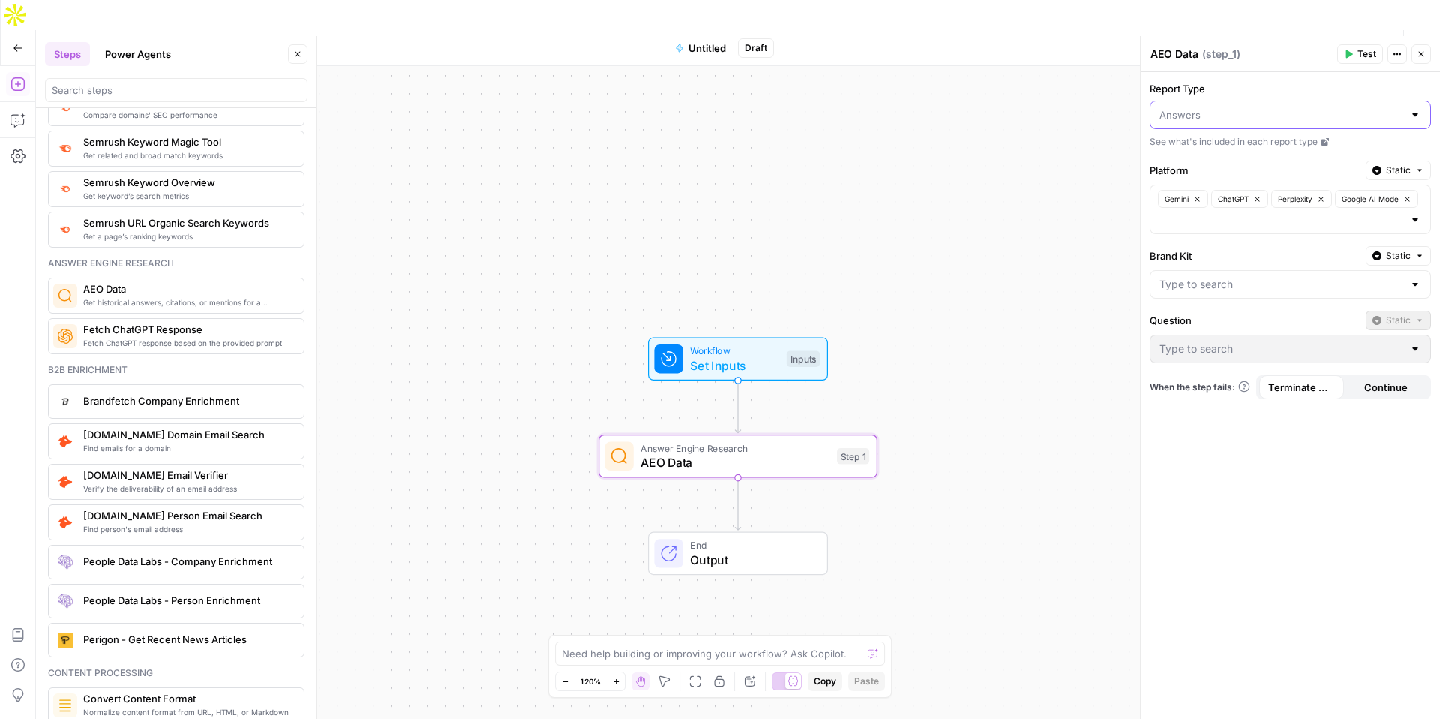
click at [1196, 118] on input "Report Type" at bounding box center [1282, 114] width 244 height 15
type input "Answers"
click at [1253, 533] on div "Report Type Answers See what's included in each report type Platform Static Gem…" at bounding box center [1290, 395] width 299 height 647
click at [1208, 291] on input "Brand Kit" at bounding box center [1282, 284] width 244 height 15
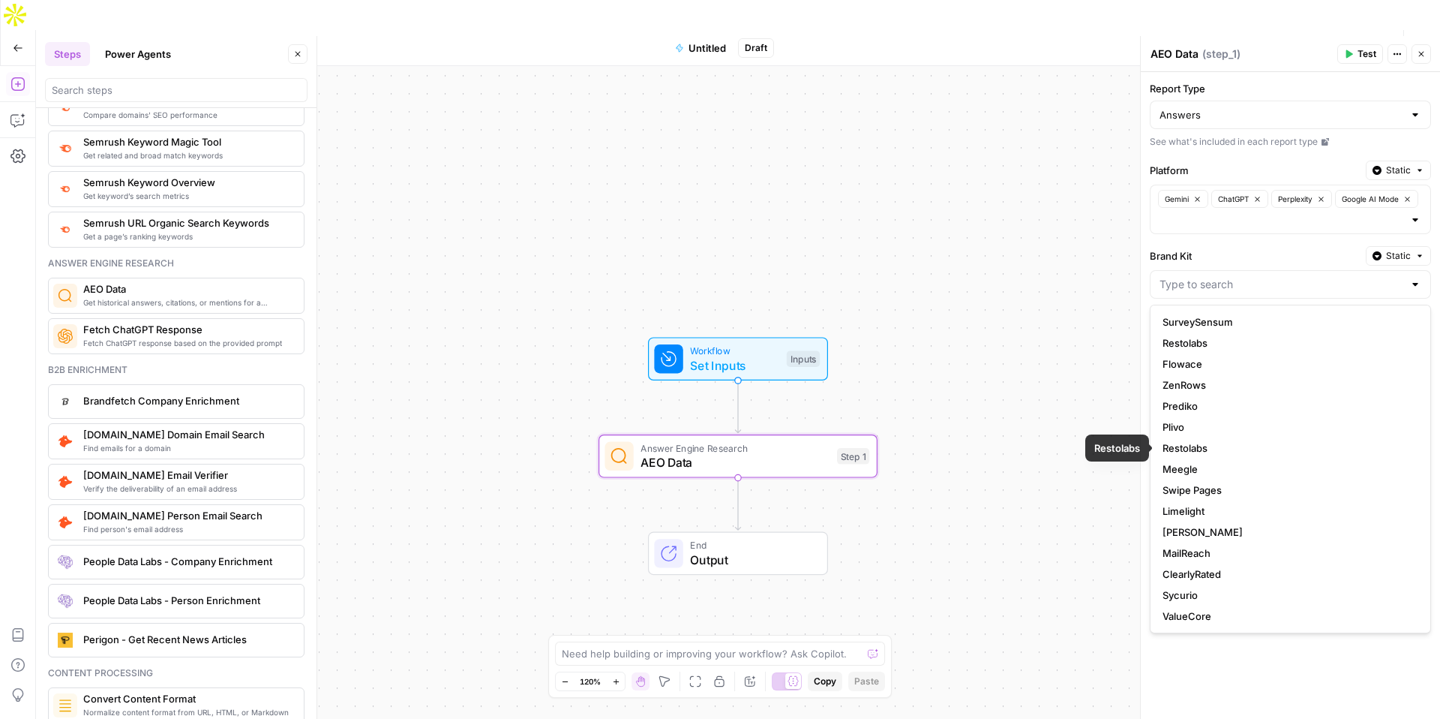
click at [1205, 242] on div "Report Type Answers See what's included in each report type Platform Static Gem…" at bounding box center [1290, 395] width 299 height 647
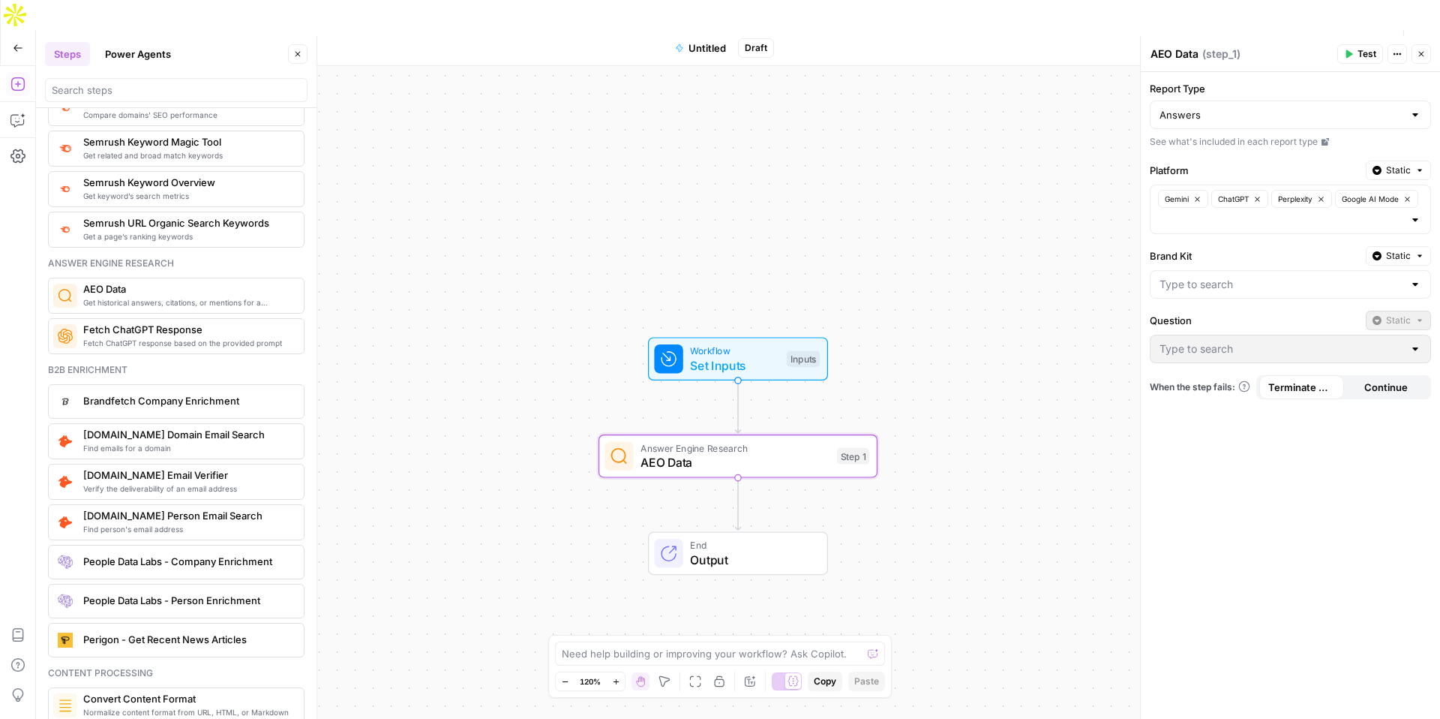
click at [1379, 378] on button "Continue" at bounding box center [1386, 387] width 85 height 24
click at [1302, 390] on span "Terminate Workflow" at bounding box center [1301, 387] width 67 height 15
click at [1412, 348] on div at bounding box center [1415, 348] width 12 height 15
click at [1316, 287] on input "Brand Kit" at bounding box center [1282, 284] width 244 height 15
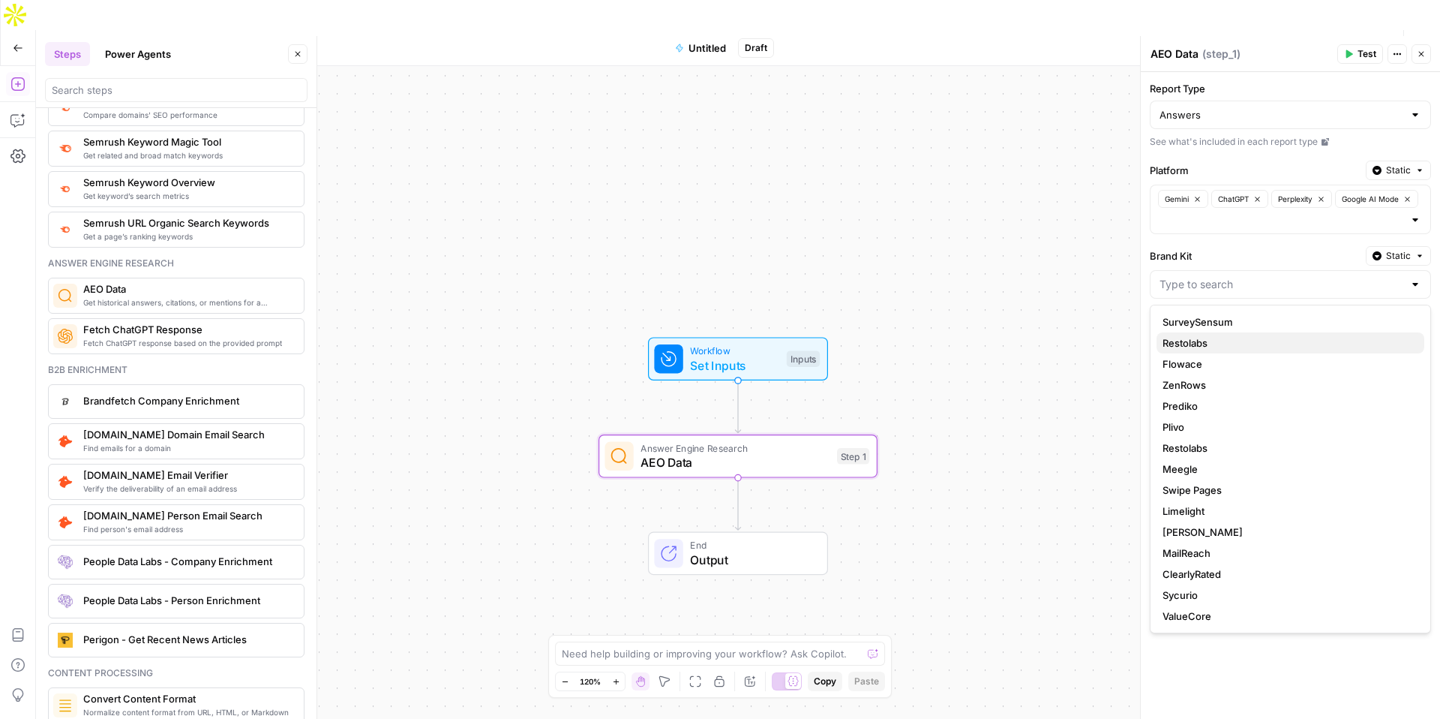
click at [1250, 333] on button "Restolabs" at bounding box center [1291, 342] width 268 height 21
type input "Restolabs"
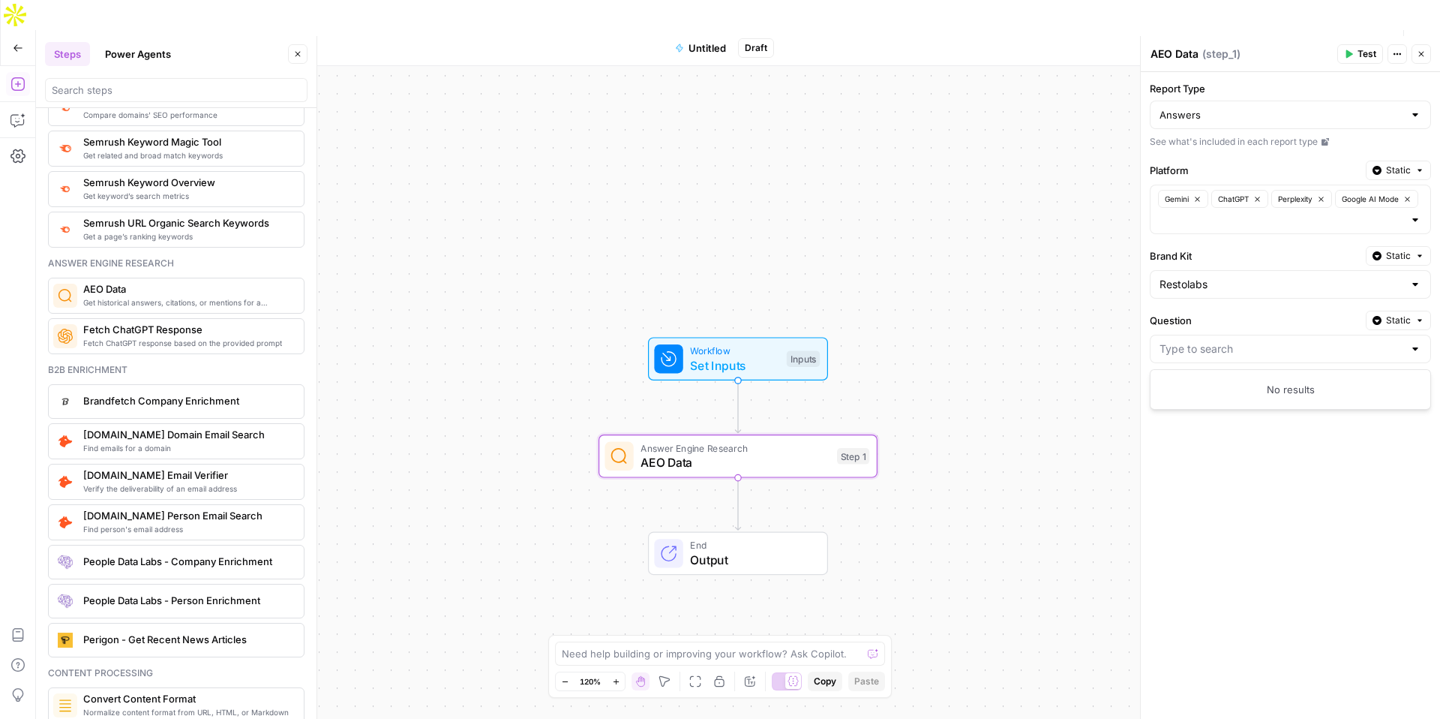
click at [1397, 317] on span "Static" at bounding box center [1398, 321] width 25 height 14
click at [1307, 315] on label "Question" at bounding box center [1255, 320] width 210 height 15
click at [1307, 341] on input "Question" at bounding box center [1282, 348] width 244 height 15
click at [1406, 339] on div at bounding box center [1290, 349] width 281 height 29
click at [1416, 351] on div at bounding box center [1415, 348] width 12 height 15
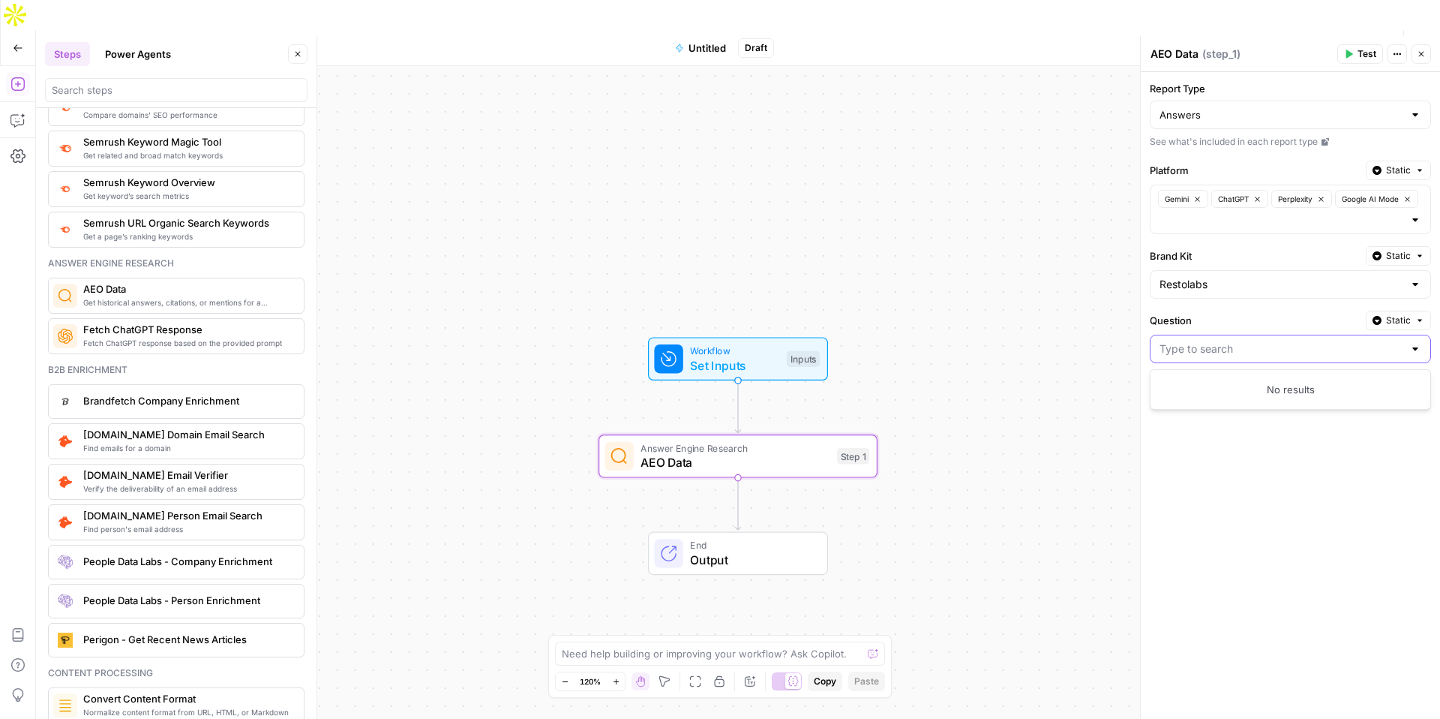
click at [1243, 347] on input "Question" at bounding box center [1282, 348] width 244 height 15
click at [1226, 123] on div "Answers" at bounding box center [1290, 115] width 281 height 29
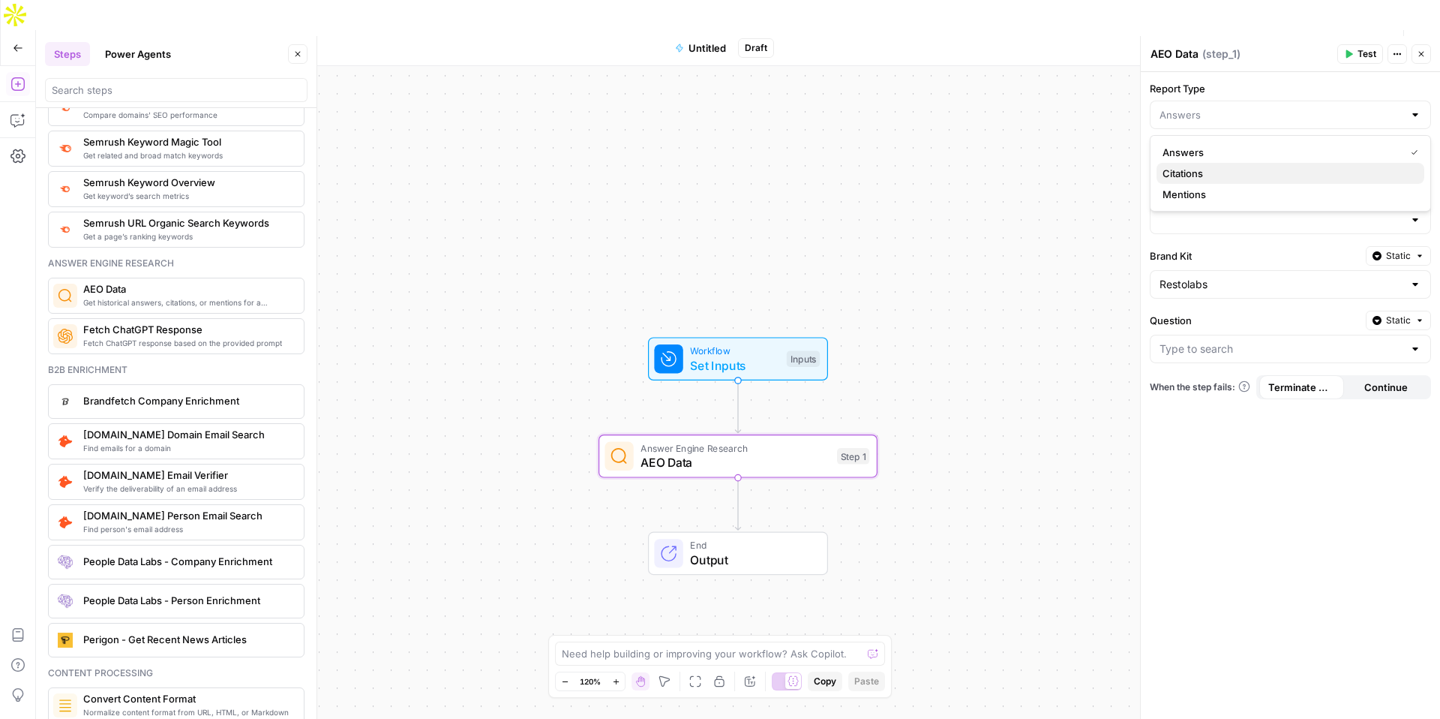
click at [1221, 168] on span "Citations" at bounding box center [1288, 173] width 250 height 15
type input "Citations"
click at [1280, 349] on input "Question" at bounding box center [1282, 348] width 244 height 15
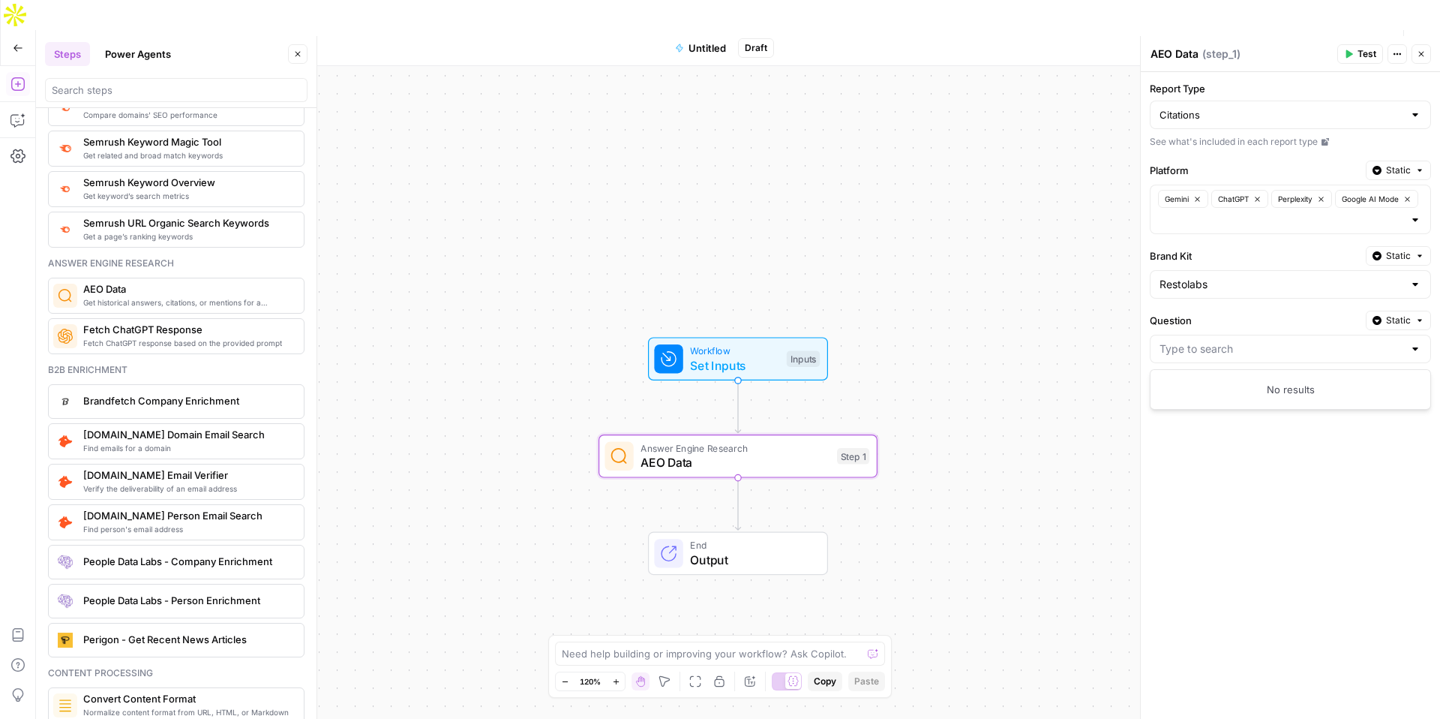
click at [1354, 470] on div "Report Type Citations See what's included in each report type Platform Static G…" at bounding box center [1290, 395] width 299 height 647
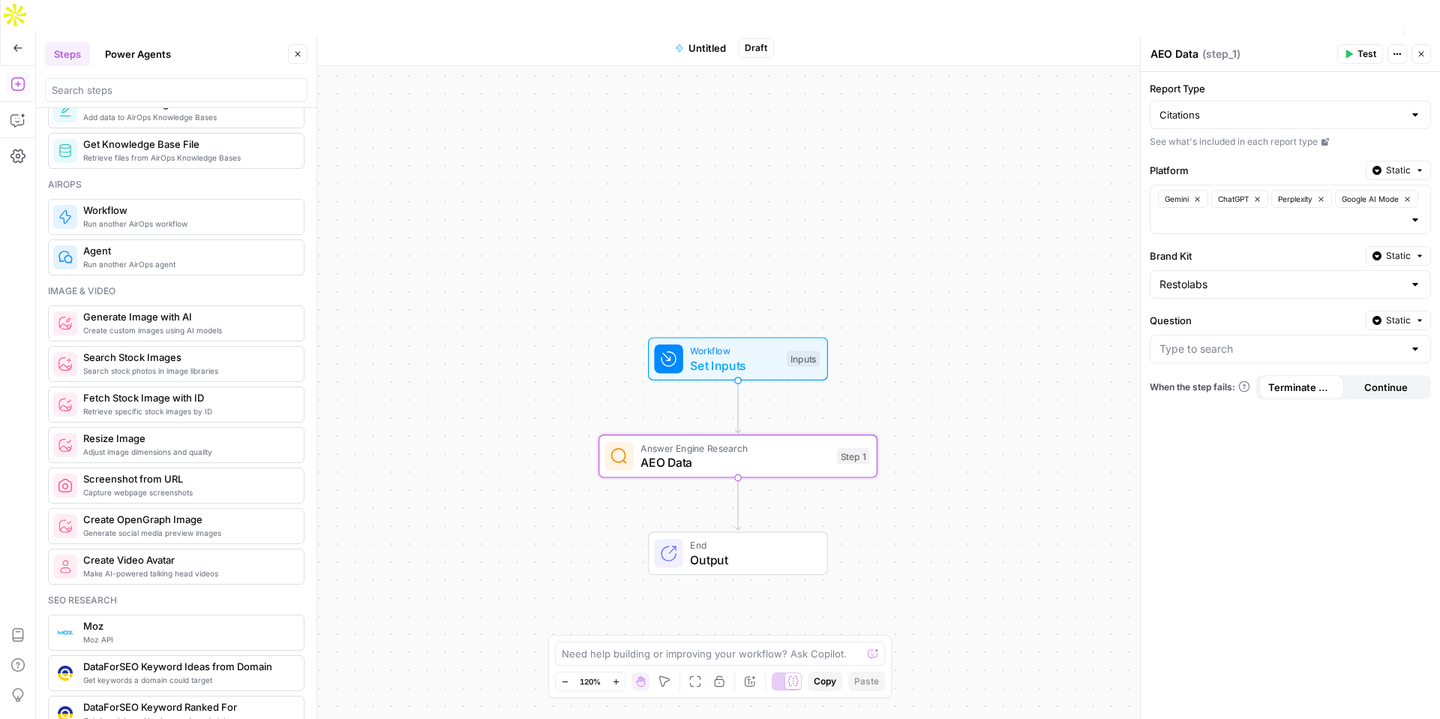
scroll to position [724, 0]
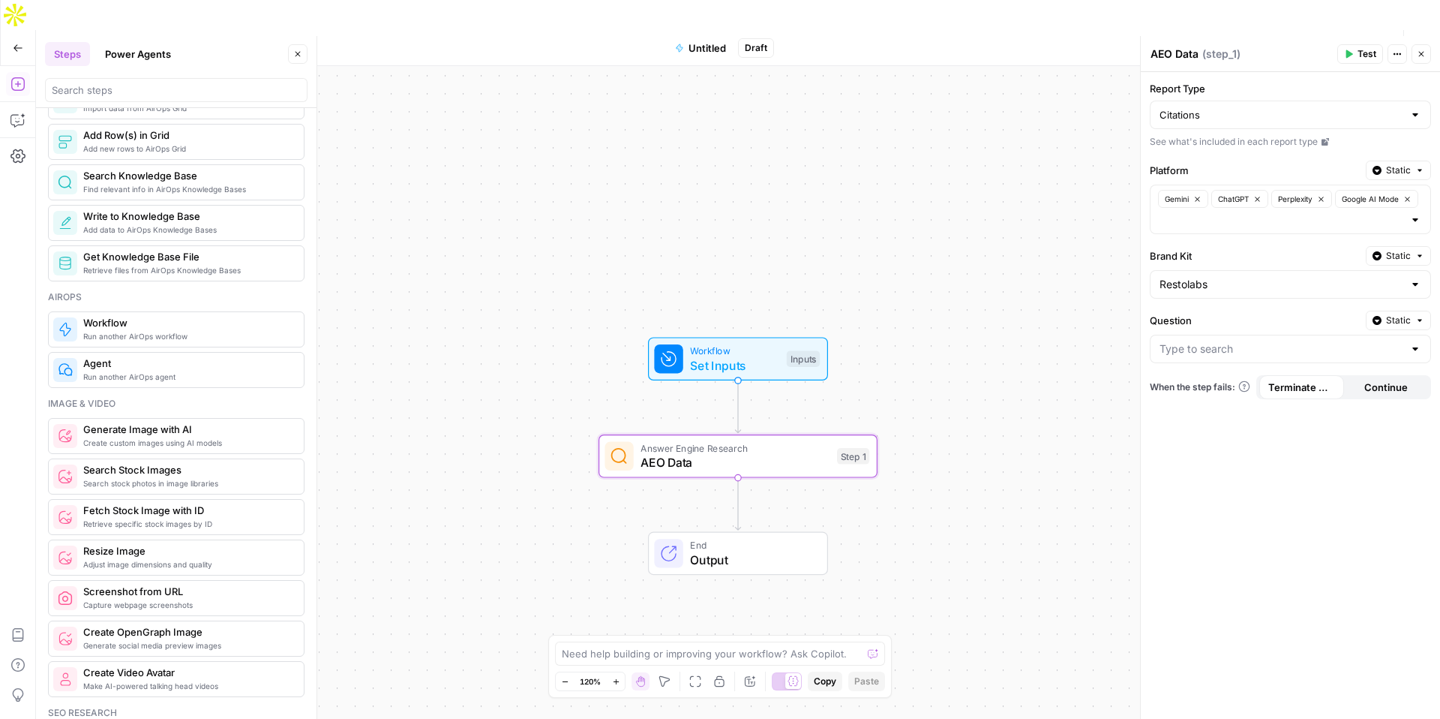
click at [167, 375] on span "Run another AirOps agent" at bounding box center [187, 377] width 209 height 12
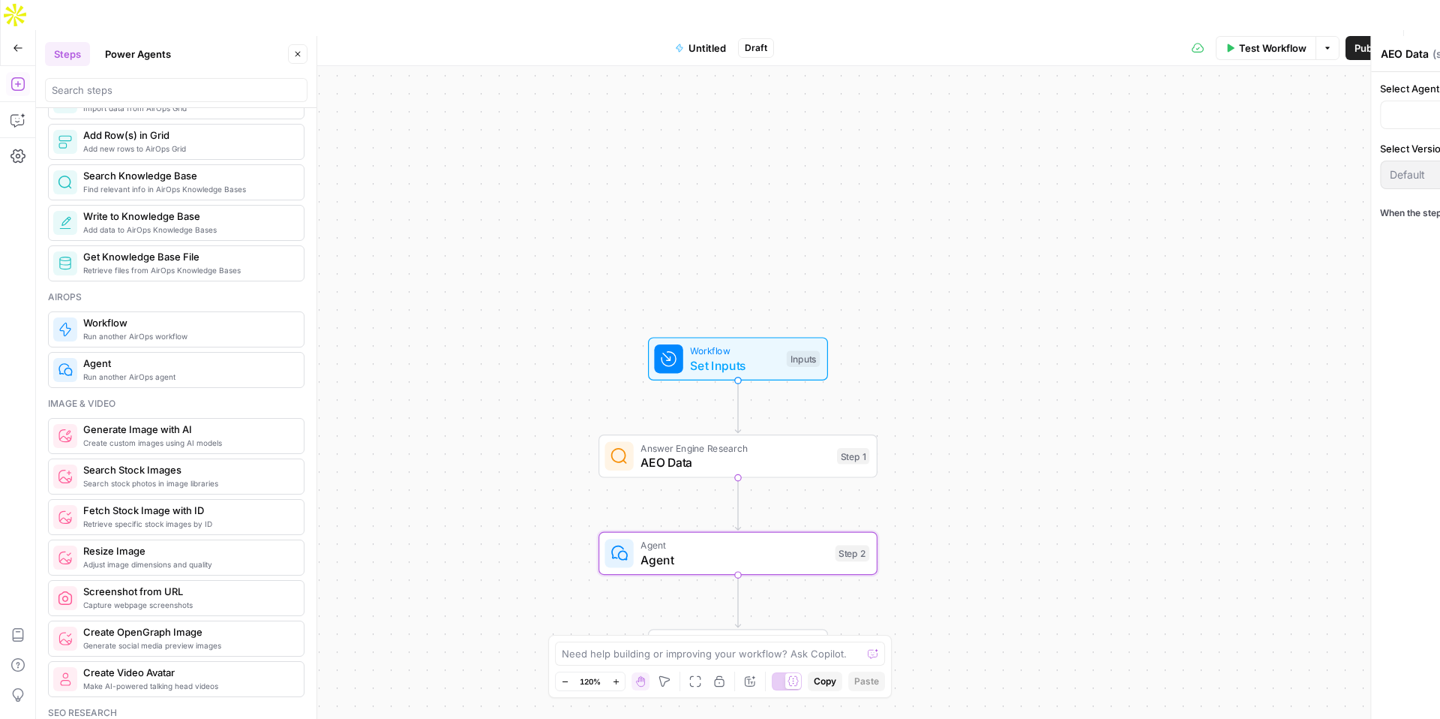
type textarea "Agent"
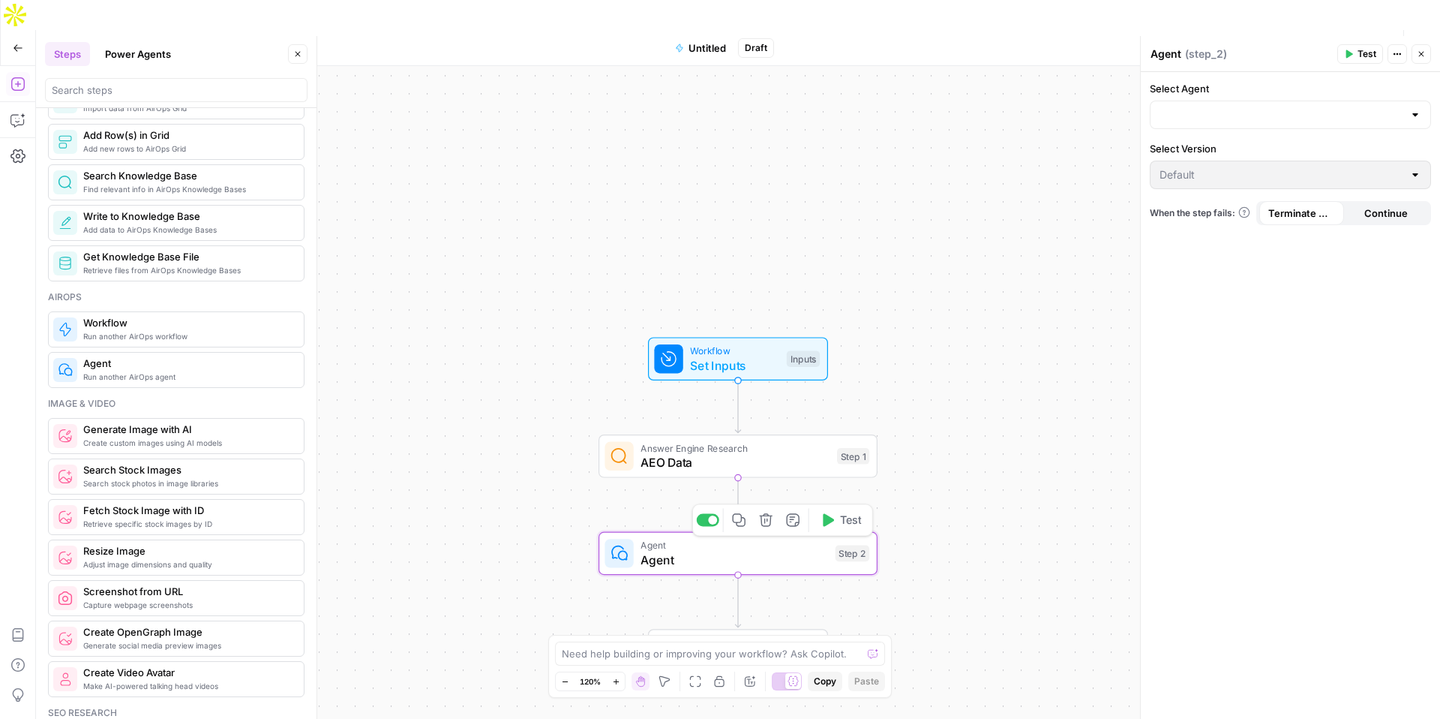
click at [695, 538] on span "Agent" at bounding box center [735, 545] width 188 height 14
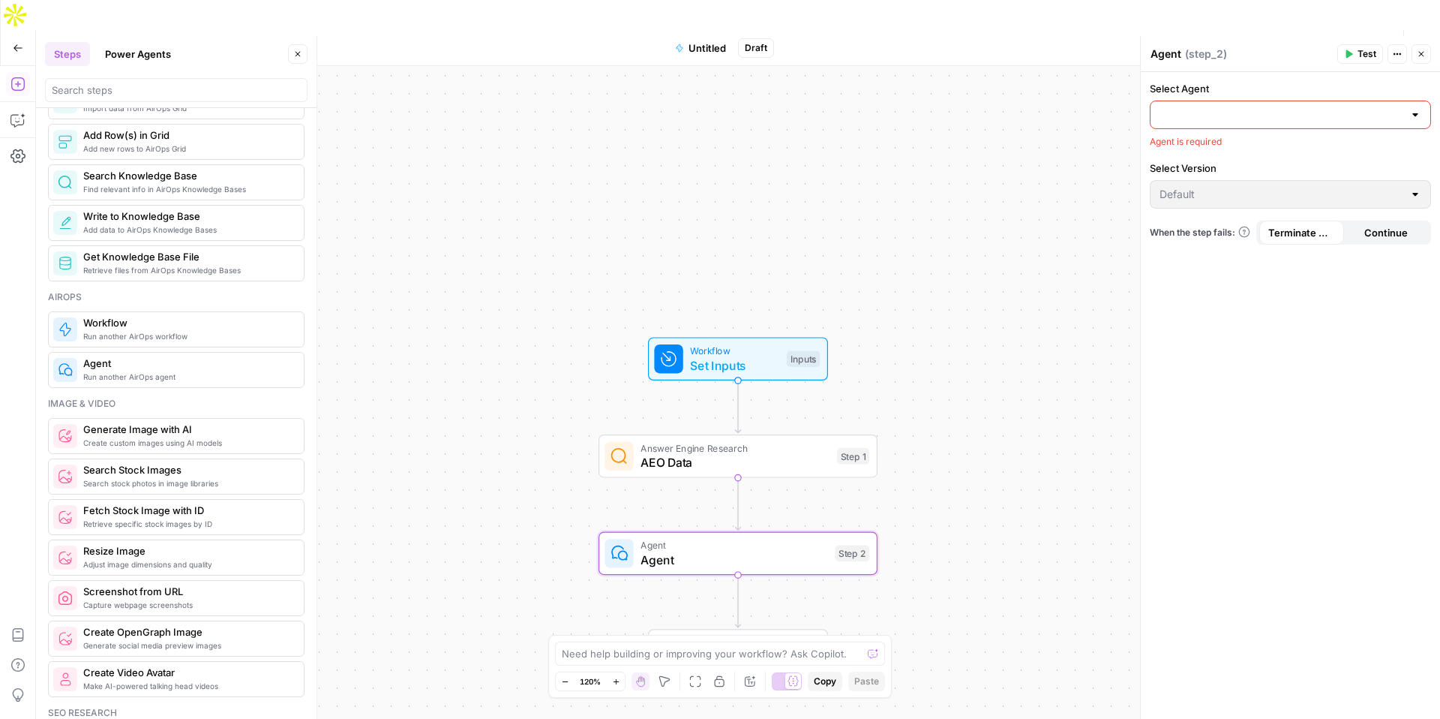
click at [1236, 117] on input "Select Agent" at bounding box center [1282, 114] width 244 height 15
click at [1409, 116] on div at bounding box center [1415, 114] width 12 height 15
click at [1420, 115] on div at bounding box center [1415, 114] width 12 height 15
click at [1301, 165] on div "Internal Linking Agent" at bounding box center [1290, 152] width 281 height 35
click at [1291, 154] on span "Internal Linking Agent" at bounding box center [1288, 152] width 250 height 15
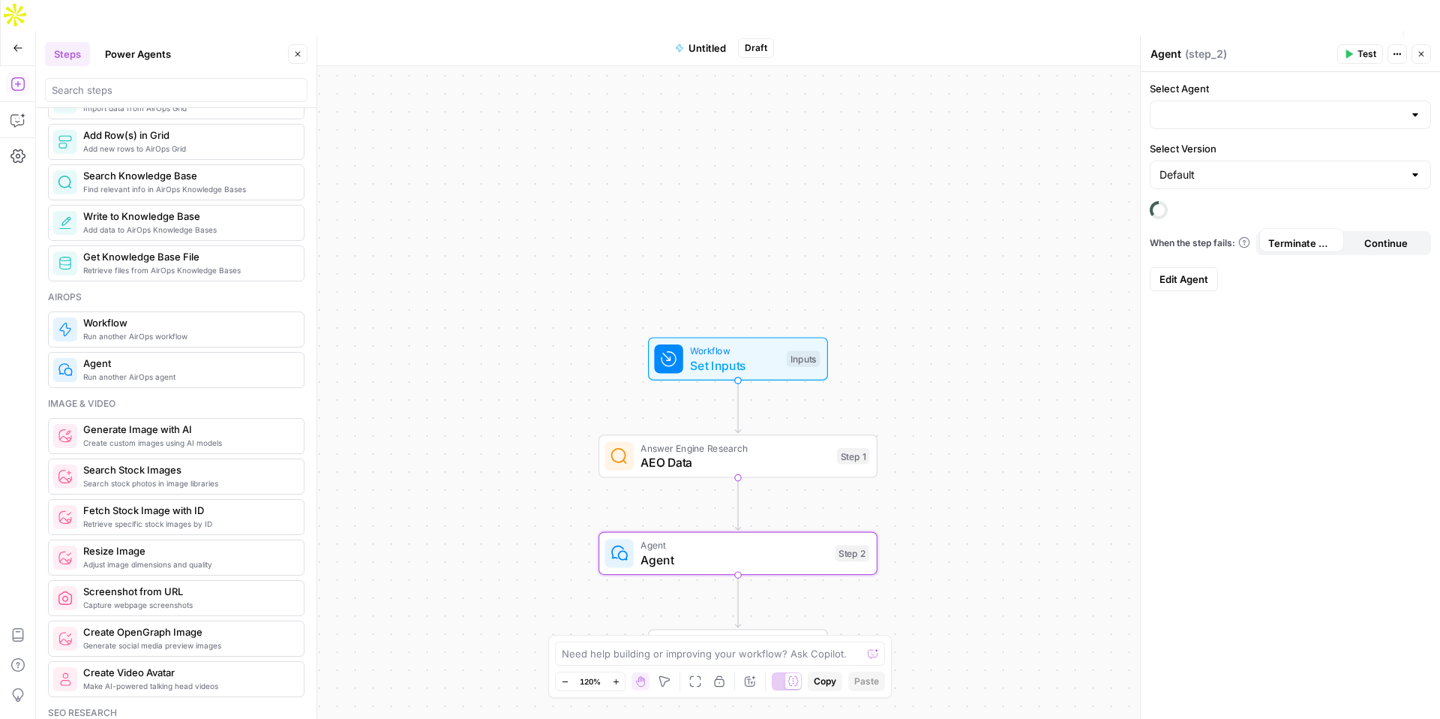
type input "Internal Linking Agent"
click at [1418, 119] on div at bounding box center [1415, 114] width 12 height 15
type input "Internal Linking Agent"
click at [1328, 317] on div "Select Agent Internal Linking Agent Select Version Default When the step fails:…" at bounding box center [1290, 395] width 299 height 647
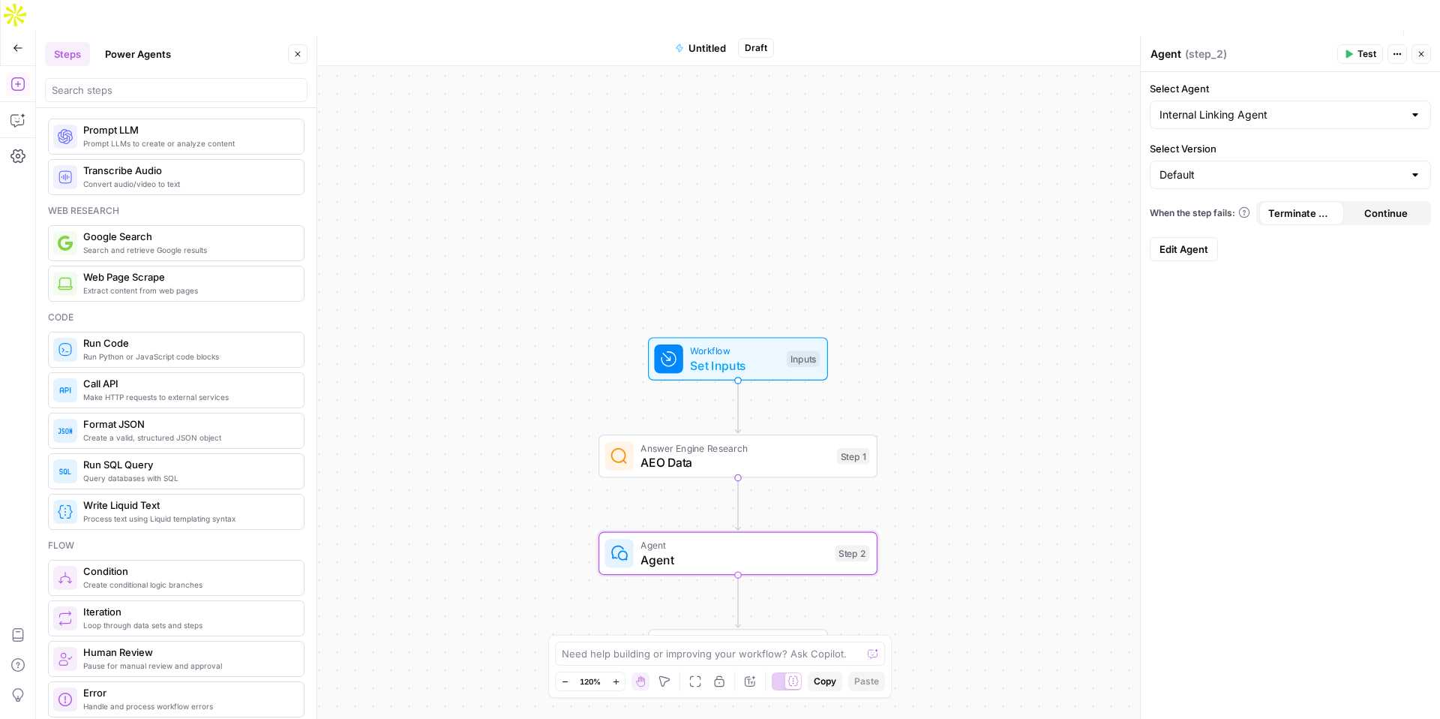
scroll to position [0, 0]
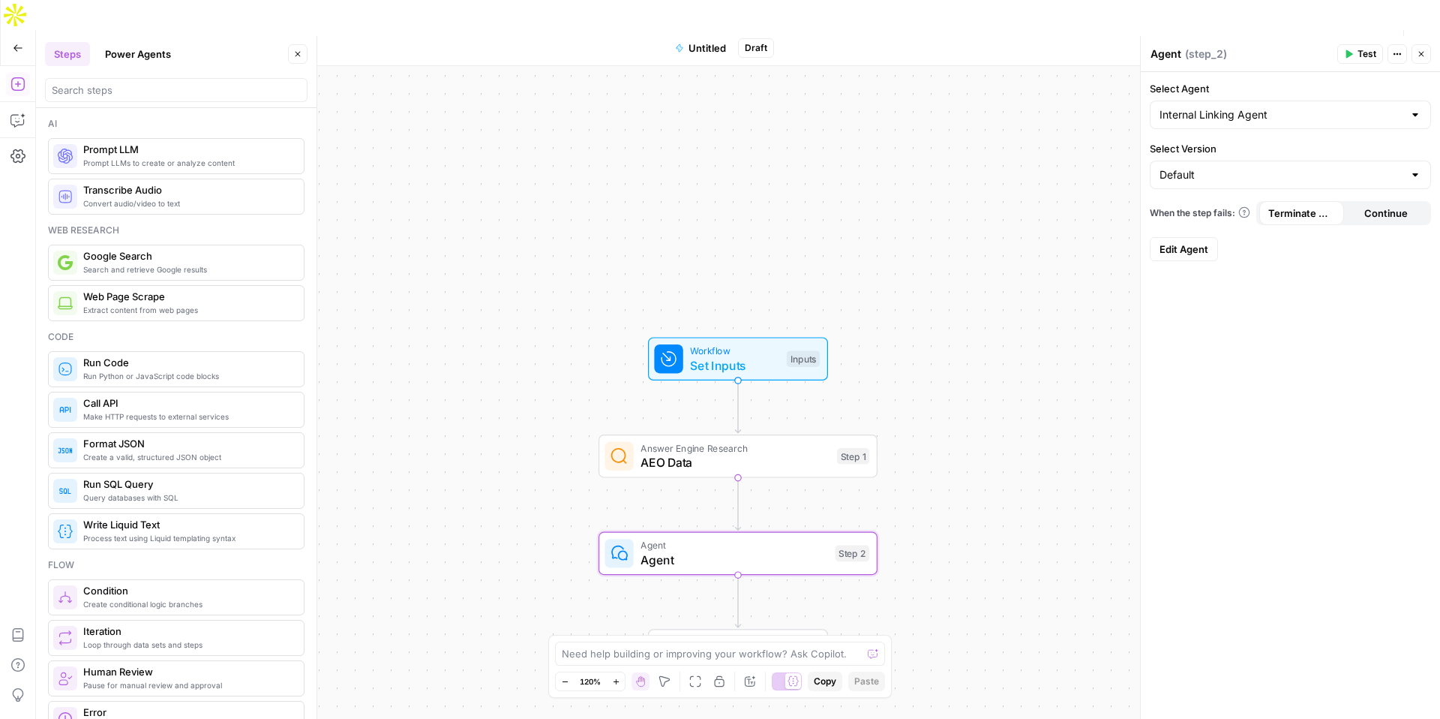
click at [143, 54] on button "Power Agents" at bounding box center [138, 54] width 84 height 24
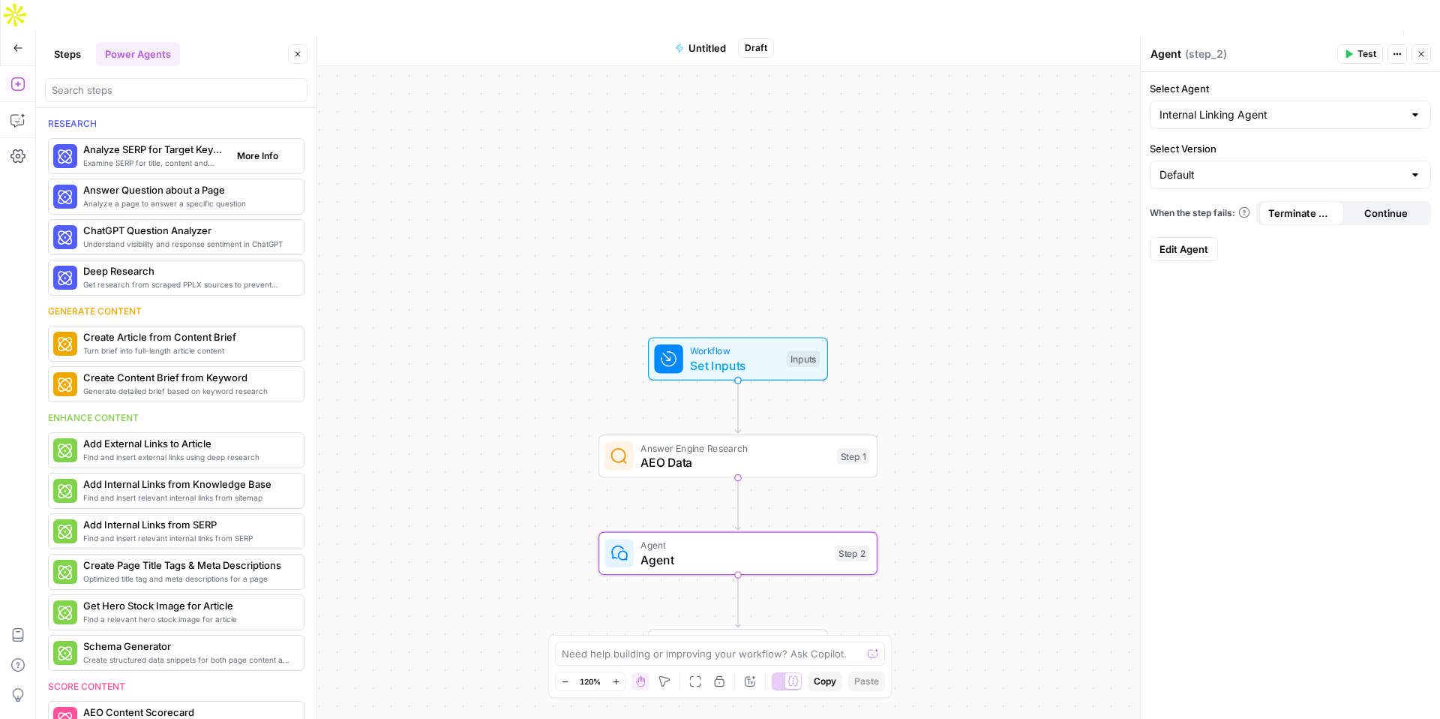
click at [201, 167] on span "Examine SERP for title, content and keyword patterns" at bounding box center [154, 163] width 142 height 12
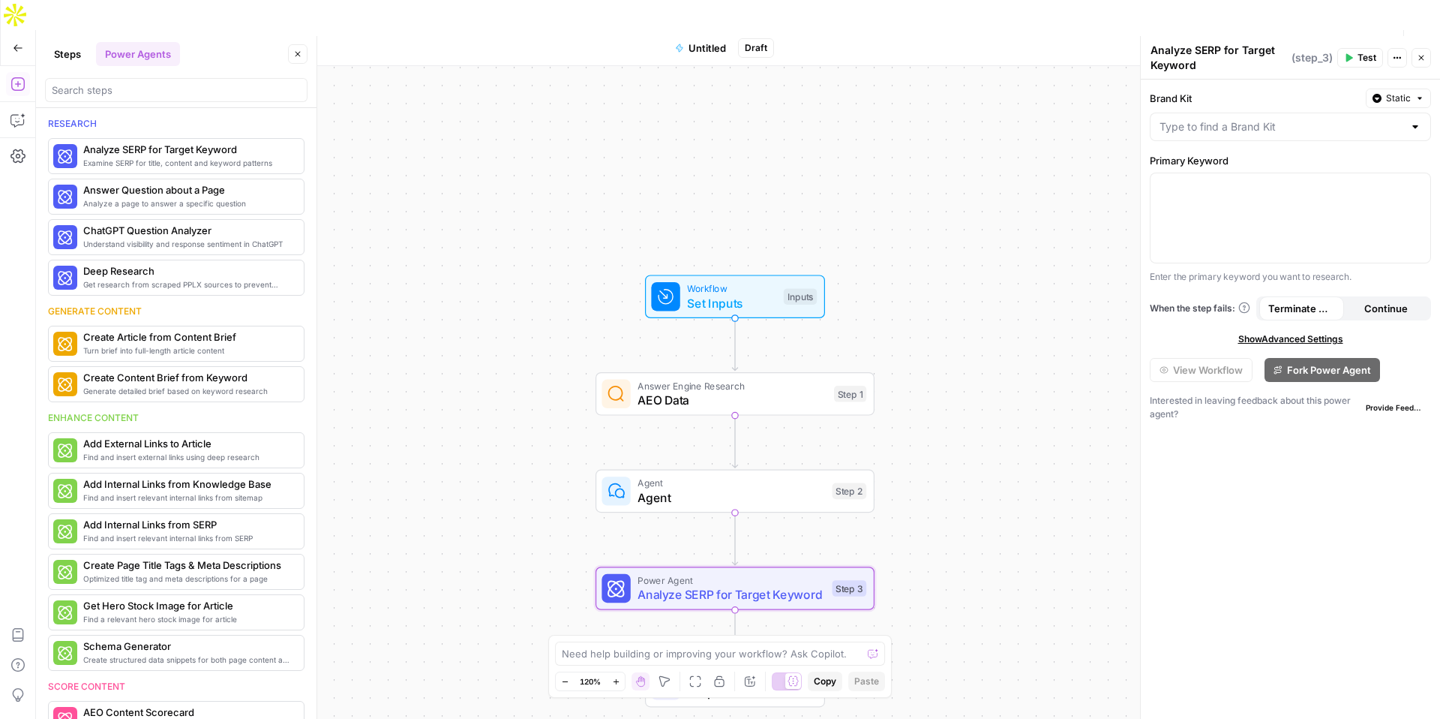
click at [834, 580] on div "Step 3" at bounding box center [850, 588] width 35 height 17
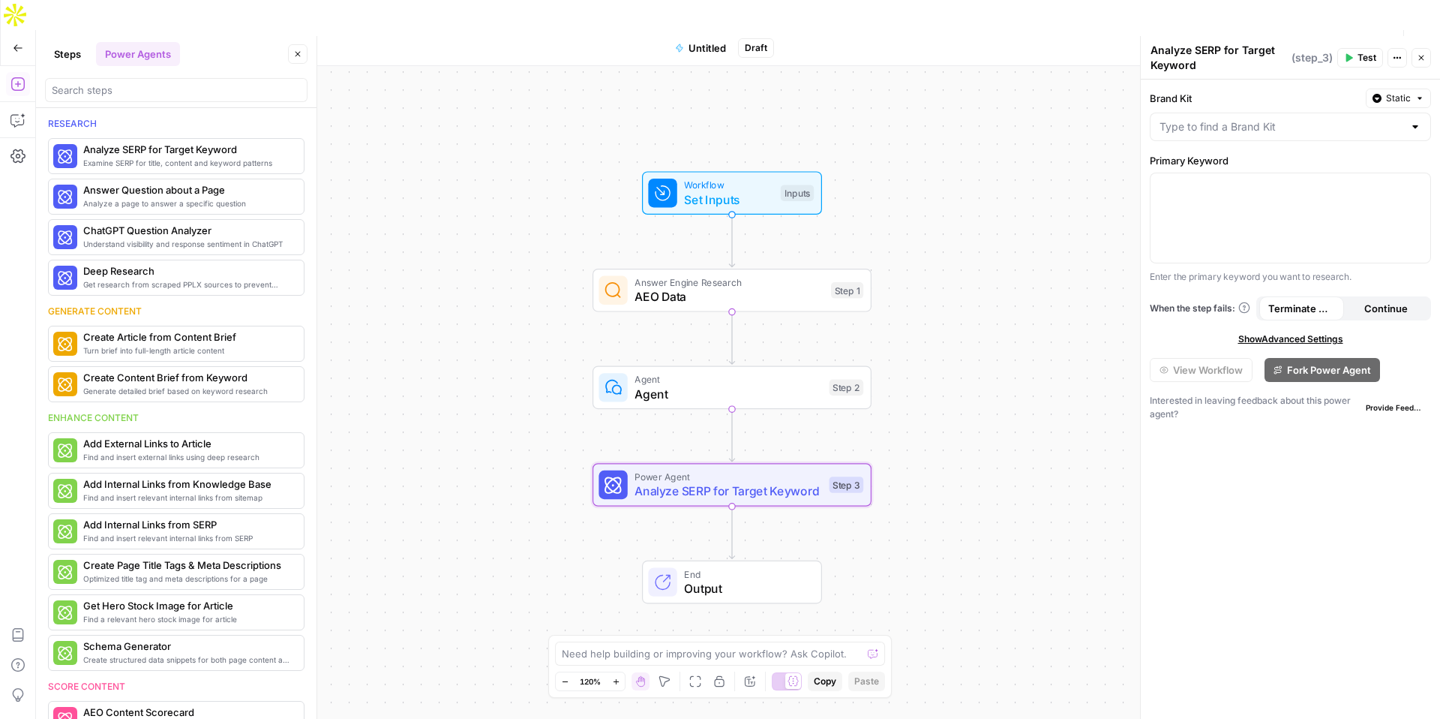
click at [1292, 342] on span "Show Advanced Settings" at bounding box center [1290, 339] width 105 height 14
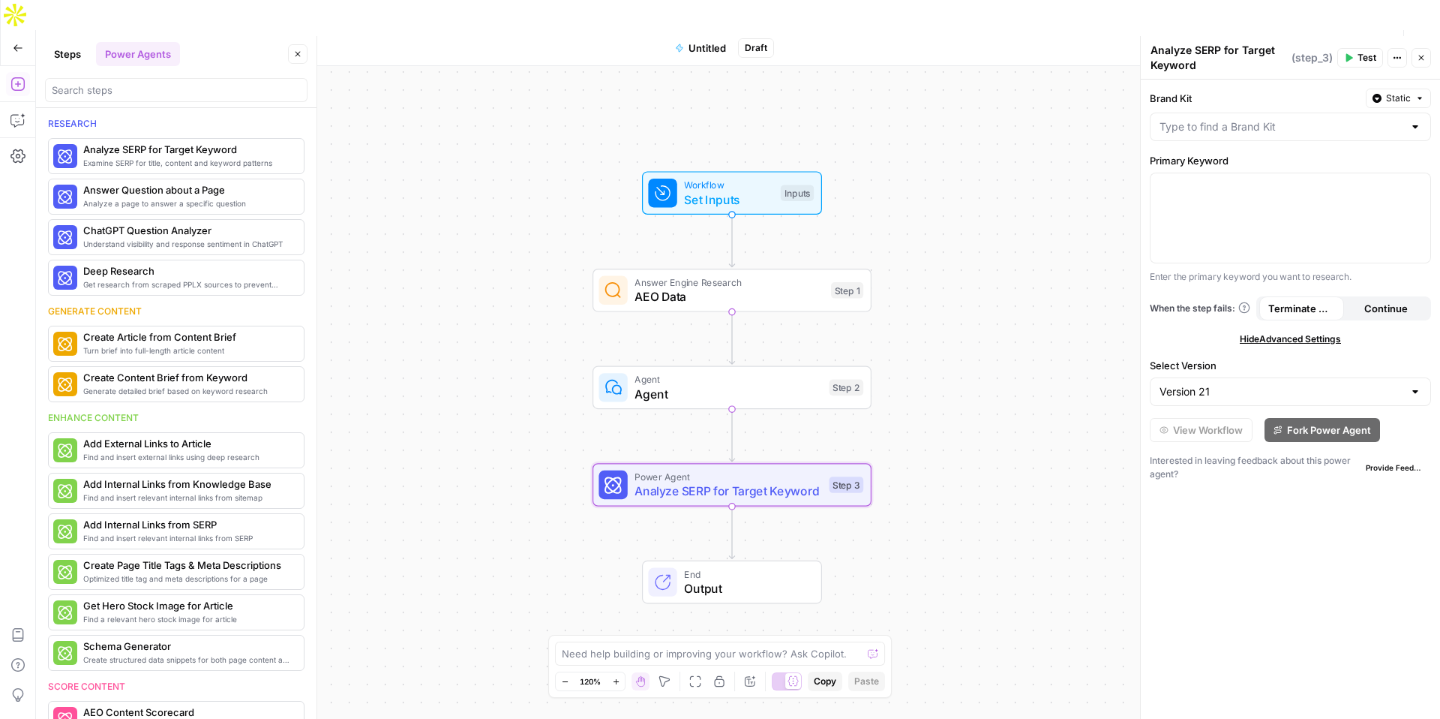
click at [1287, 401] on div "Version 21" at bounding box center [1290, 391] width 281 height 29
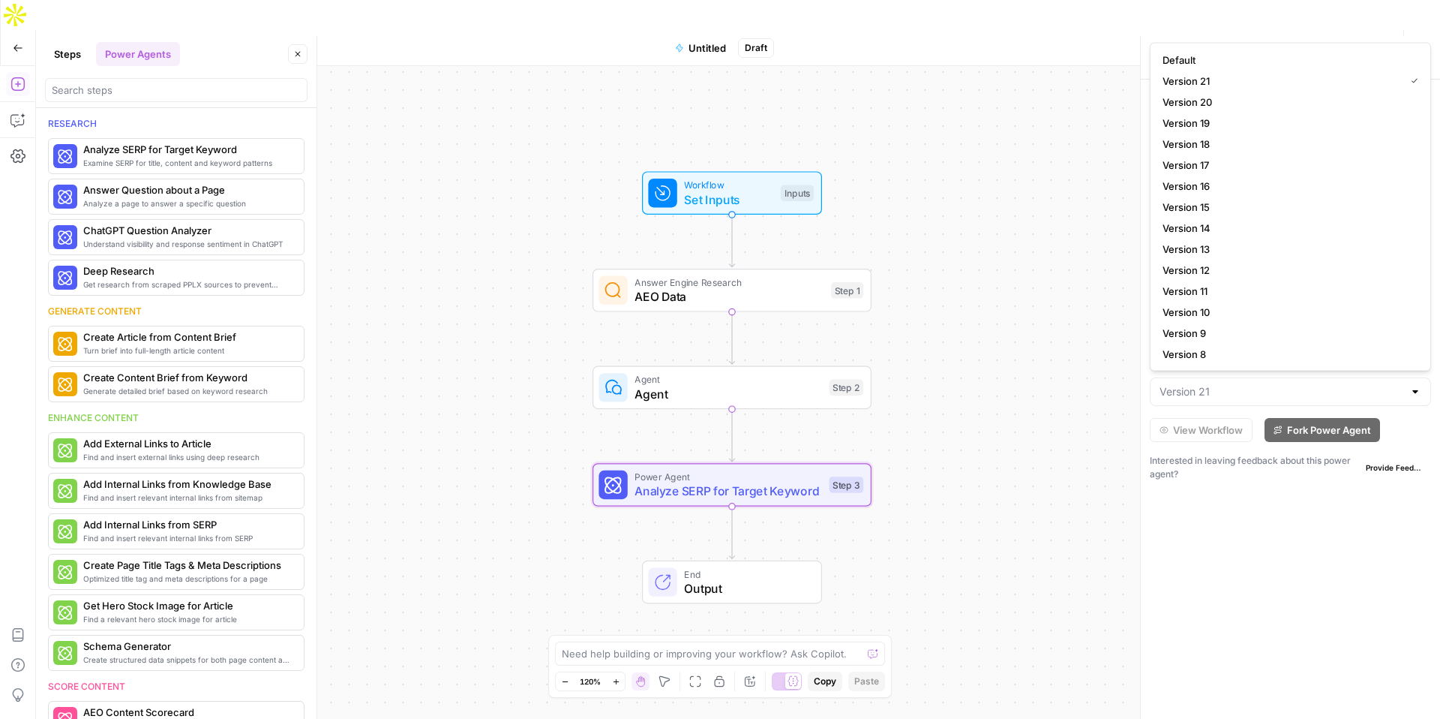
type input "Version 21"
click at [1327, 570] on div "Brand Kit Static Primary Keyword Enter the primary keyword you want to research…" at bounding box center [1290, 399] width 299 height 639
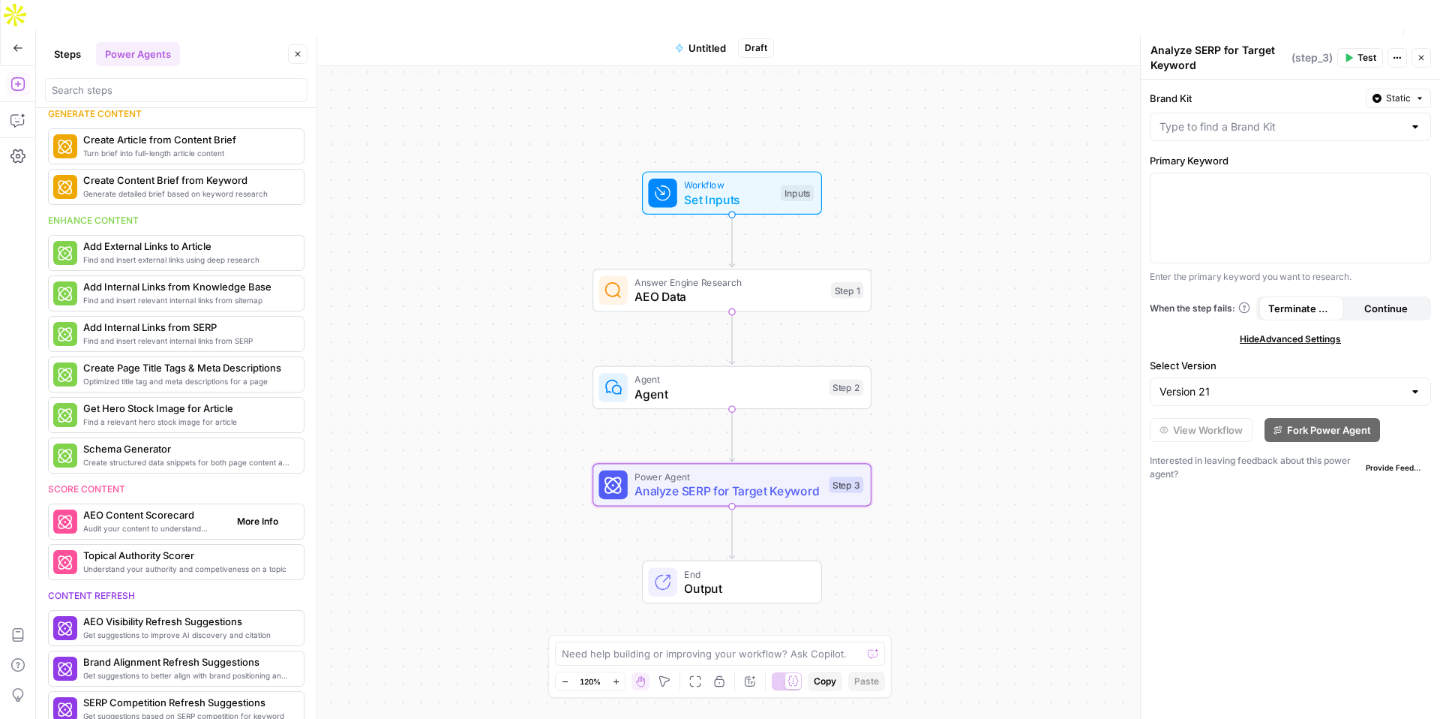
scroll to position [197, 0]
click at [17, 35] on button "Go Back" at bounding box center [18, 48] width 27 height 27
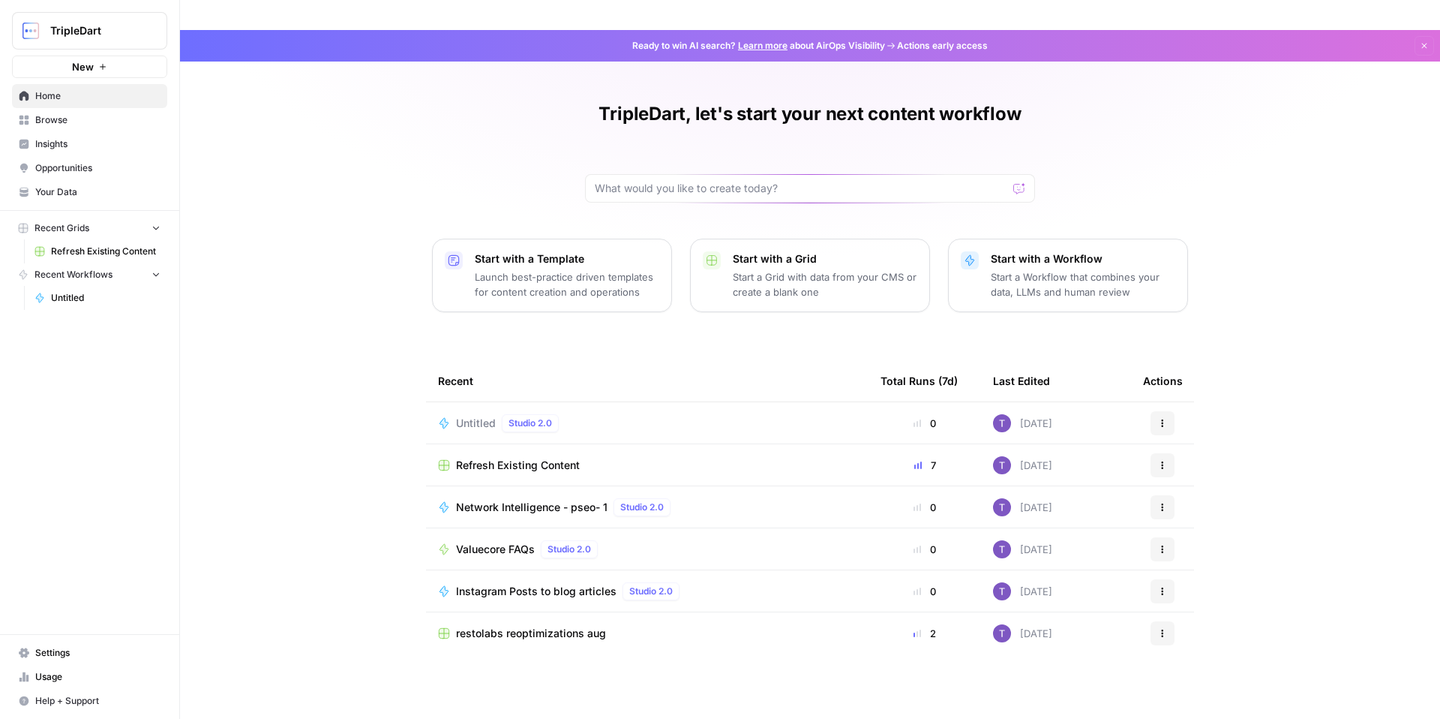
click at [497, 458] on span "Refresh Existing Content" at bounding box center [518, 465] width 124 height 15
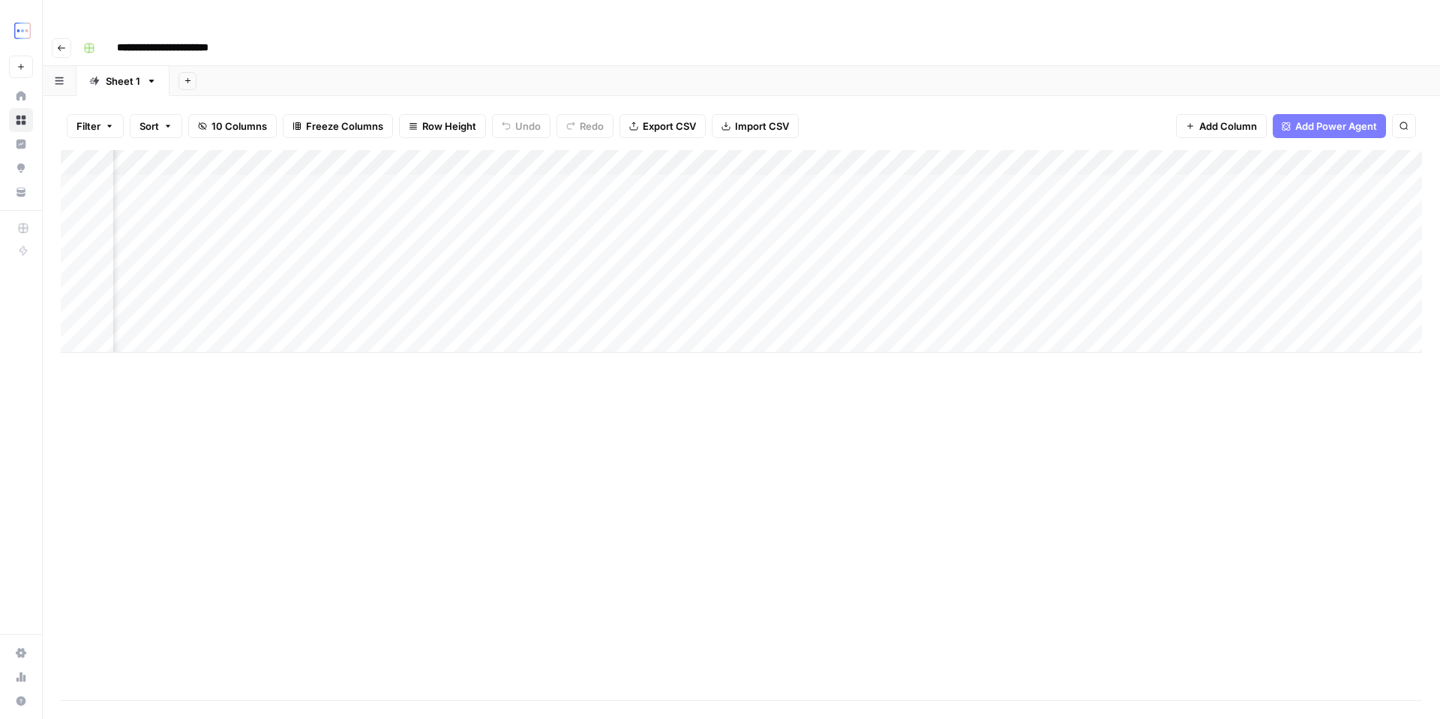
scroll to position [0, 234]
click at [995, 155] on div "Add Column" at bounding box center [741, 251] width 1361 height 203
click at [1091, 155] on div "Add Column" at bounding box center [741, 251] width 1361 height 203
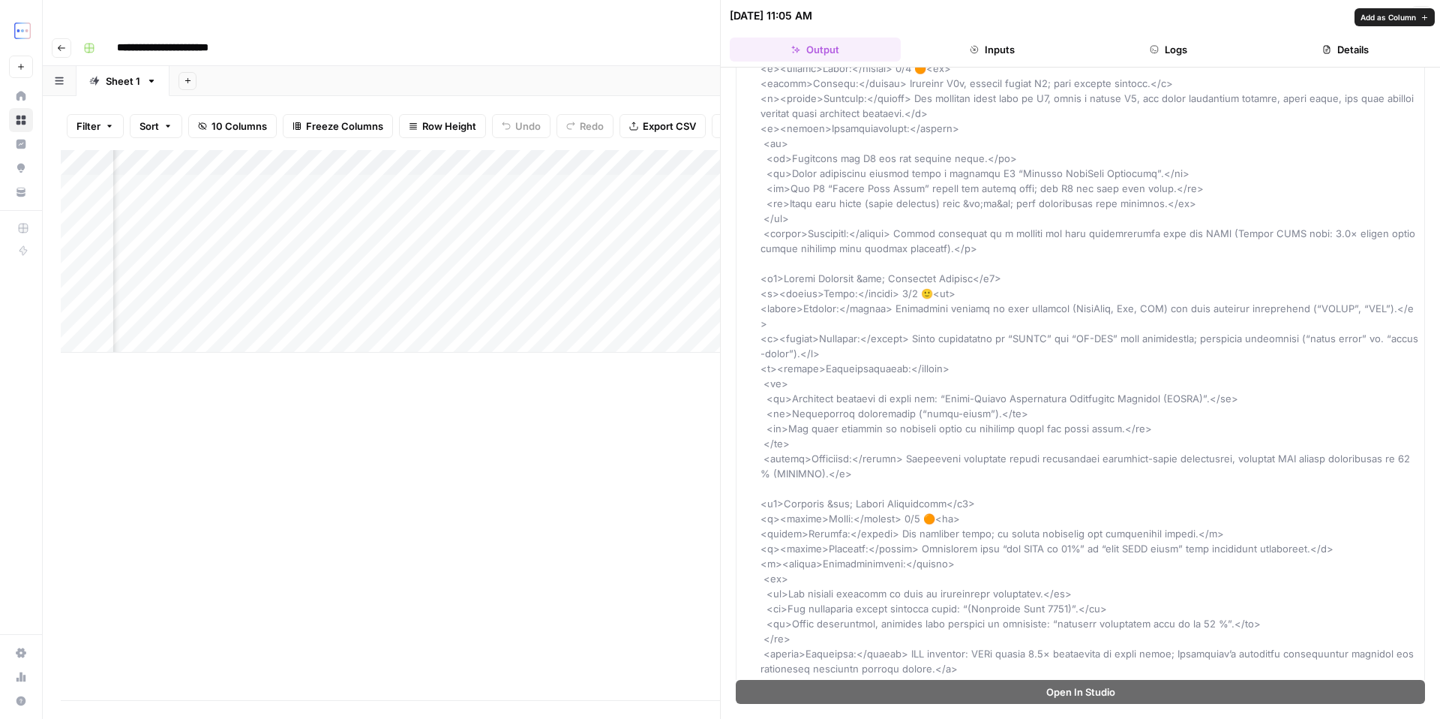
scroll to position [3072, 0]
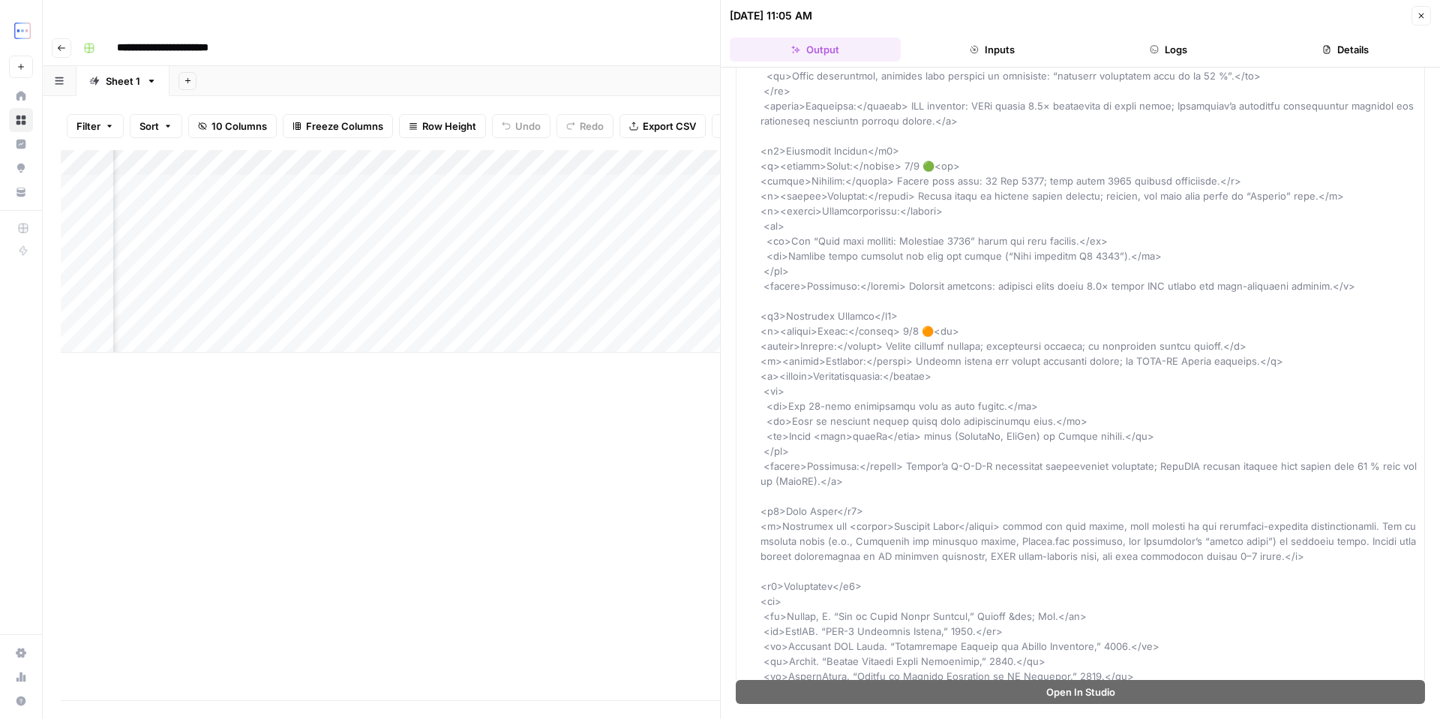
click at [994, 56] on button "Inputs" at bounding box center [992, 50] width 171 height 24
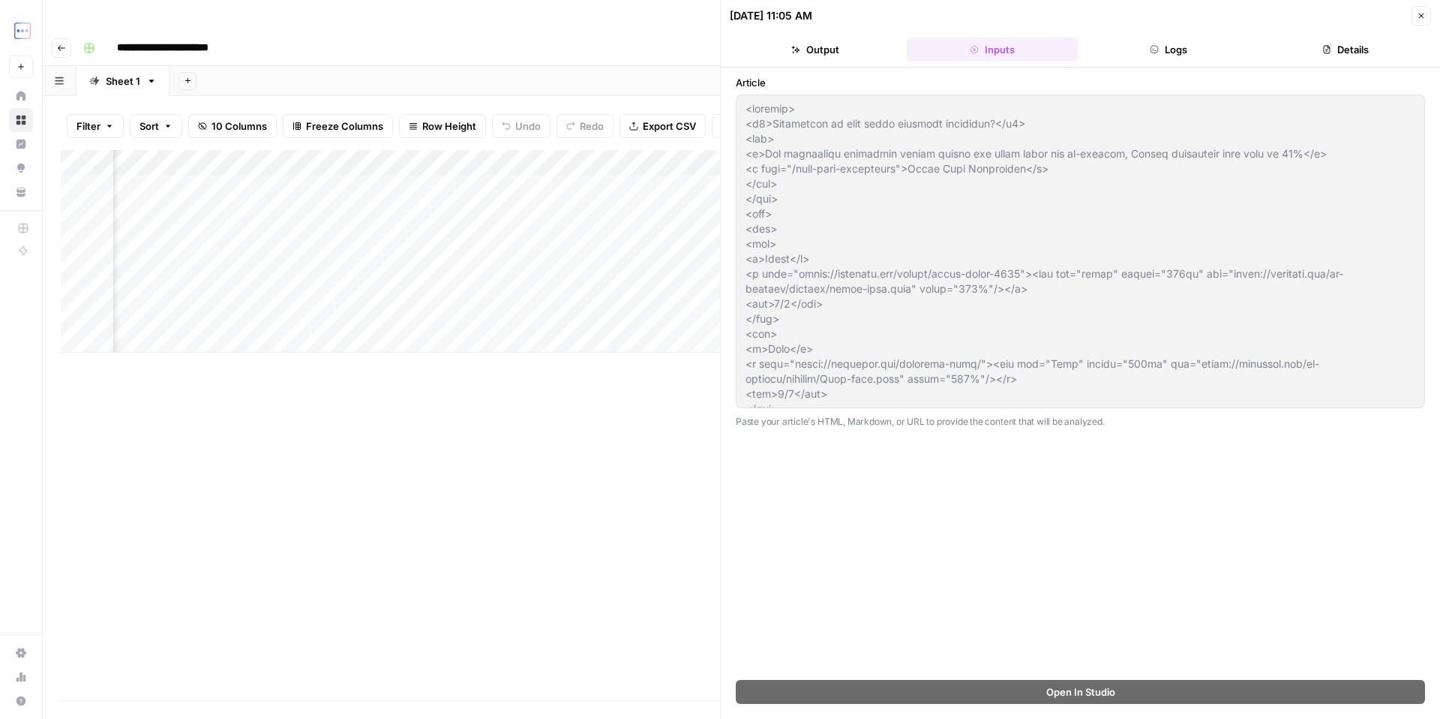
click at [1160, 61] on button "Logs" at bounding box center [1169, 50] width 171 height 24
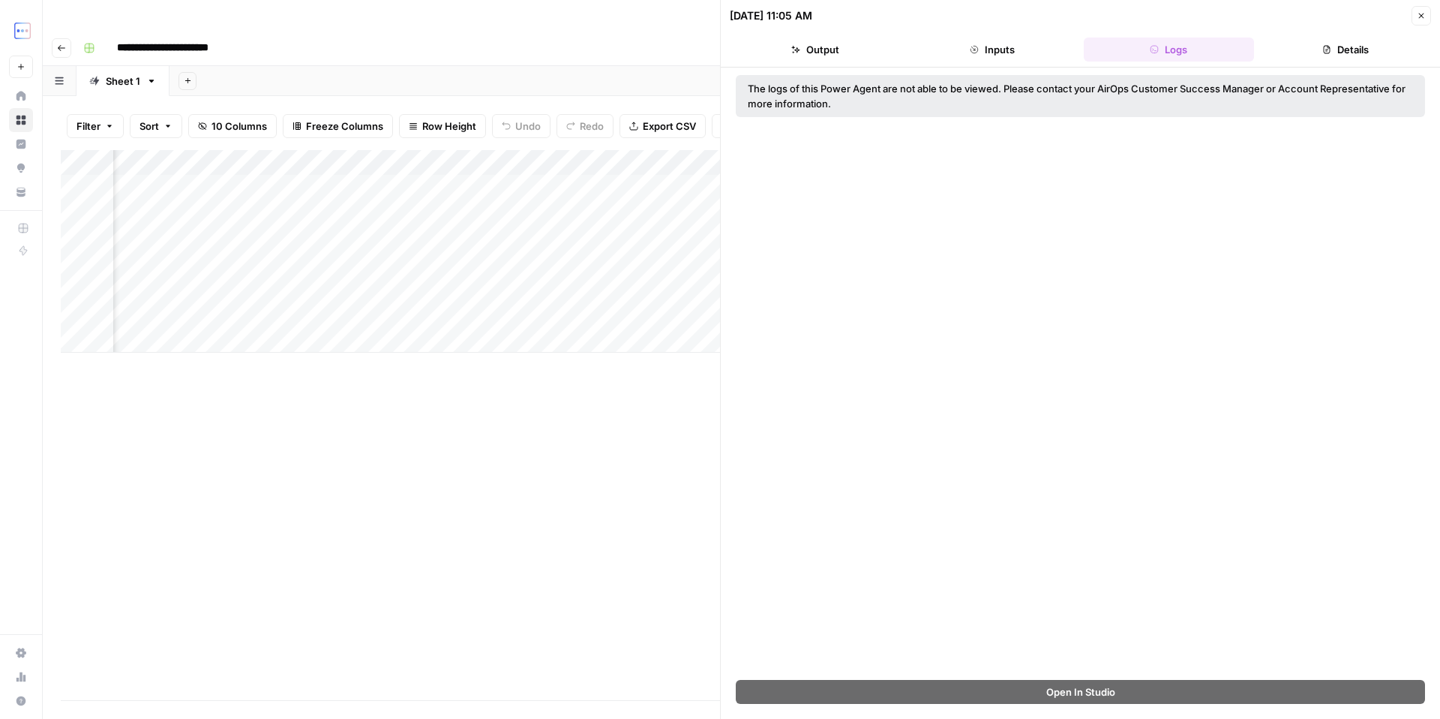
click at [1343, 59] on button "Details" at bounding box center [1345, 50] width 171 height 24
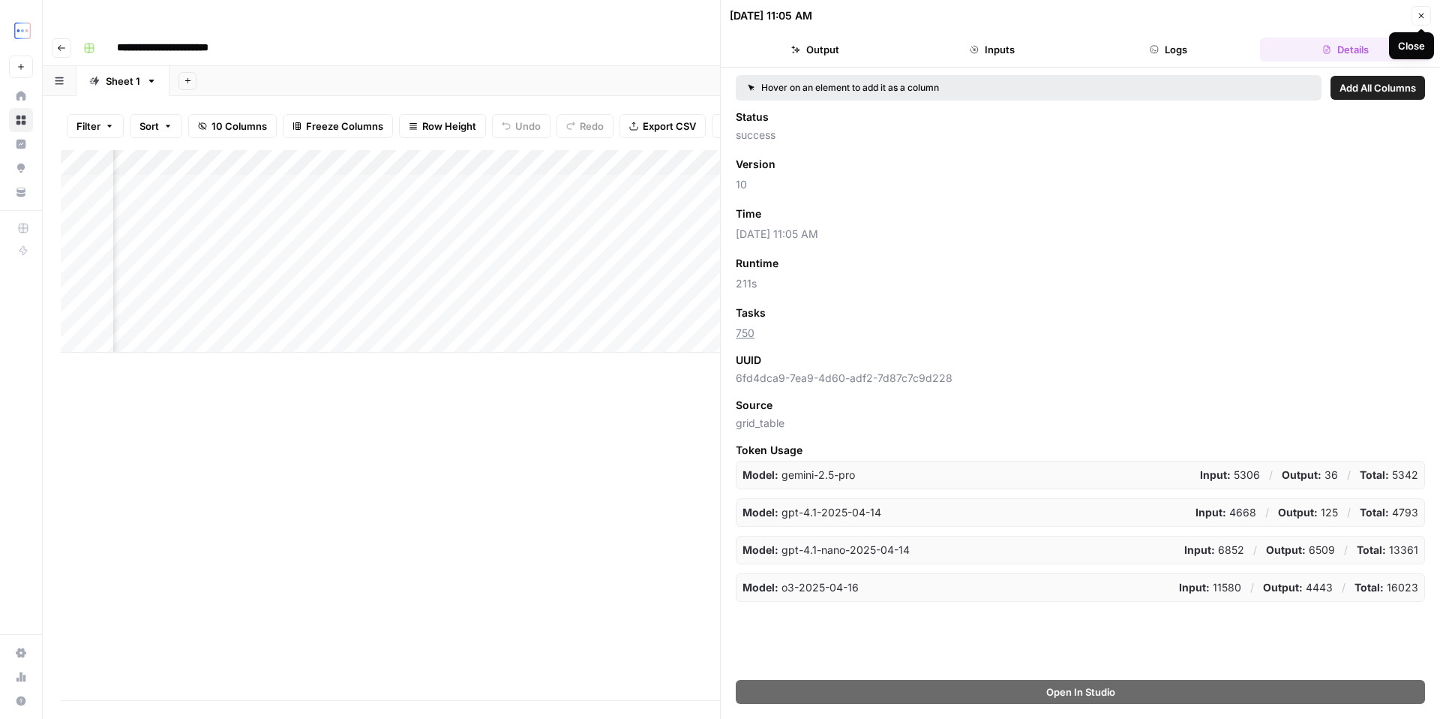
click at [1421, 14] on icon "button" at bounding box center [1421, 15] width 9 height 9
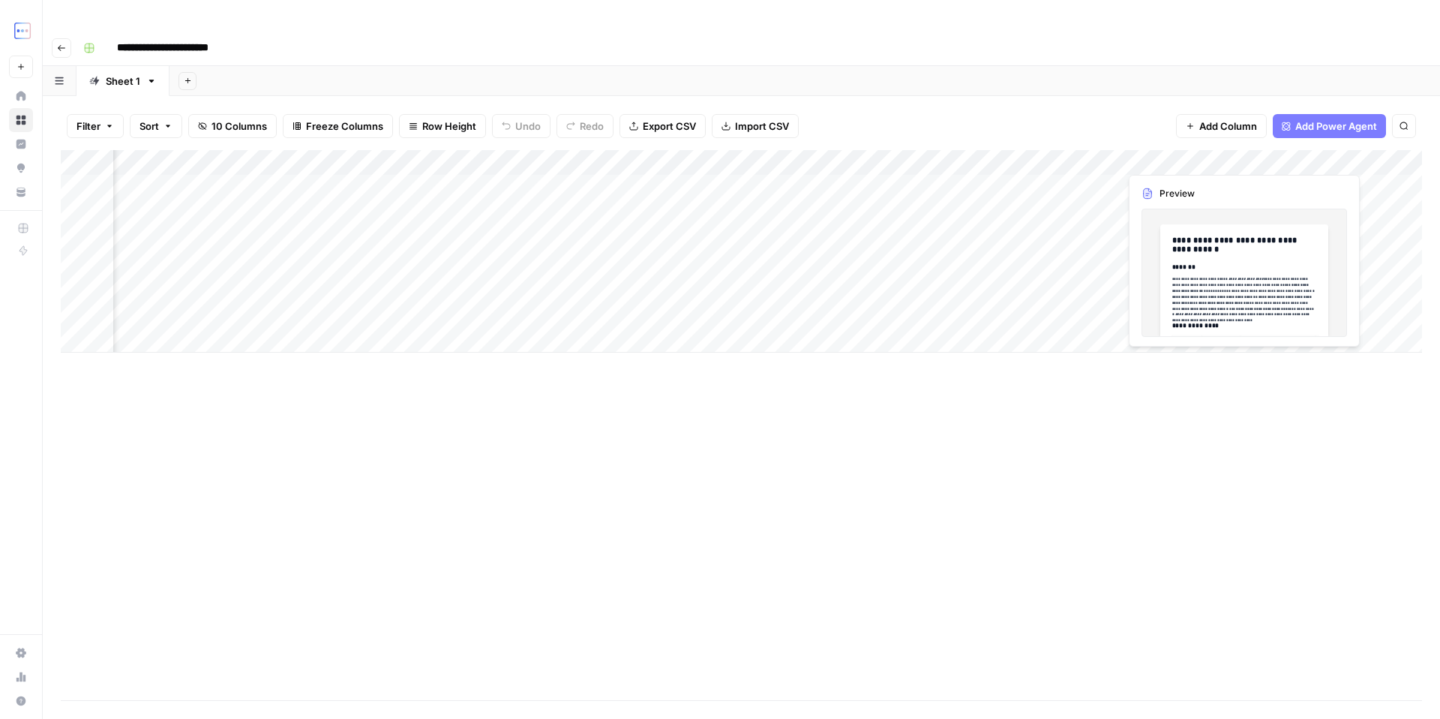
click at [1166, 156] on div "Add Column" at bounding box center [741, 251] width 1361 height 203
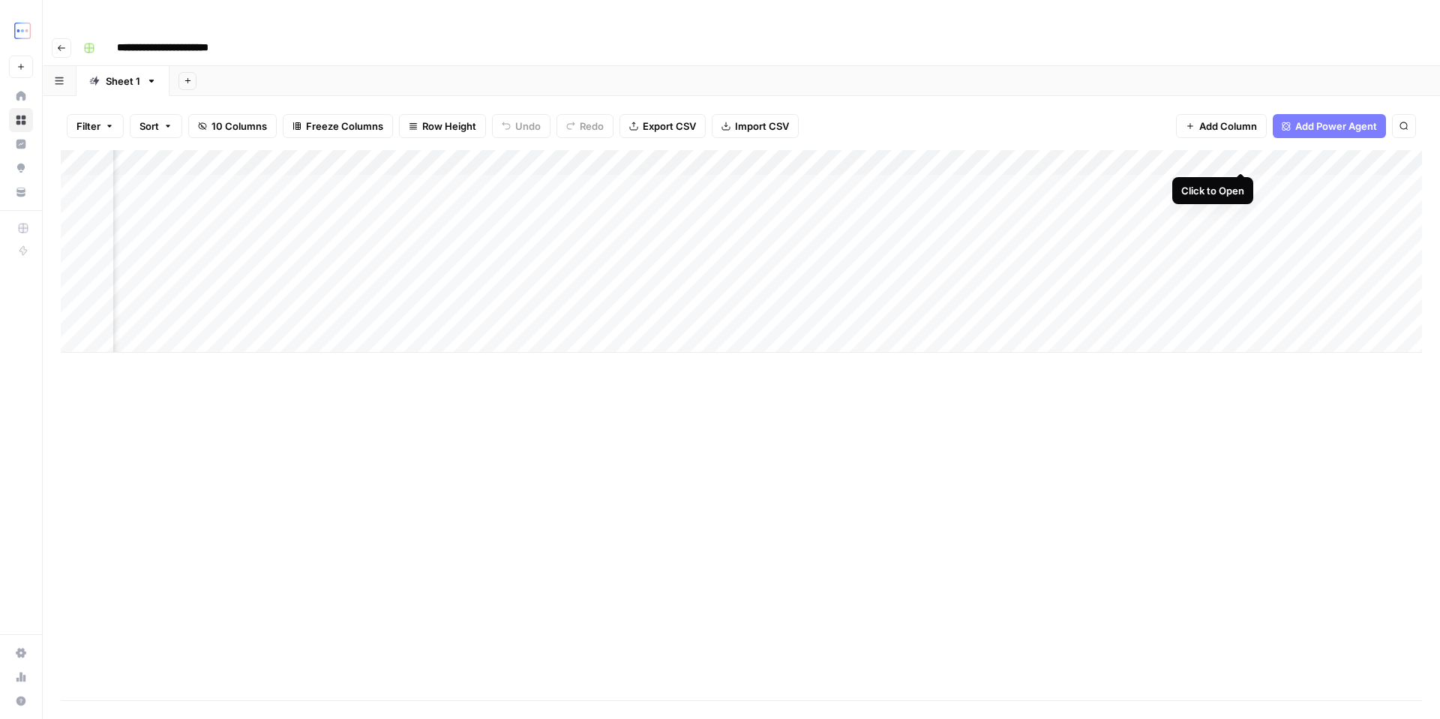
click at [1244, 154] on div "Add Column" at bounding box center [741, 251] width 1361 height 203
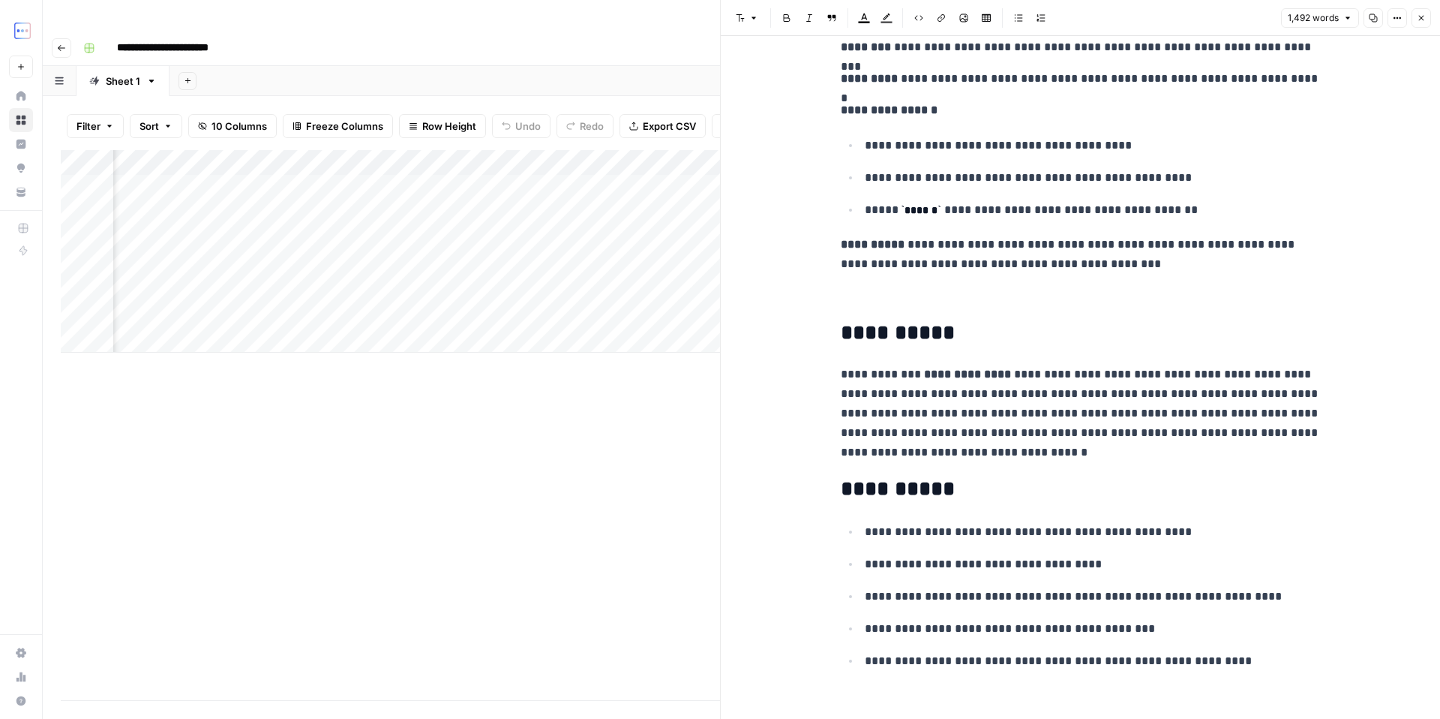
scroll to position [6406, 0]
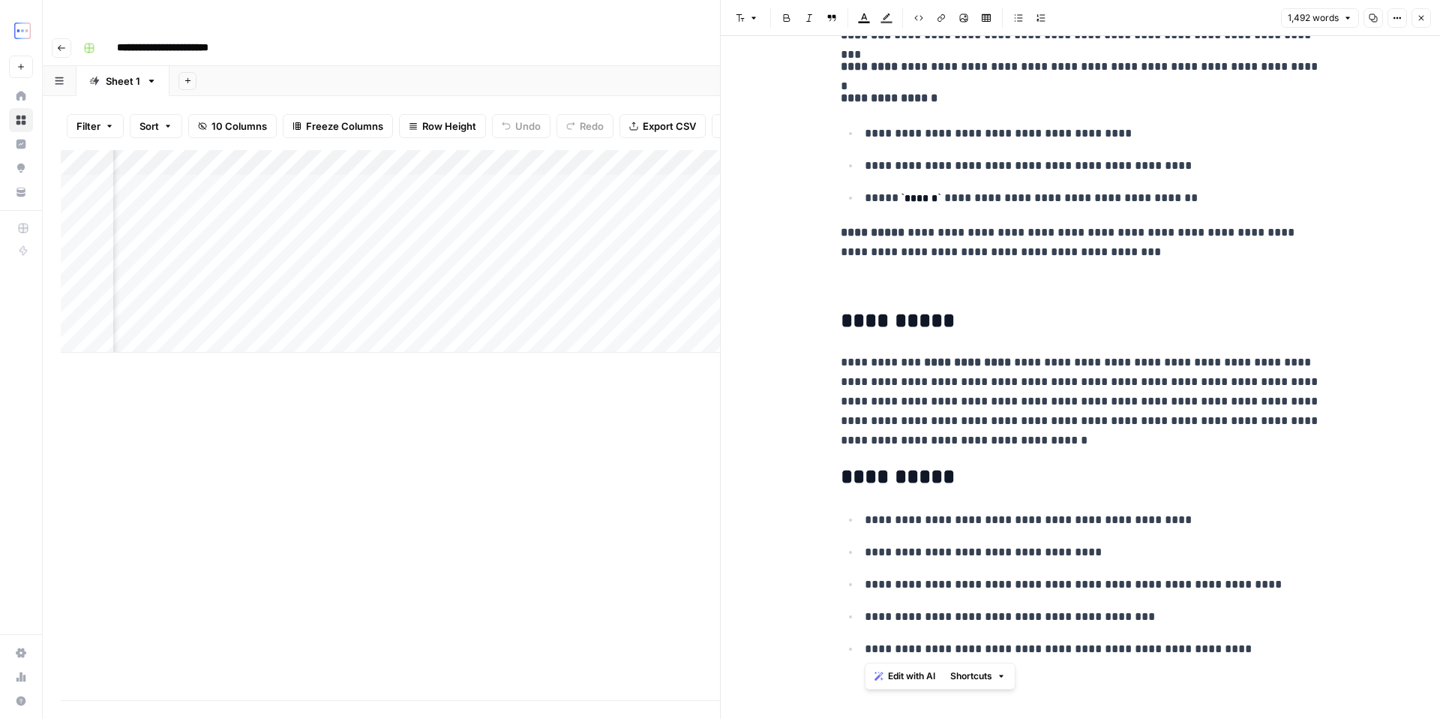
drag, startPoint x: 868, startPoint y: 523, endPoint x: 1188, endPoint y: 633, distance: 338.7
click at [1187, 633] on ul "**********" at bounding box center [1081, 583] width 480 height 149
click at [1208, 401] on p "**********" at bounding box center [1081, 402] width 480 height 98
click at [1419, 23] on button "Close" at bounding box center [1422, 18] width 20 height 20
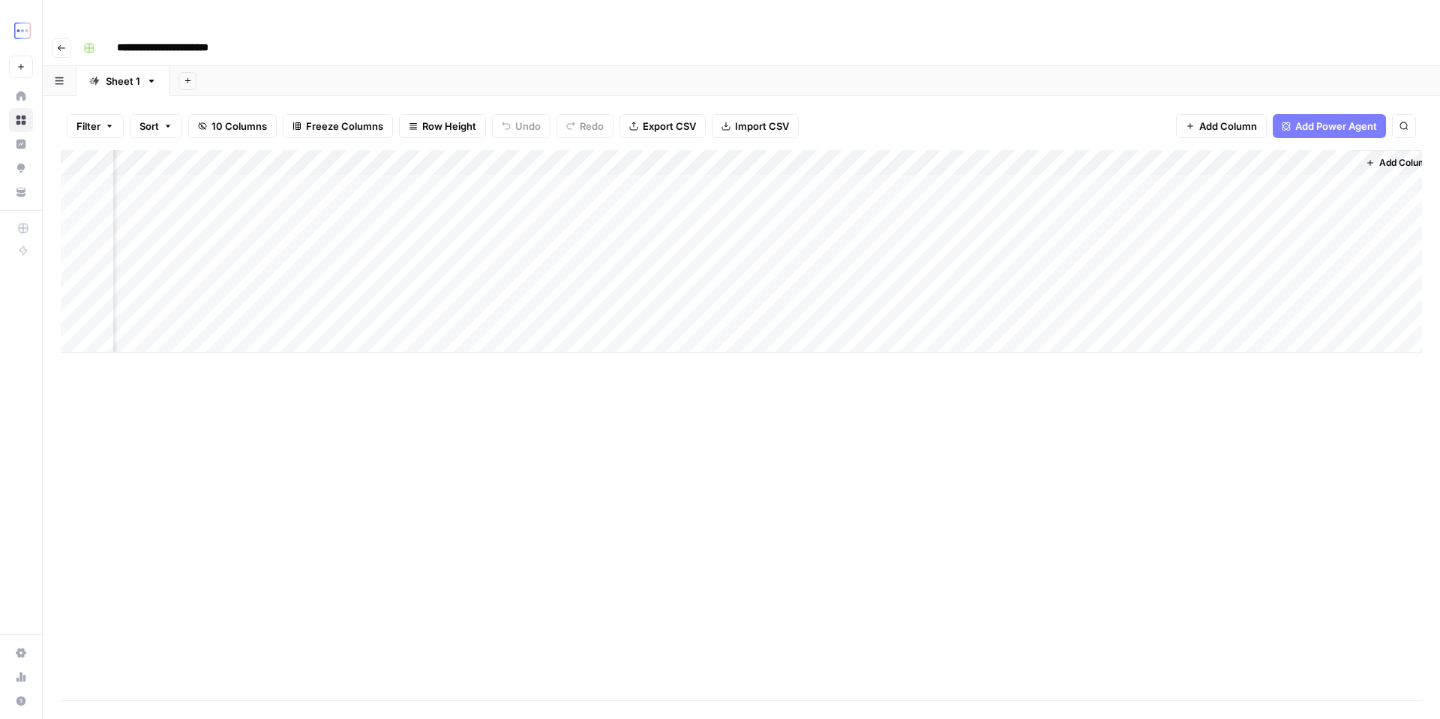
scroll to position [0, 519]
click at [1089, 161] on div "Add Column" at bounding box center [741, 251] width 1361 height 203
